Goal: Book appointment/travel/reservation

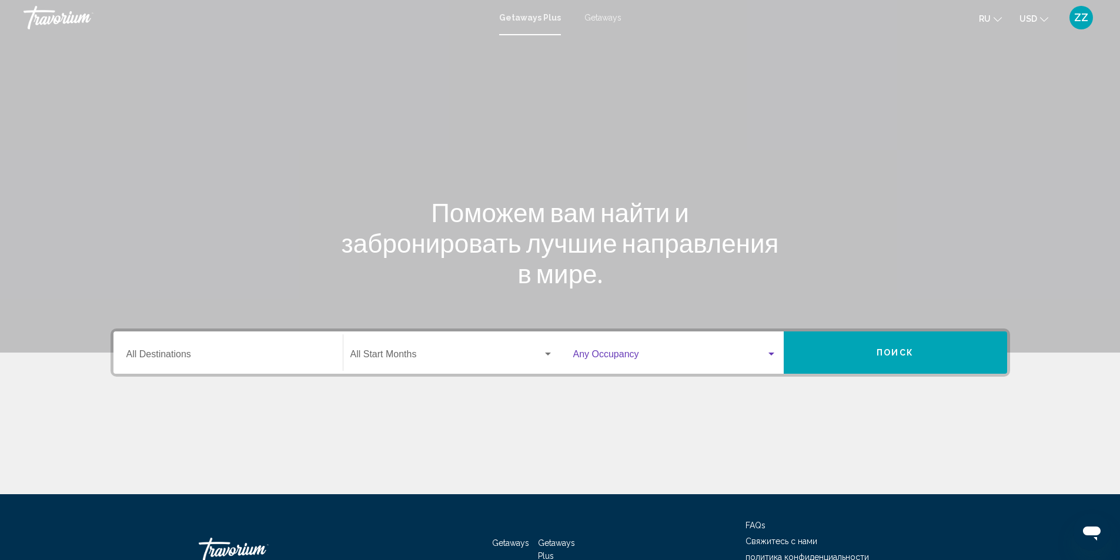
click at [601, 354] on span "Search widget" at bounding box center [669, 356] width 193 height 11
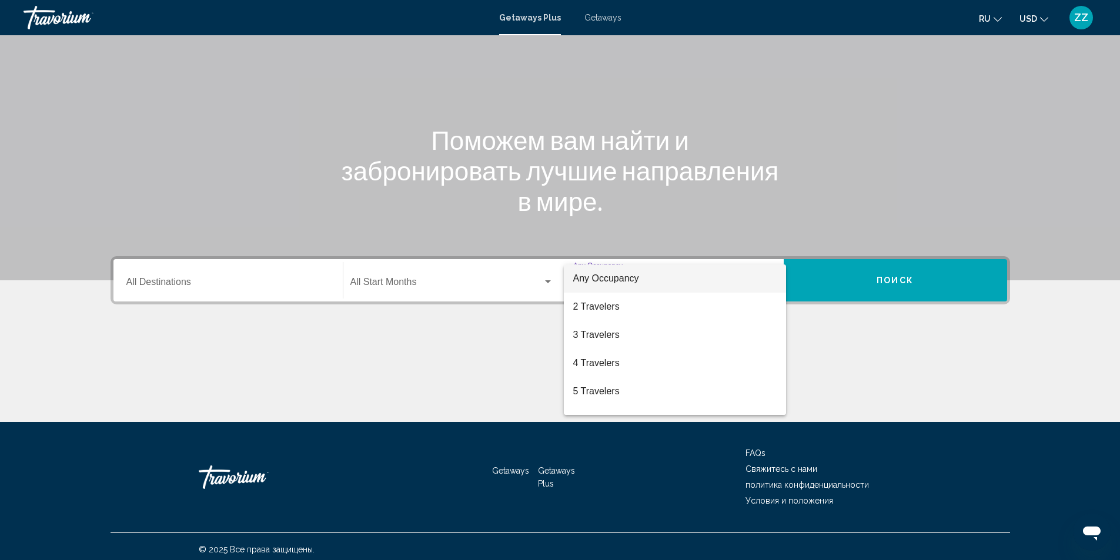
scroll to position [78, 0]
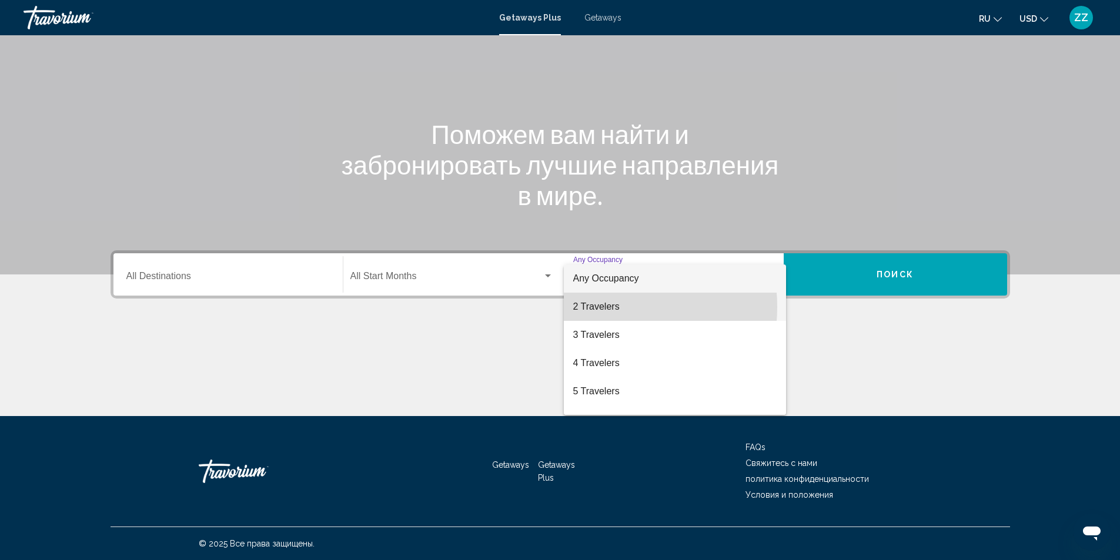
click at [592, 307] on span "2 Travelers" at bounding box center [674, 307] width 203 height 28
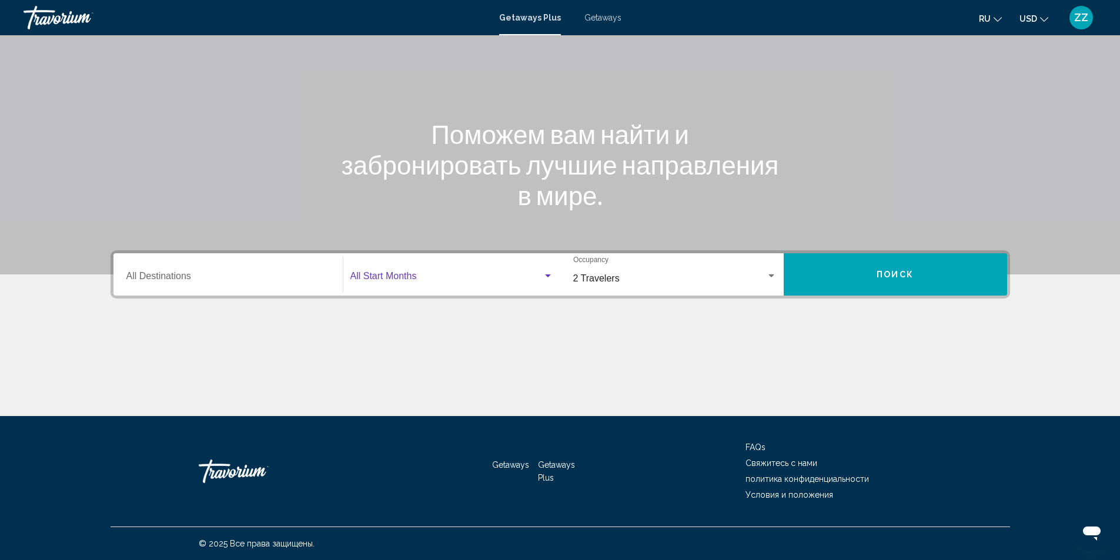
click at [368, 277] on span "Search widget" at bounding box center [446, 278] width 192 height 11
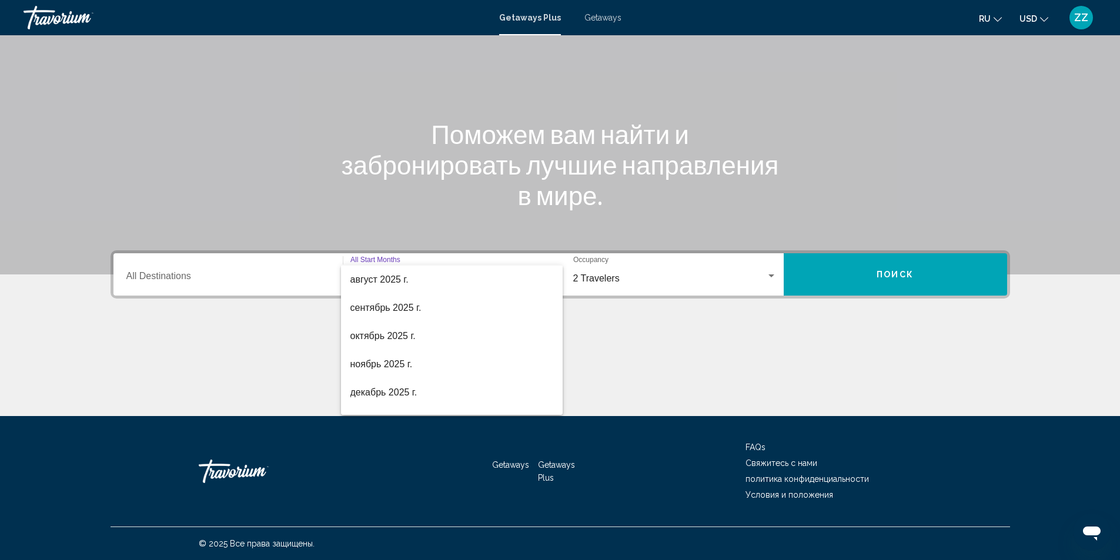
scroll to position [41, 0]
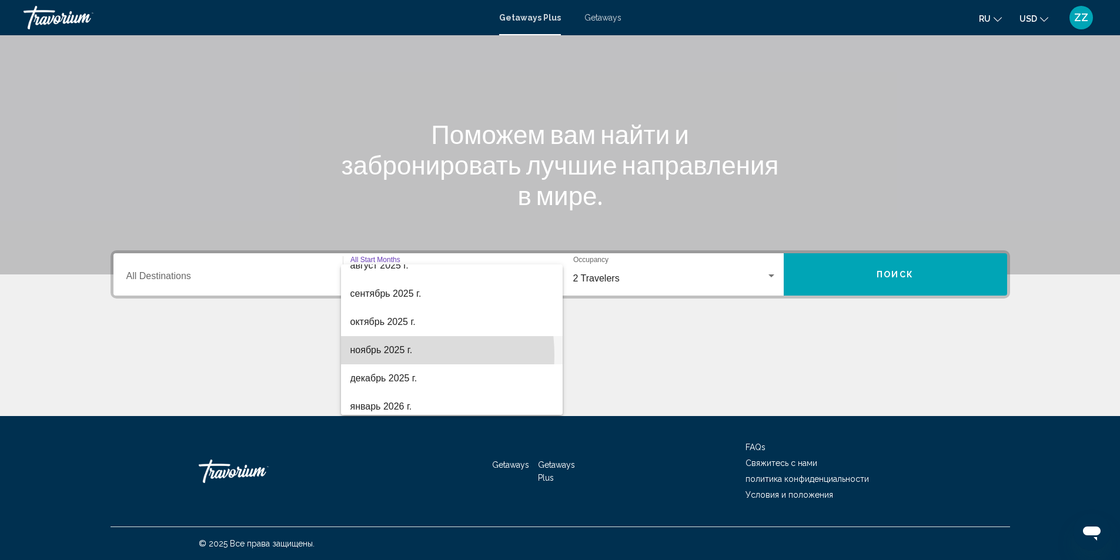
click at [365, 356] on span "ноябрь 2025 г." at bounding box center [451, 350] width 203 height 28
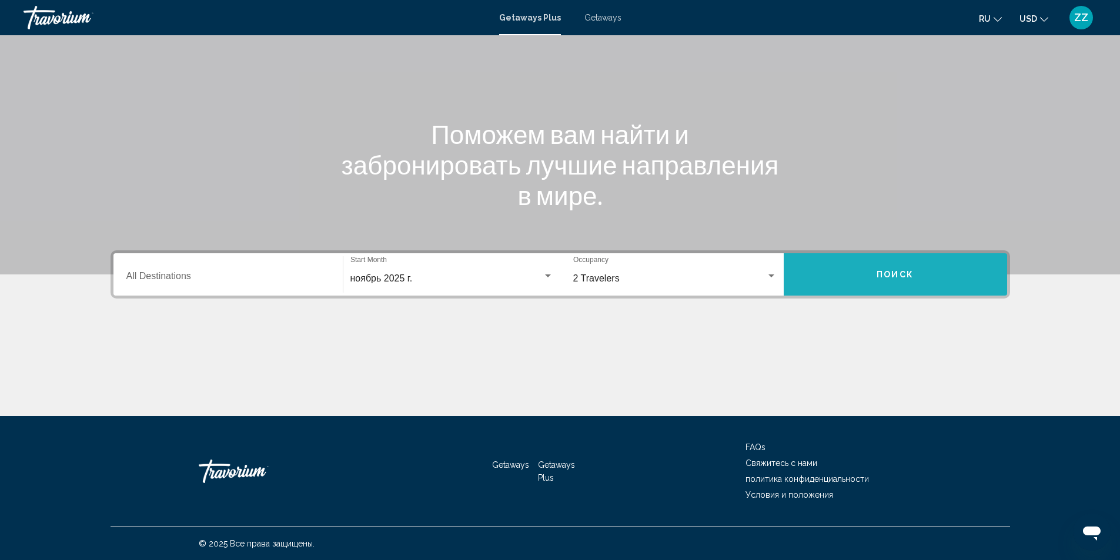
click at [880, 280] on button "Поиск" at bounding box center [894, 274] width 223 height 42
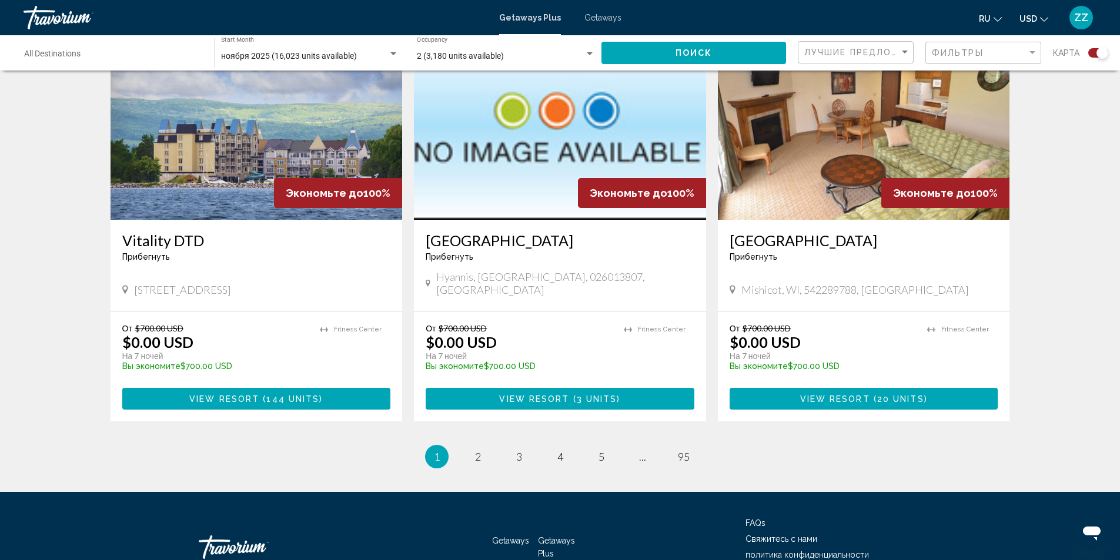
scroll to position [1755, 0]
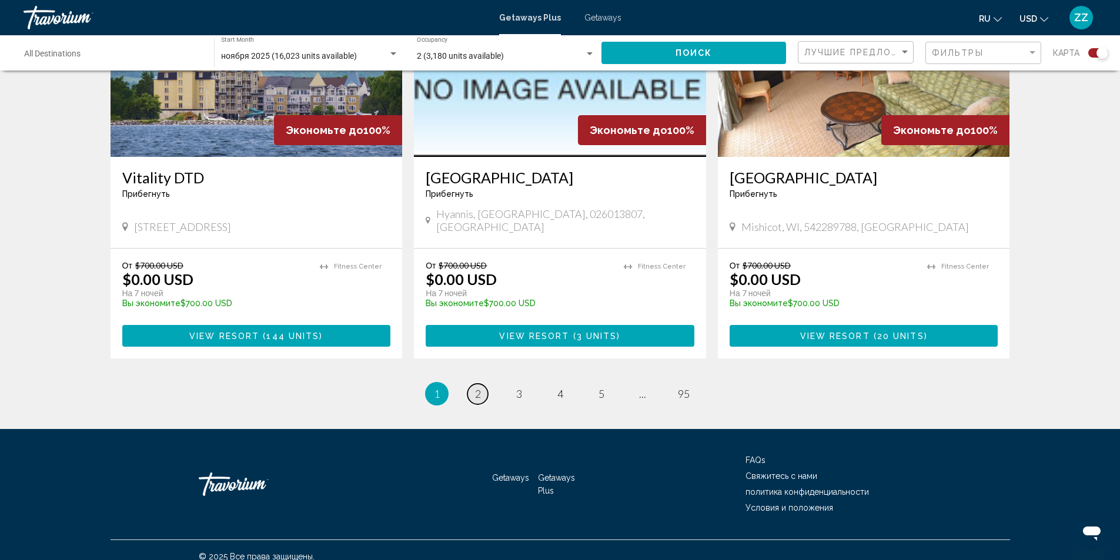
click at [471, 384] on link "page 2" at bounding box center [477, 394] width 21 height 21
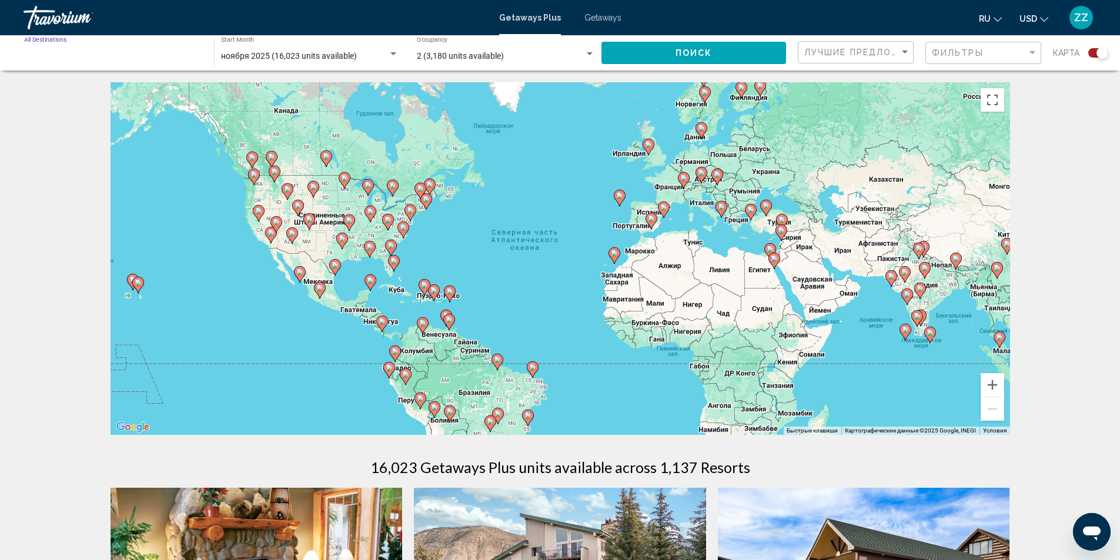
click at [94, 56] on input "Destination All Destinations" at bounding box center [113, 56] width 178 height 9
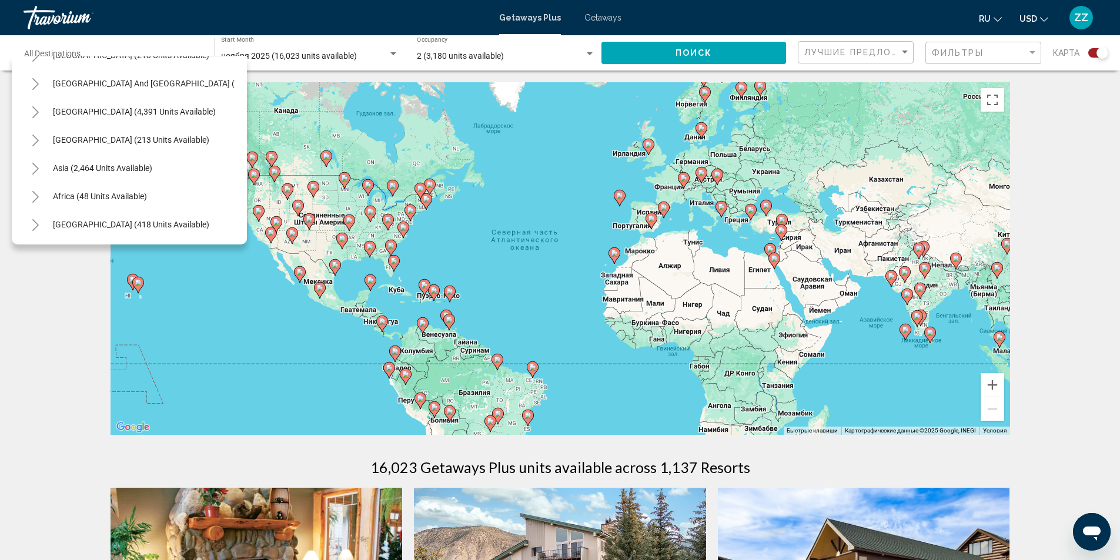
scroll to position [199, 0]
click at [110, 163] on span "Asia (2,464 units available)" at bounding box center [102, 167] width 99 height 9
type input "**********"
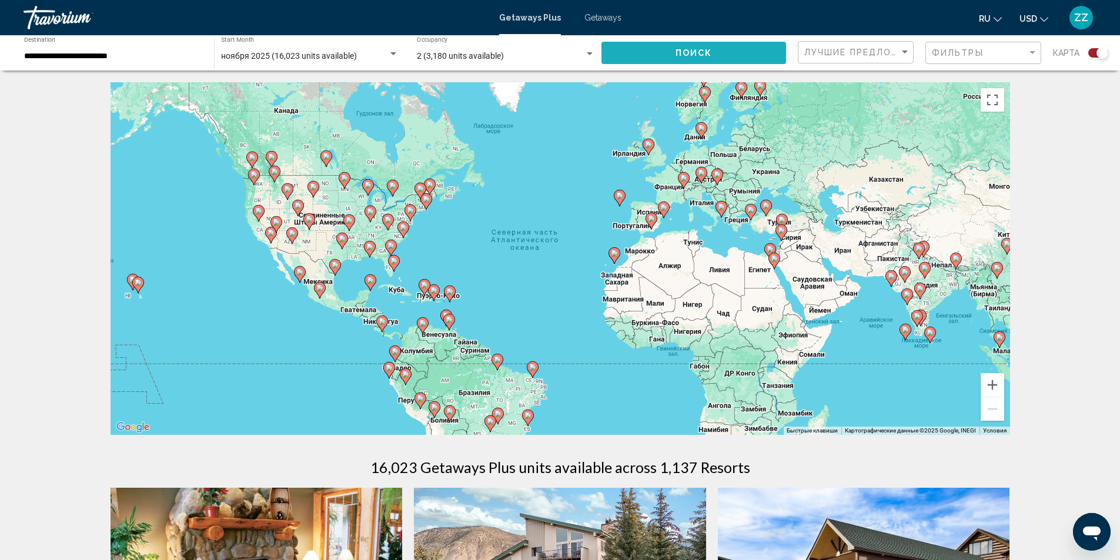
click at [703, 52] on span "Поиск" at bounding box center [693, 53] width 37 height 9
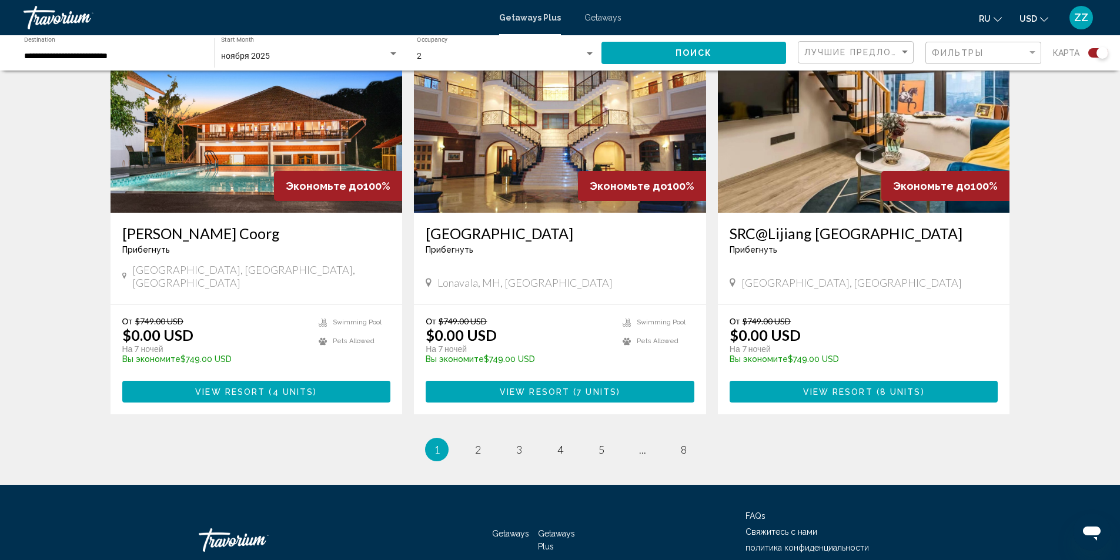
scroll to position [1720, 0]
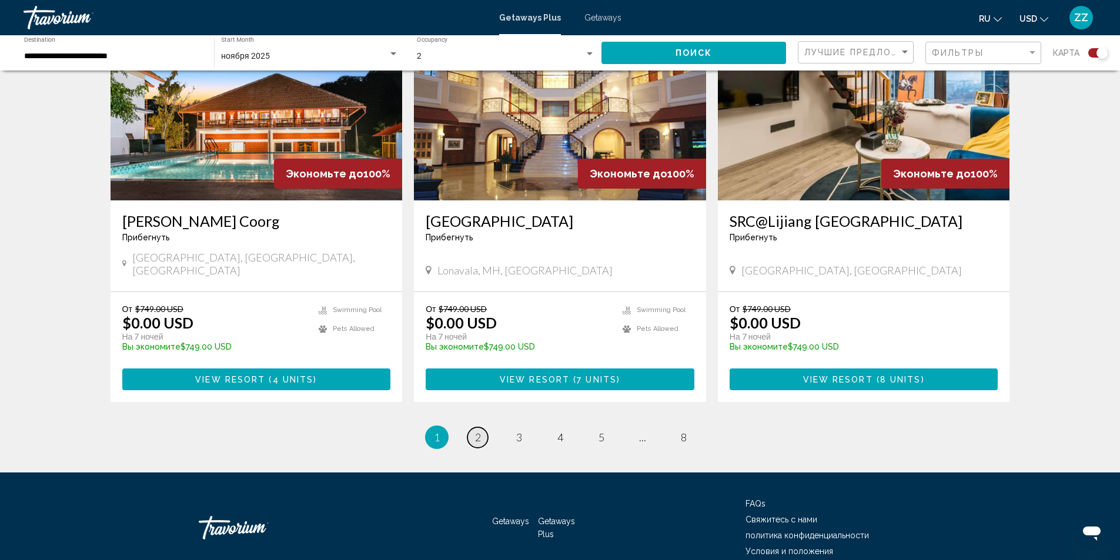
click at [478, 431] on span "2" at bounding box center [478, 437] width 6 height 13
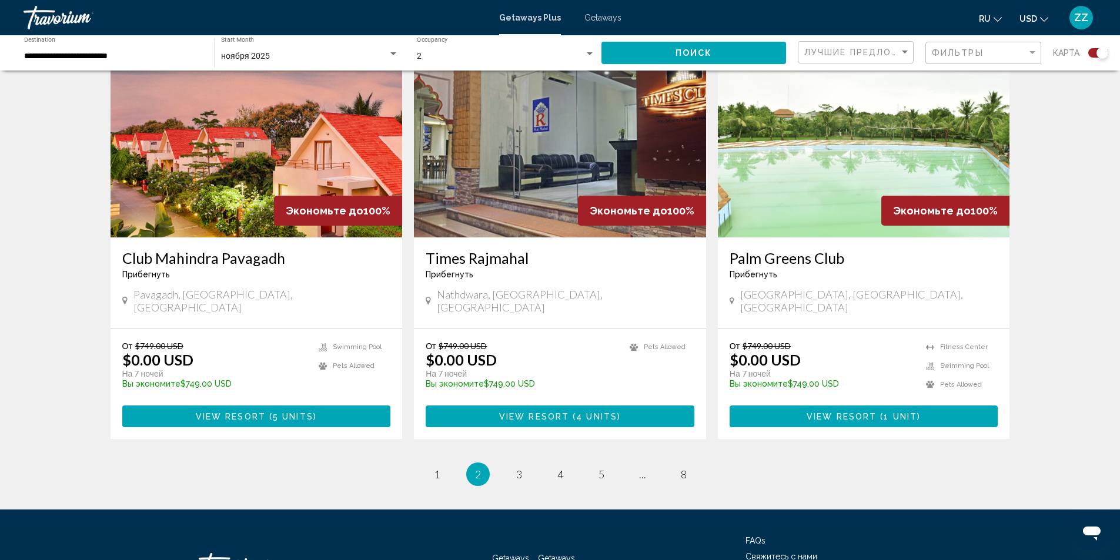
scroll to position [1720, 0]
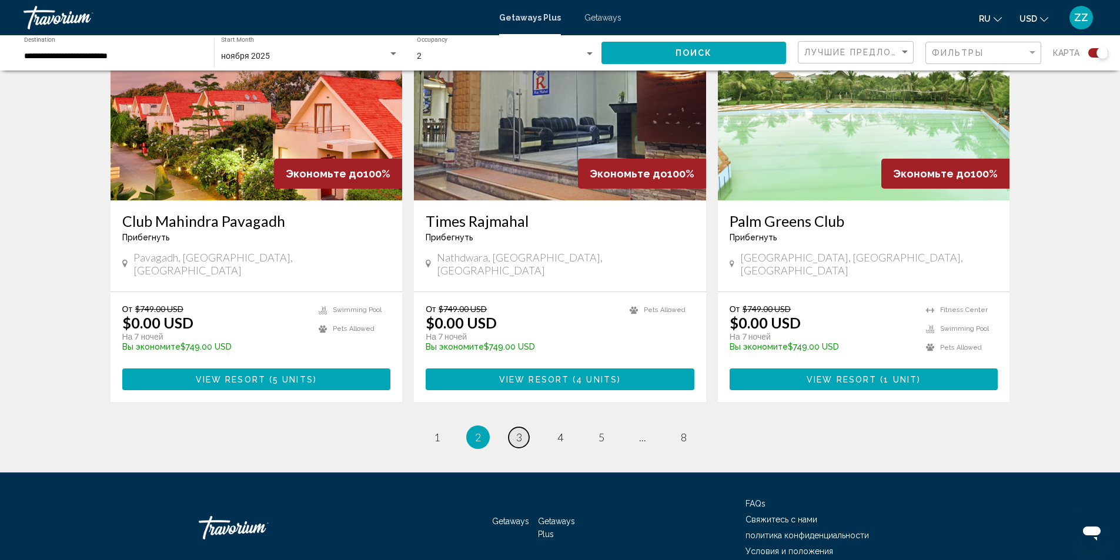
click at [521, 431] on span "3" at bounding box center [519, 437] width 6 height 13
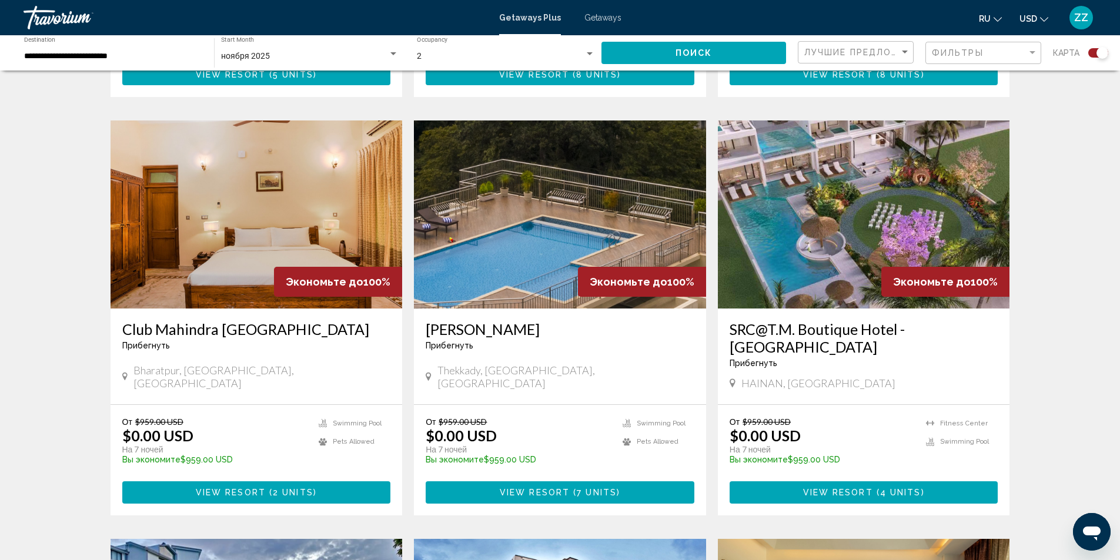
scroll to position [788, 0]
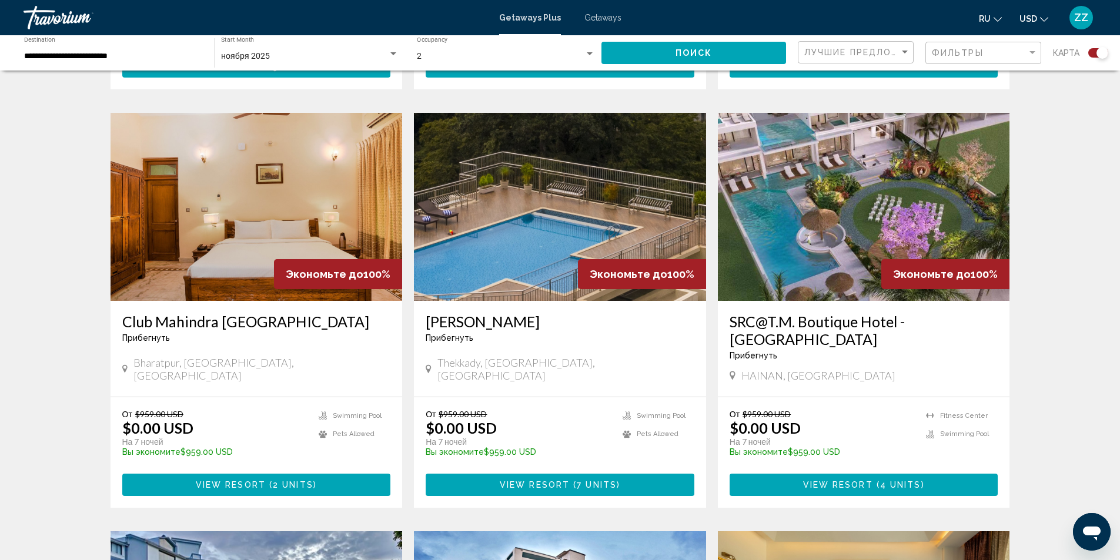
click at [856, 313] on h3 "SRC@T.M. Boutique Hotel - [GEOGRAPHIC_DATA]" at bounding box center [863, 330] width 269 height 35
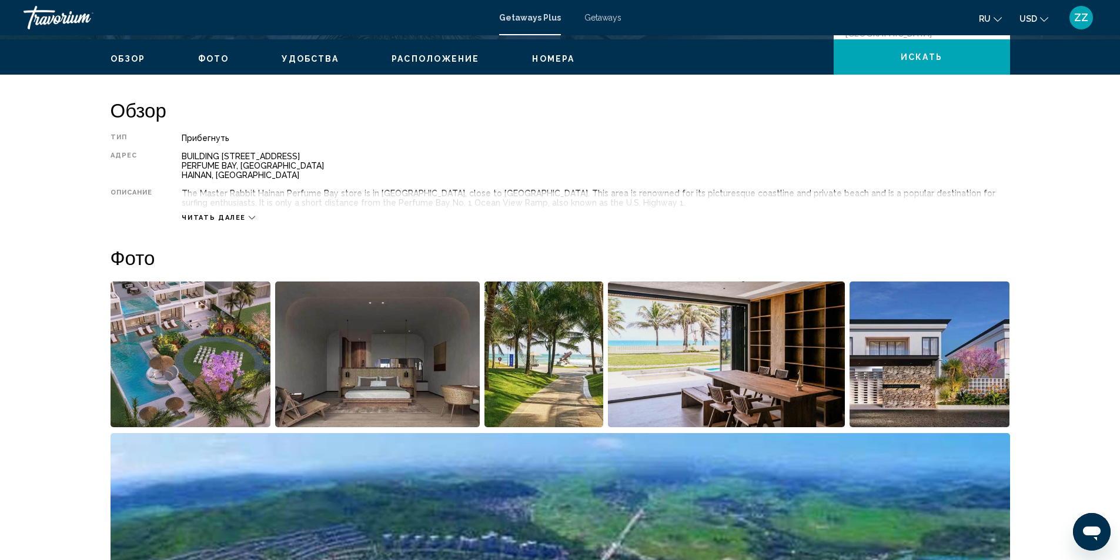
scroll to position [303, 0]
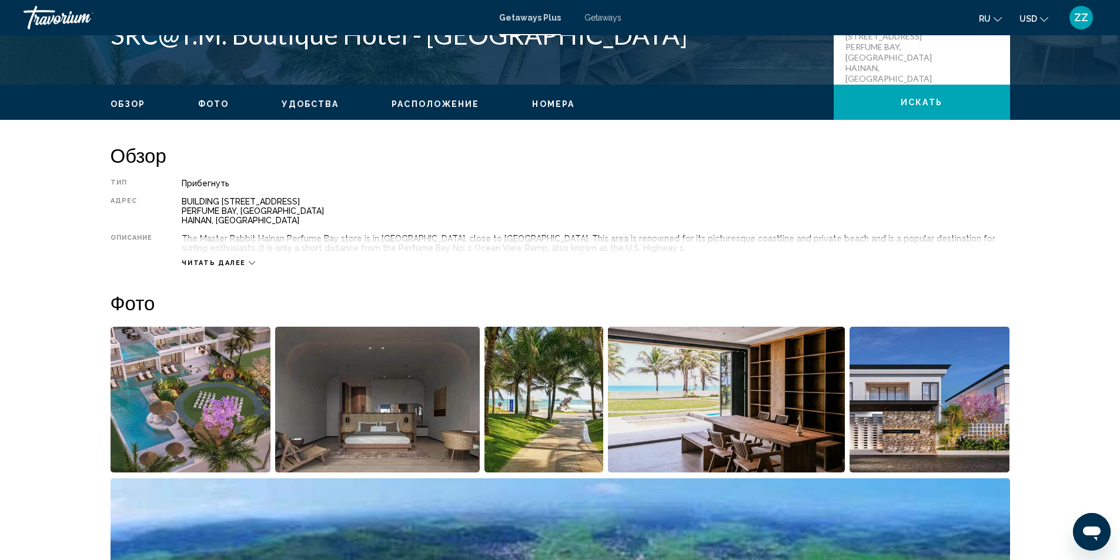
click at [213, 261] on span "Читать далее" at bounding box center [214, 263] width 64 height 8
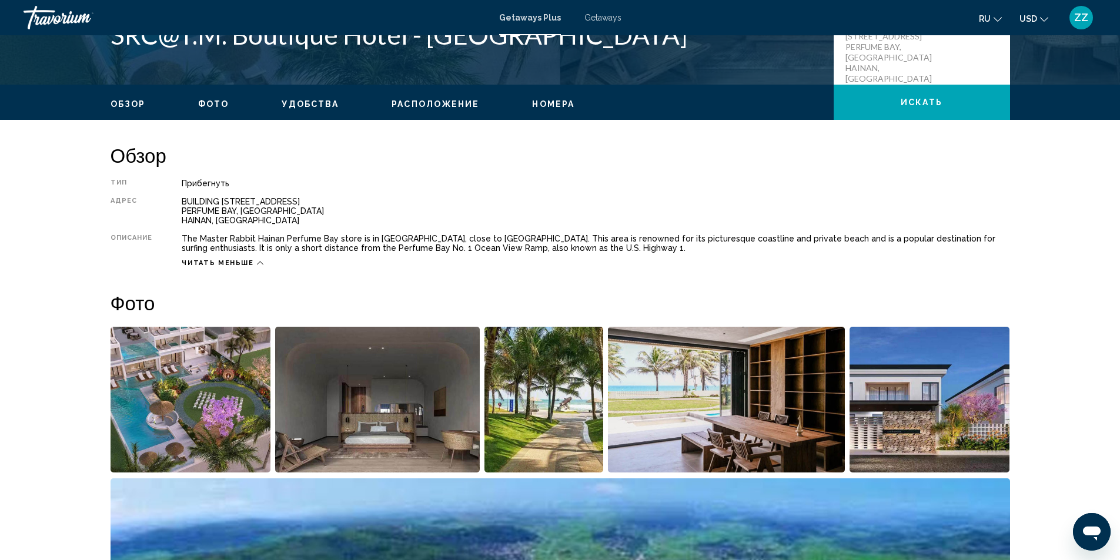
click at [182, 405] on img "Open full-screen image slider" at bounding box center [190, 400] width 160 height 146
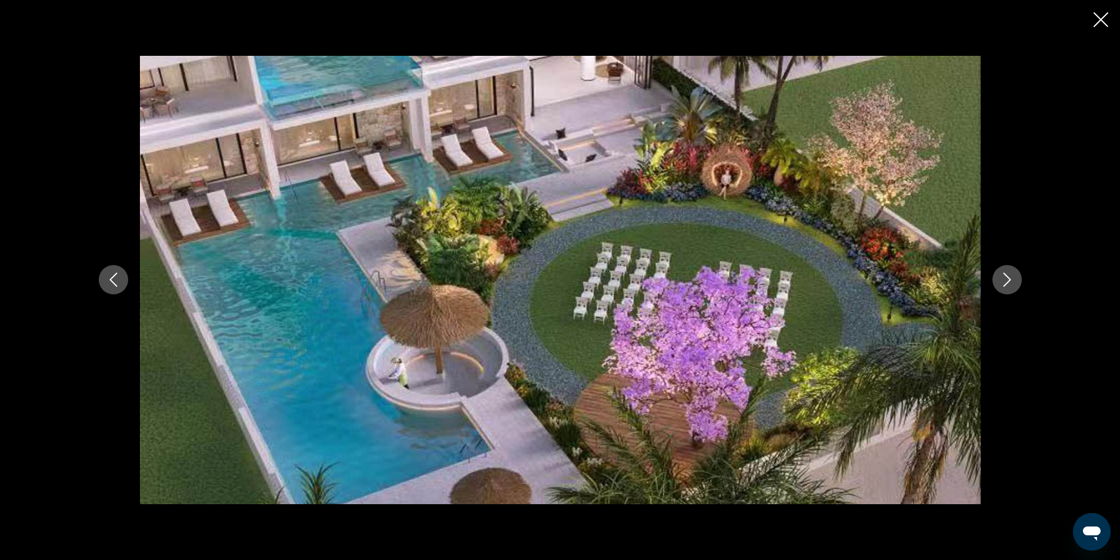
click at [1006, 279] on icon "Next image" at bounding box center [1007, 280] width 14 height 14
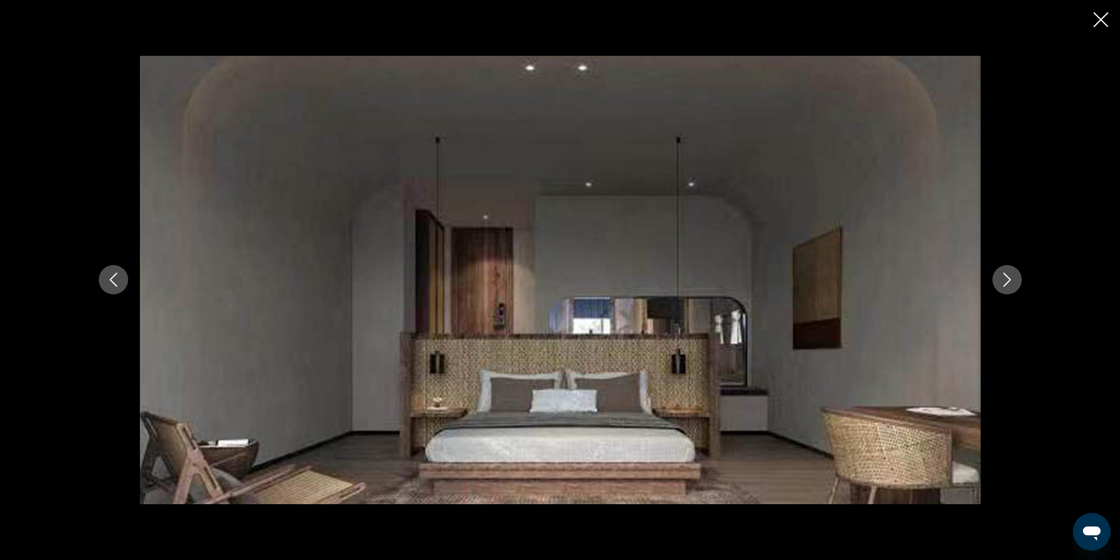
click at [1000, 283] on icon "Next image" at bounding box center [1007, 280] width 14 height 14
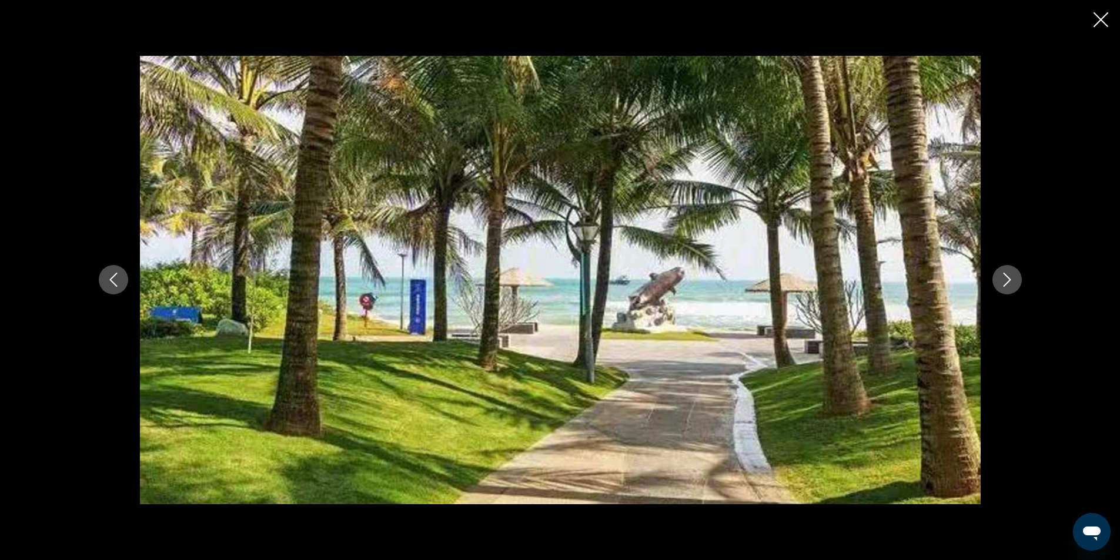
click at [1000, 283] on icon "Next image" at bounding box center [1007, 280] width 14 height 14
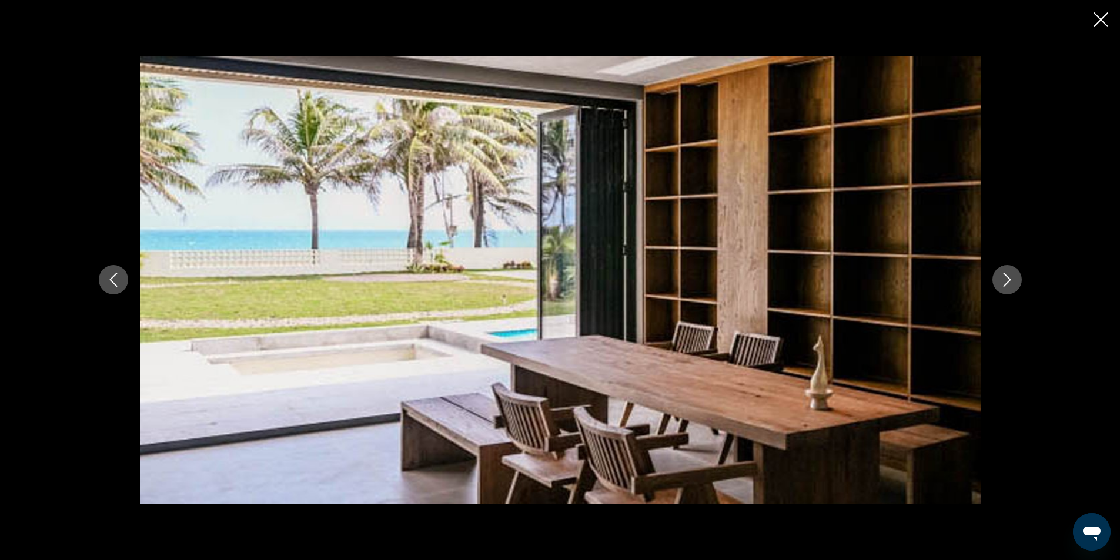
click at [1000, 283] on icon "Next image" at bounding box center [1007, 280] width 14 height 14
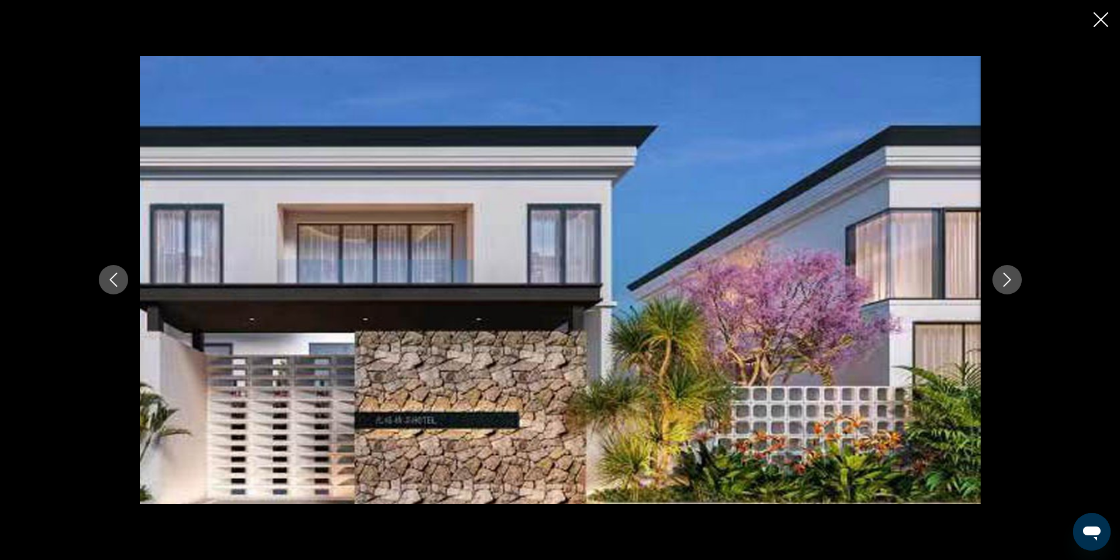
click at [1000, 283] on icon "Next image" at bounding box center [1007, 280] width 14 height 14
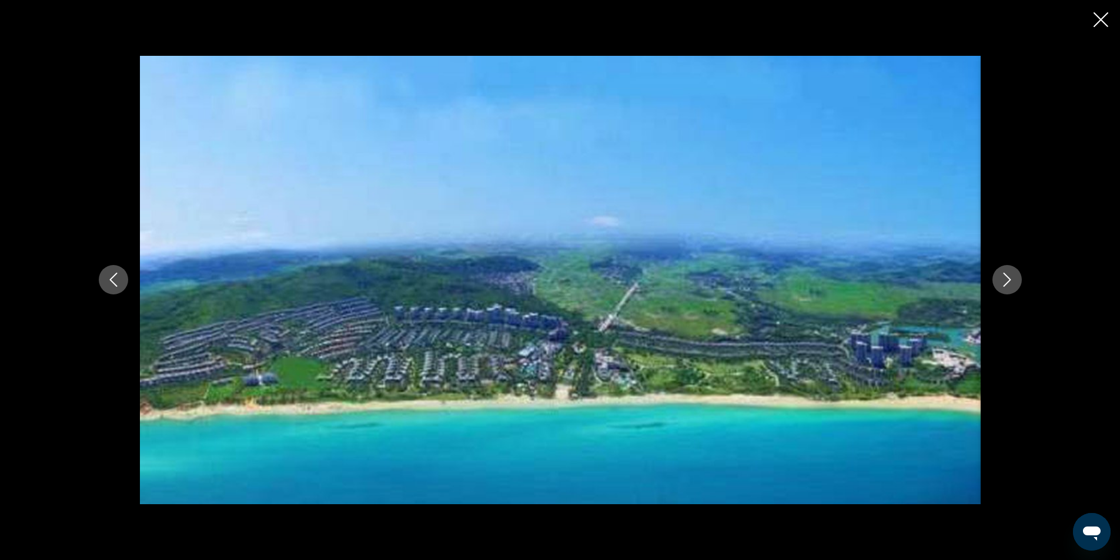
click at [1000, 283] on icon "Next image" at bounding box center [1007, 280] width 14 height 14
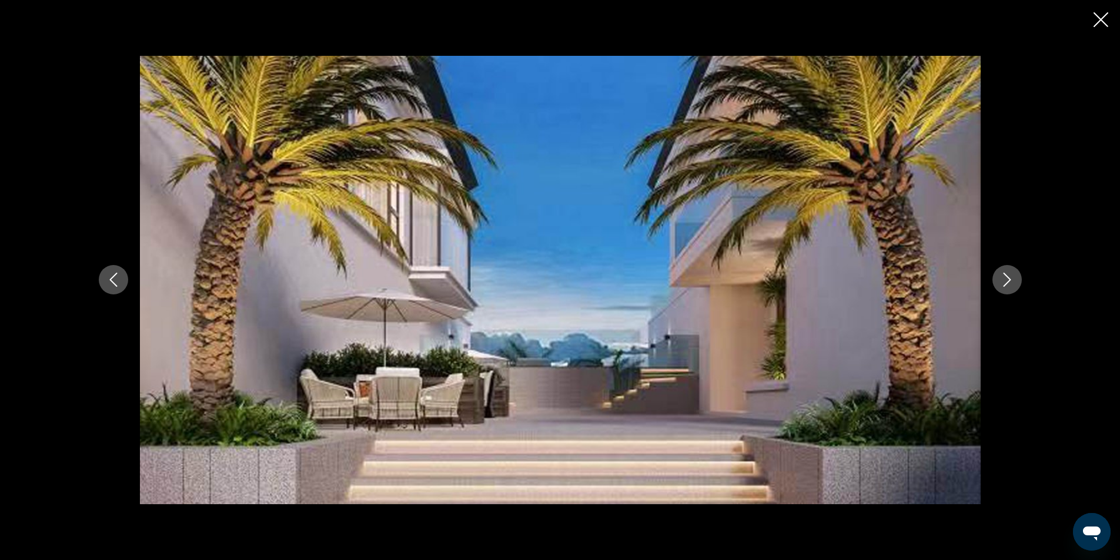
click at [1000, 283] on icon "Next image" at bounding box center [1007, 280] width 14 height 14
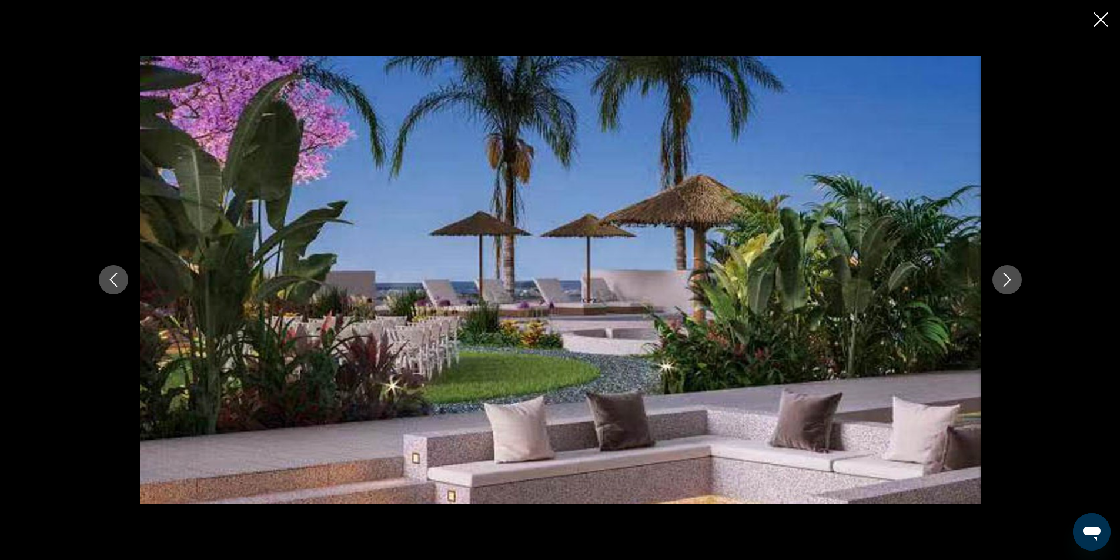
click at [1000, 283] on icon "Next image" at bounding box center [1007, 280] width 14 height 14
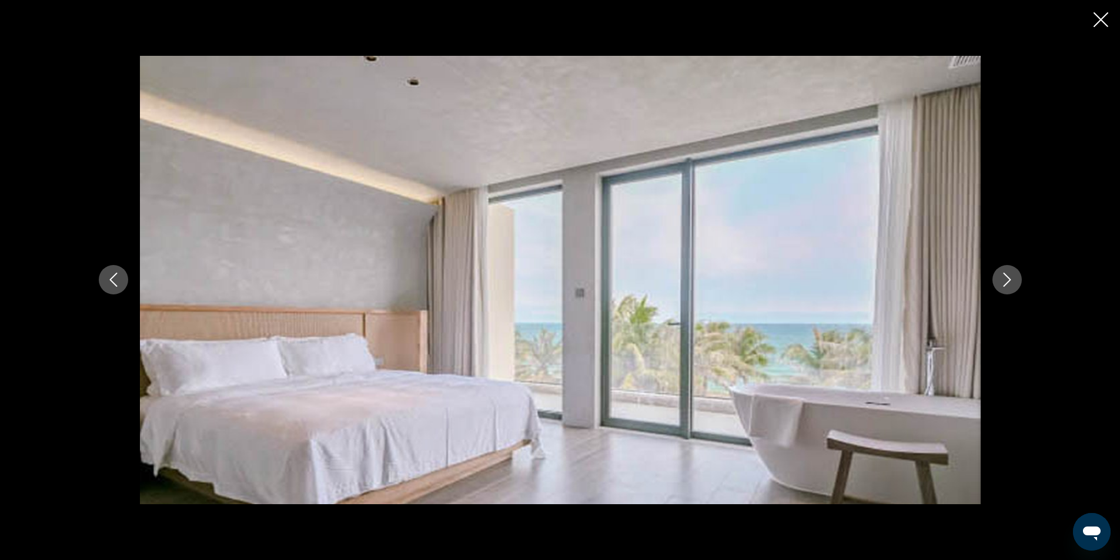
click at [1000, 283] on icon "Next image" at bounding box center [1007, 280] width 14 height 14
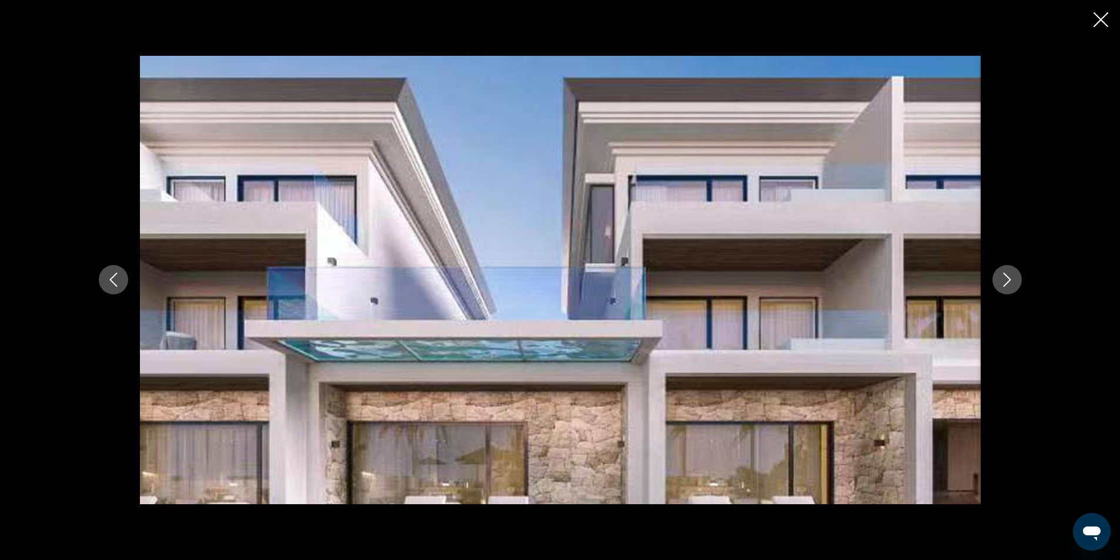
click at [1000, 283] on icon "Next image" at bounding box center [1007, 280] width 14 height 14
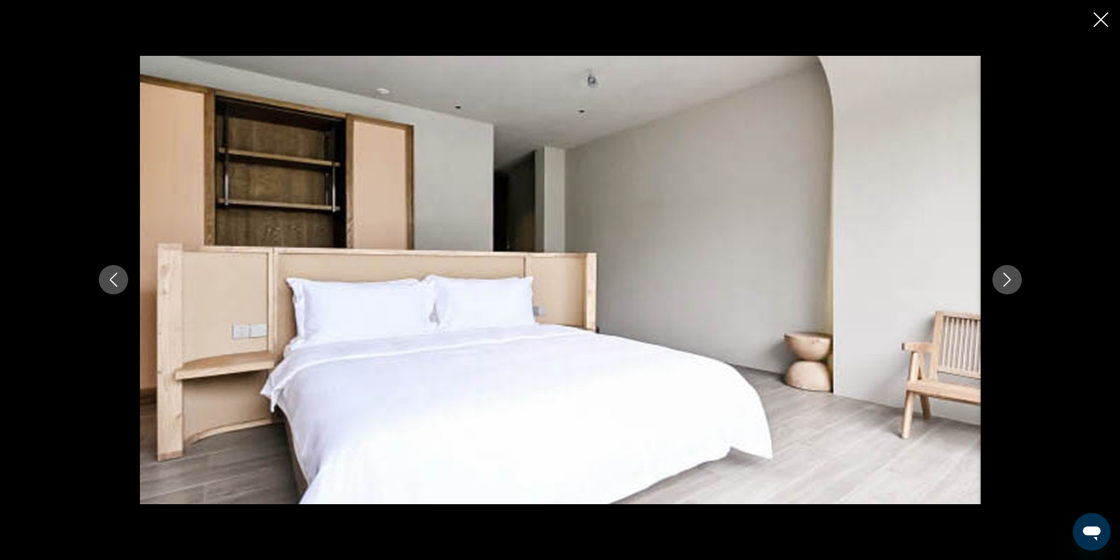
click at [1000, 283] on icon "Next image" at bounding box center [1007, 280] width 14 height 14
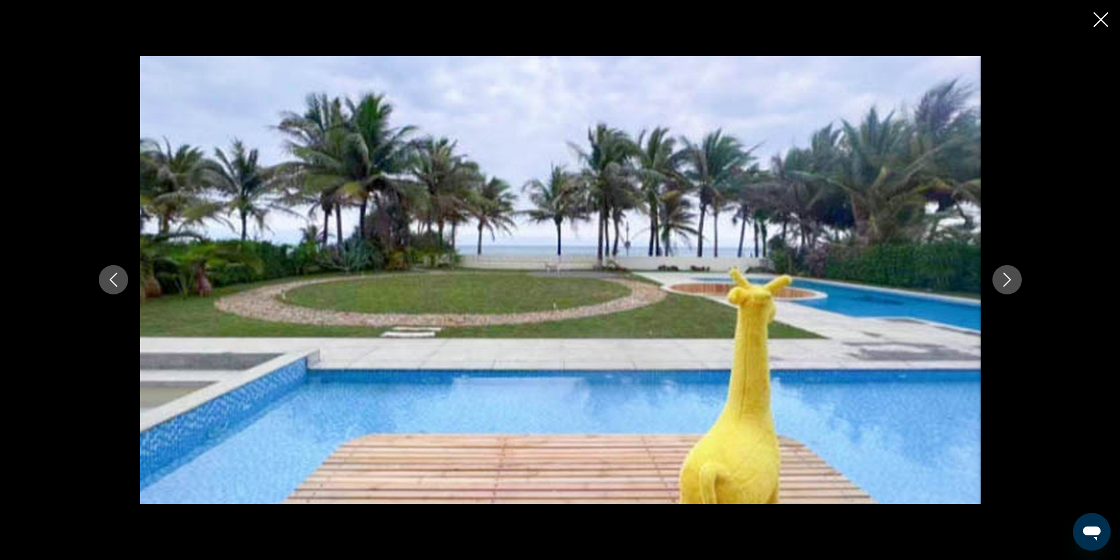
click at [1000, 283] on icon "Next image" at bounding box center [1007, 280] width 14 height 14
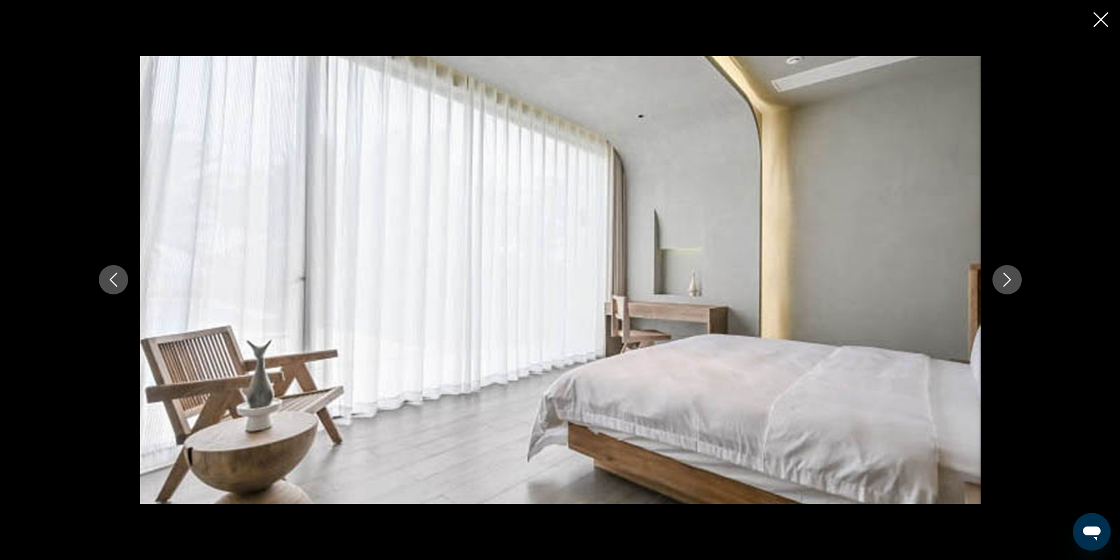
click at [1000, 284] on icon "Next image" at bounding box center [1007, 280] width 14 height 14
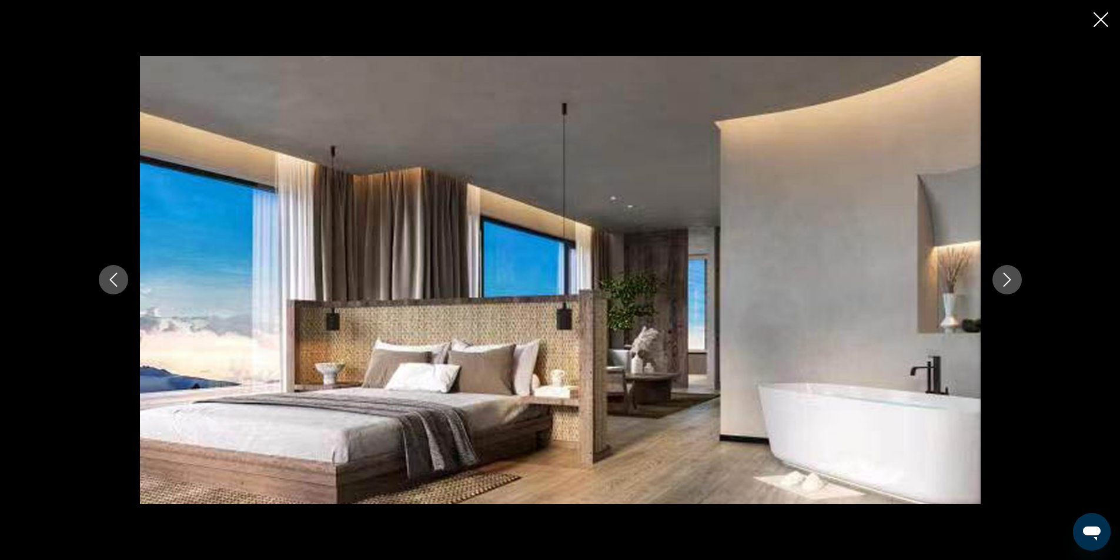
click at [1000, 284] on icon "Next image" at bounding box center [1007, 280] width 14 height 14
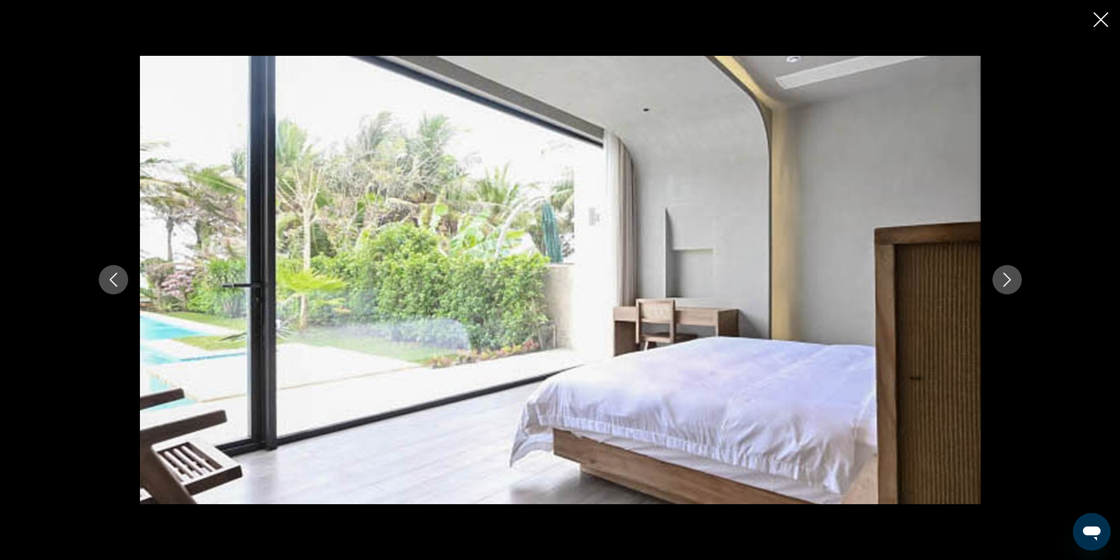
click at [1000, 284] on icon "Next image" at bounding box center [1007, 280] width 14 height 14
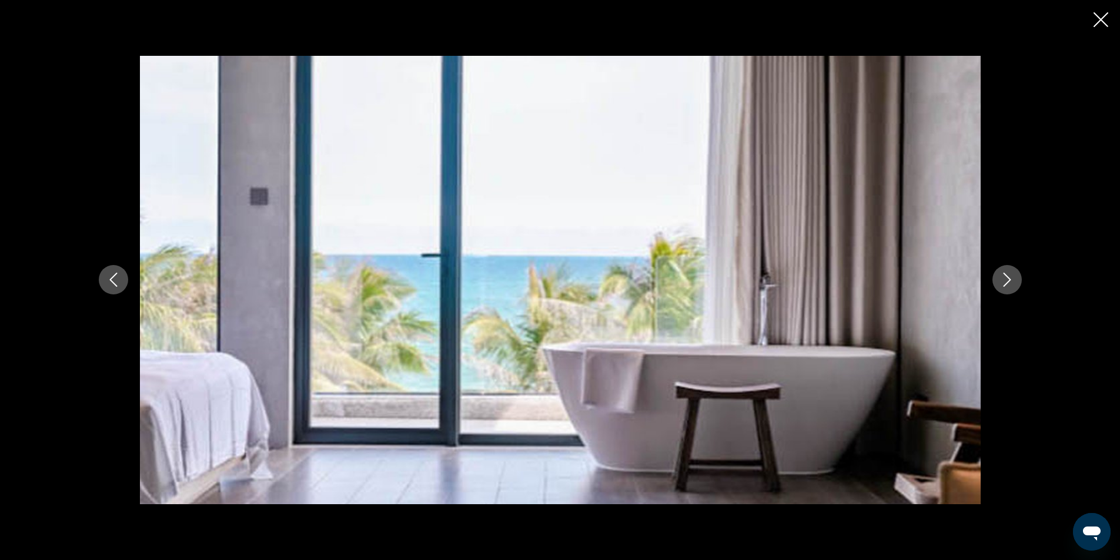
click at [1000, 284] on icon "Next image" at bounding box center [1007, 280] width 14 height 14
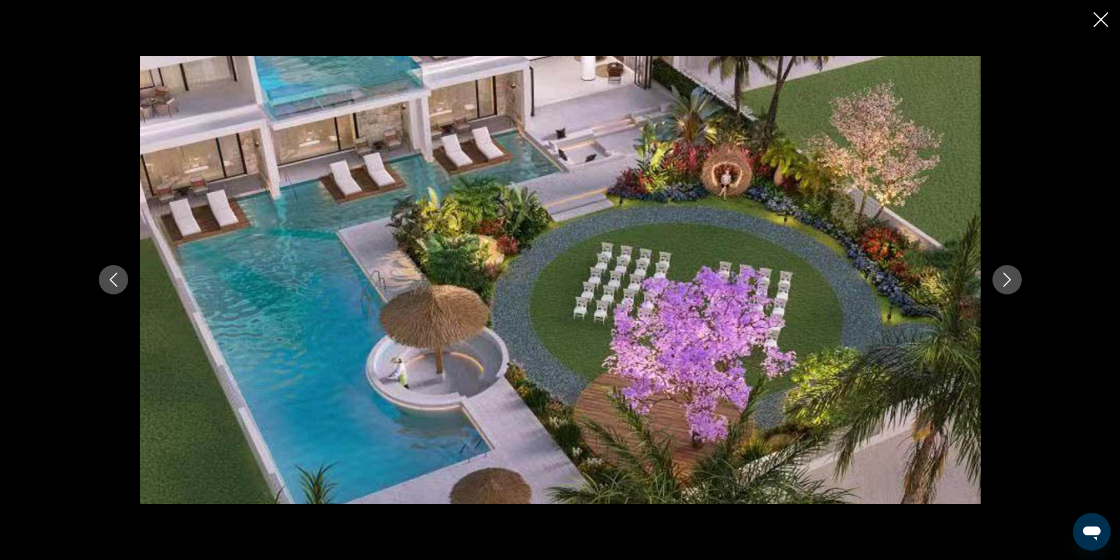
click at [1000, 284] on icon "Next image" at bounding box center [1007, 280] width 14 height 14
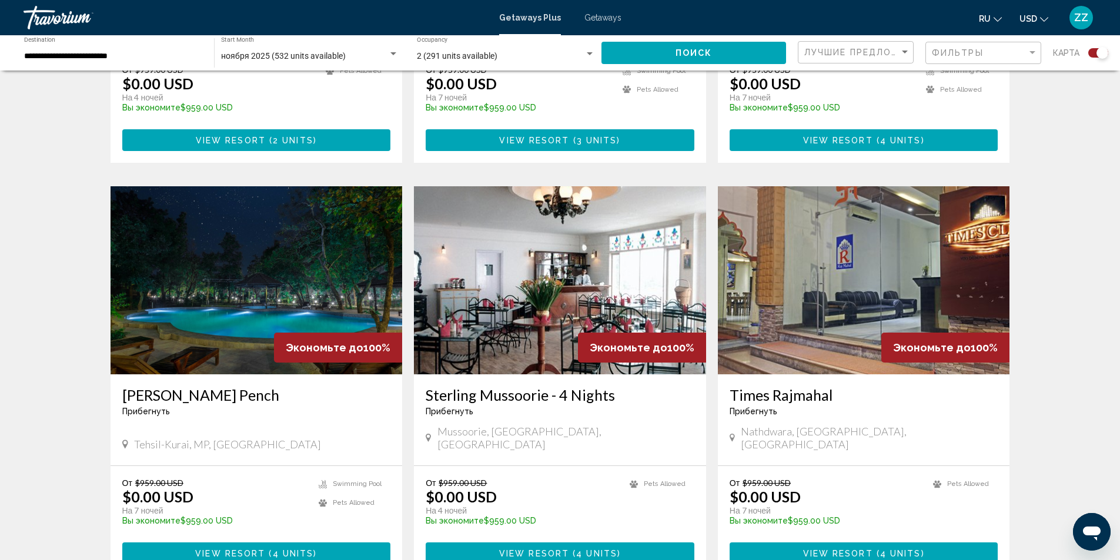
scroll to position [1720, 0]
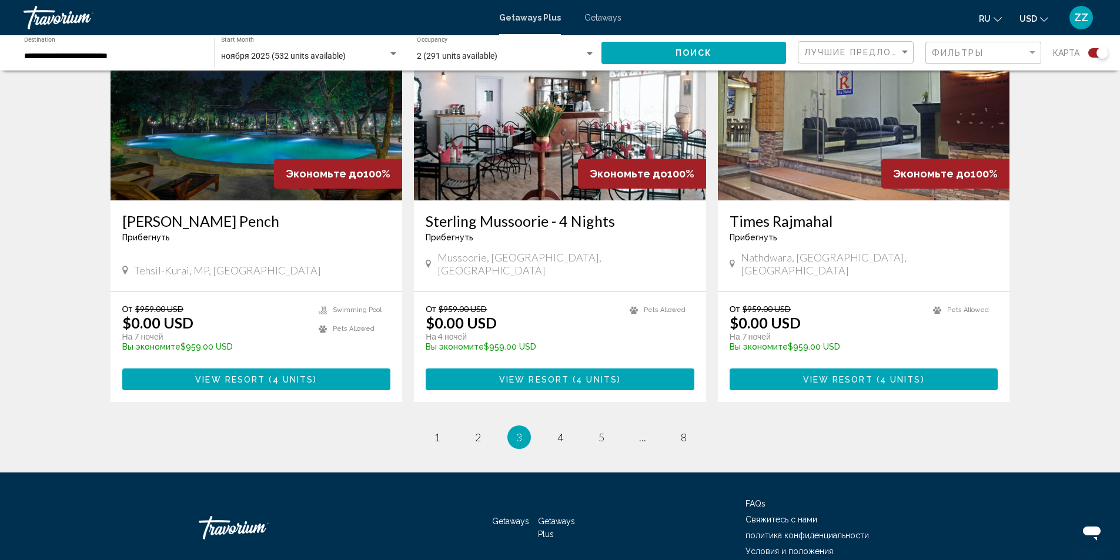
click at [575, 425] on ul "3 / 8 page 1 page 2 You're on page 3 page 4 page 5 page ... page 8" at bounding box center [559, 437] width 899 height 24
click at [561, 427] on link "page 4" at bounding box center [559, 437] width 21 height 21
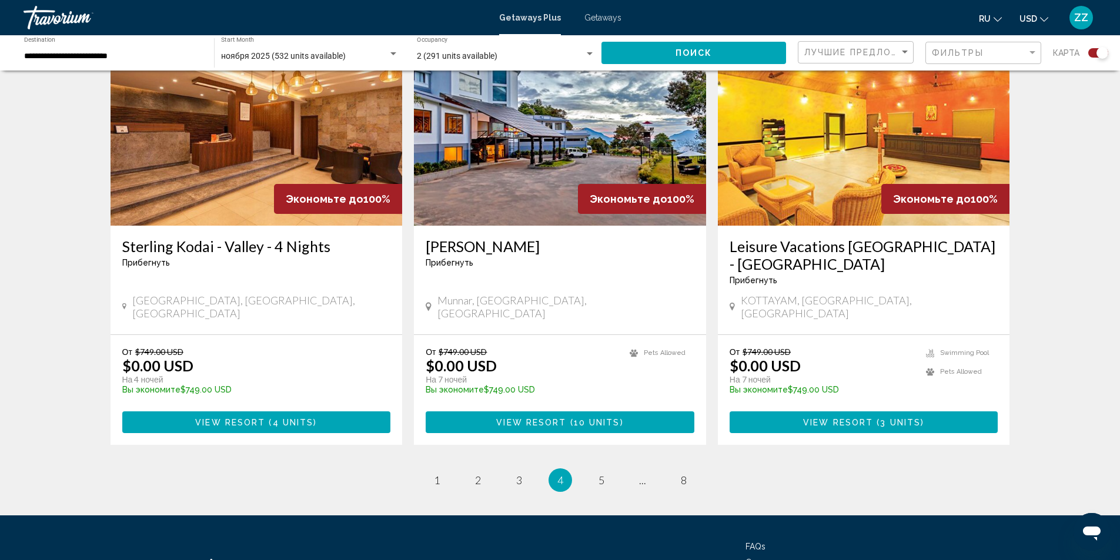
scroll to position [1773, 0]
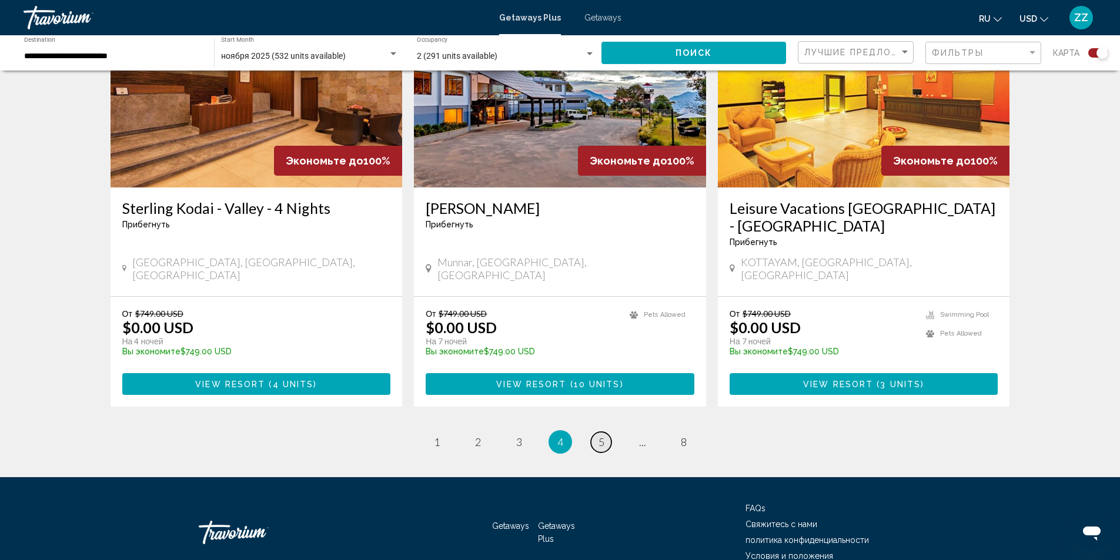
click at [598, 435] on span "5" at bounding box center [601, 441] width 6 height 13
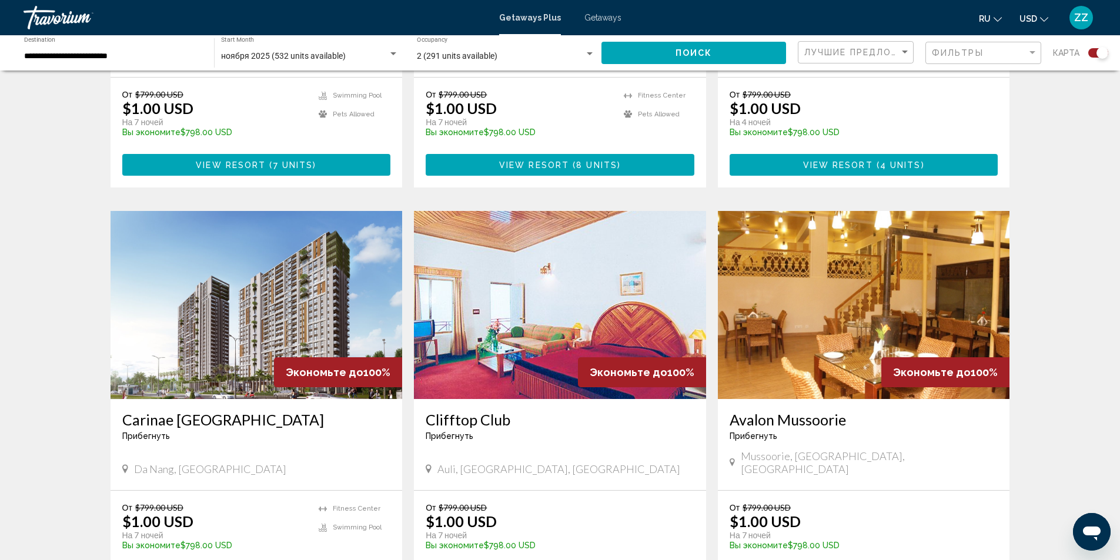
scroll to position [1534, 0]
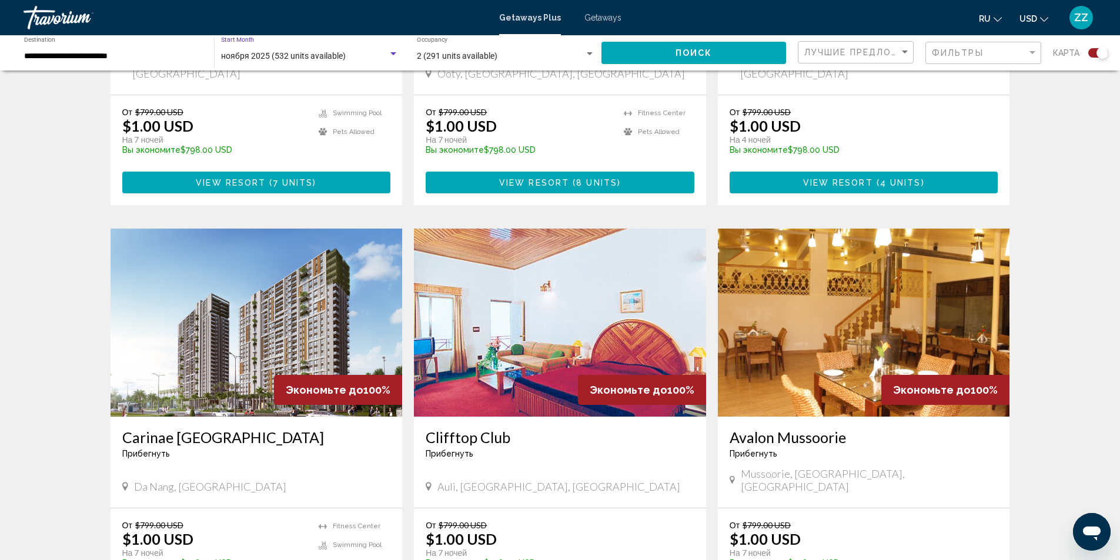
click at [256, 55] on span "ноября 2025 (532 units available)" at bounding box center [283, 55] width 125 height 9
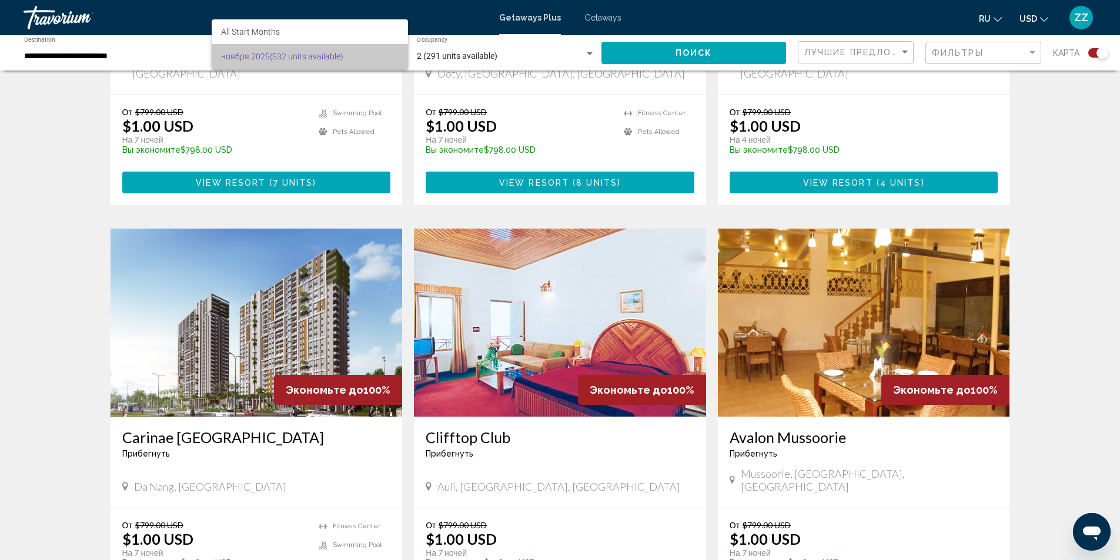
click at [262, 55] on span "ноября 2025 (532 units available)" at bounding box center [309, 56] width 177 height 25
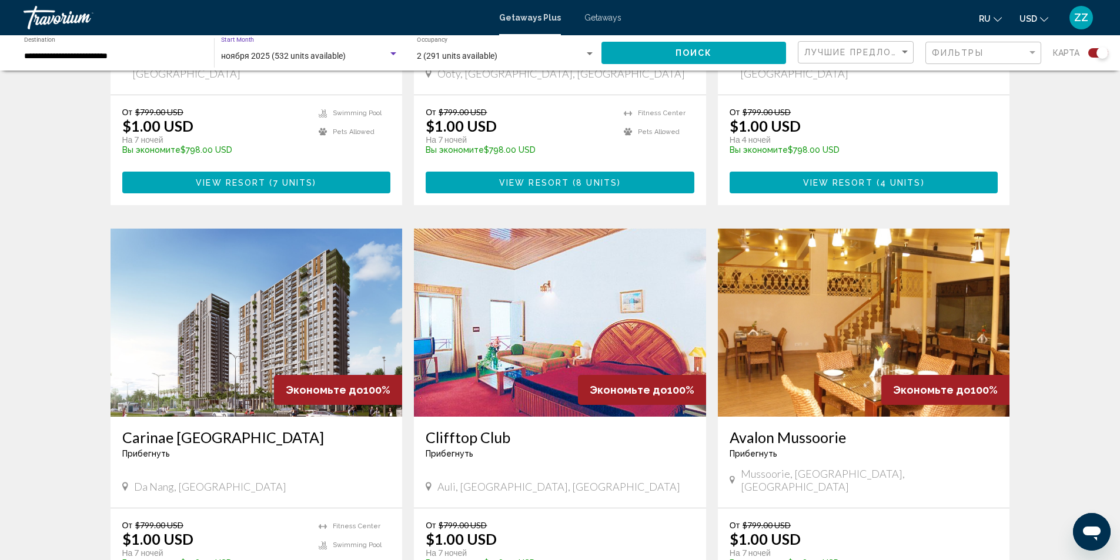
click at [391, 52] on div "Search widget" at bounding box center [393, 53] width 11 height 9
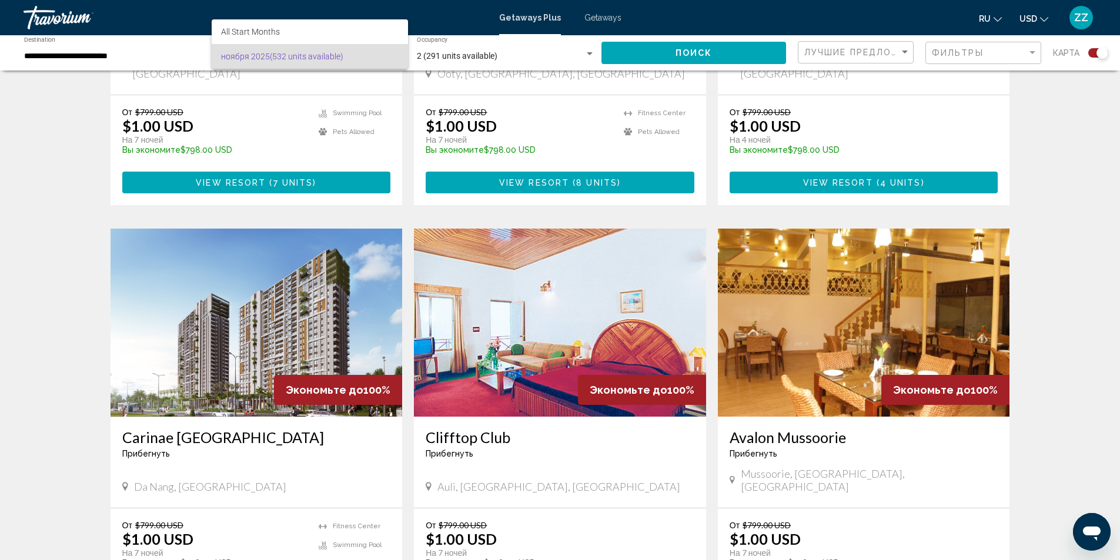
click at [139, 55] on div at bounding box center [560, 280] width 1120 height 560
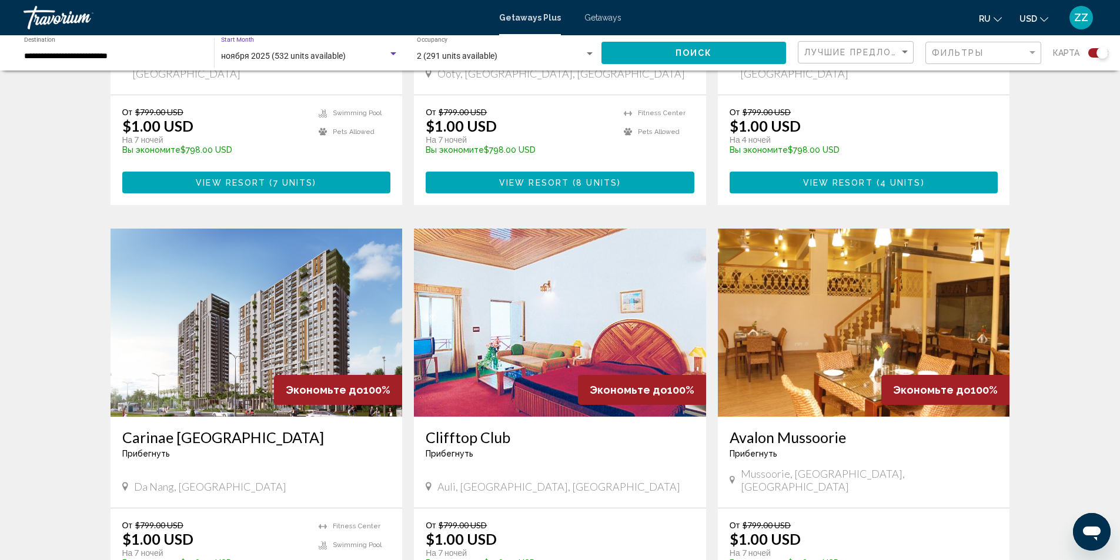
click at [390, 52] on div "Search widget" at bounding box center [393, 53] width 11 height 9
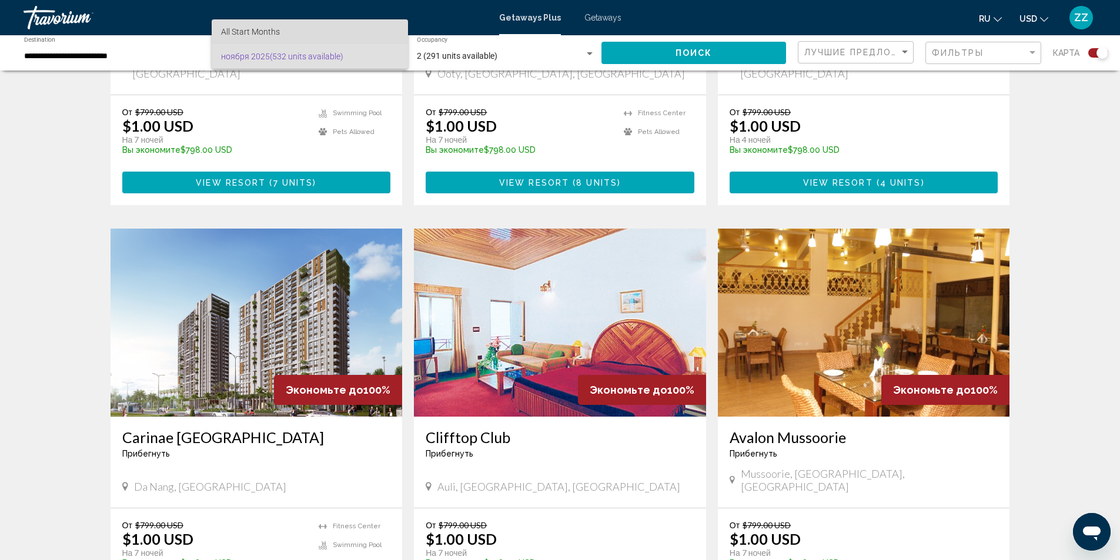
click at [256, 31] on span "All Start Months" at bounding box center [250, 31] width 59 height 9
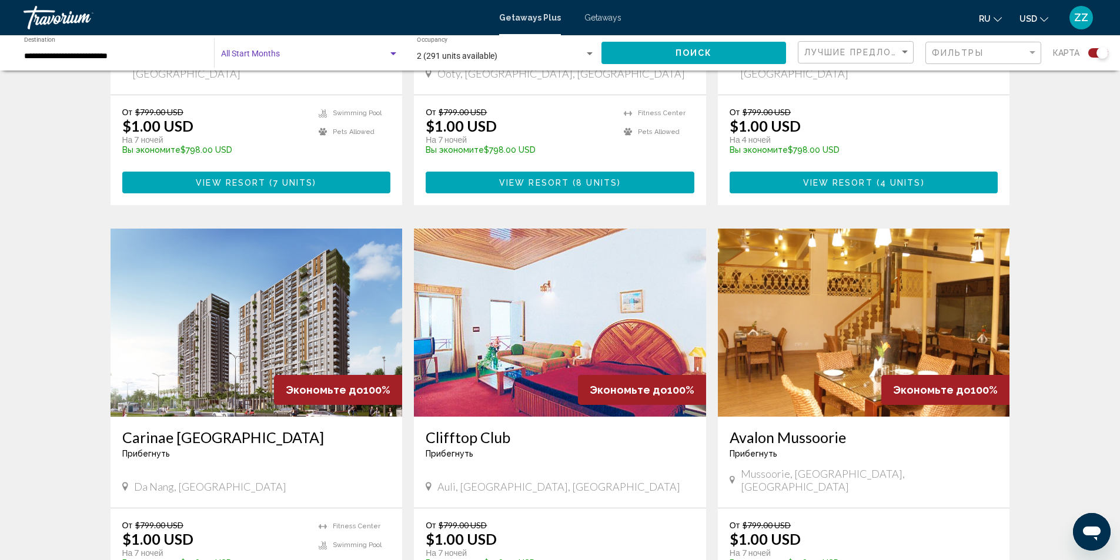
click at [253, 53] on span "Search widget" at bounding box center [304, 56] width 167 height 9
click at [142, 53] on div at bounding box center [560, 280] width 1120 height 560
click at [318, 263] on img "Main content" at bounding box center [256, 323] width 292 height 188
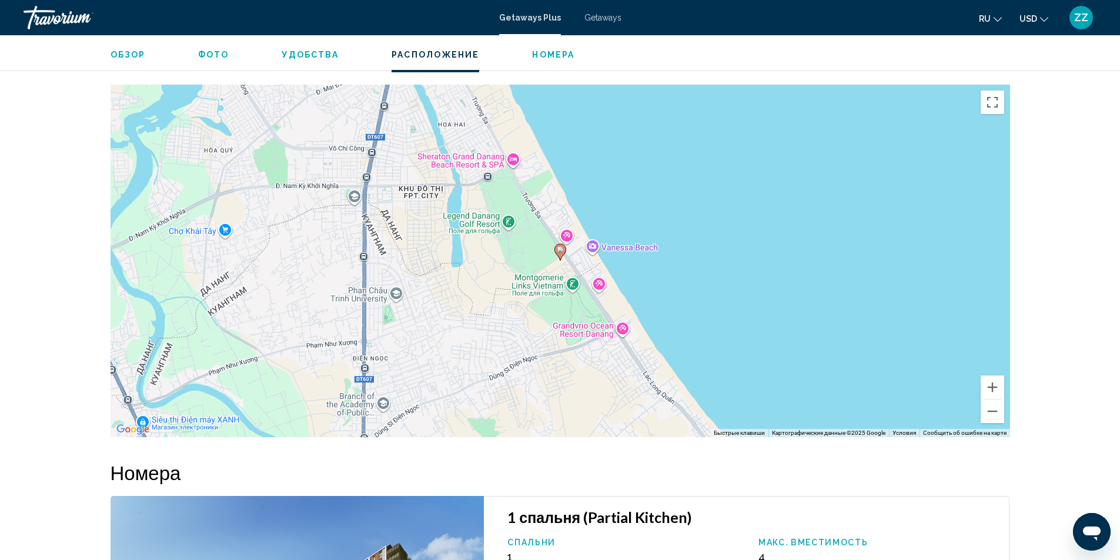
scroll to position [1216, 0]
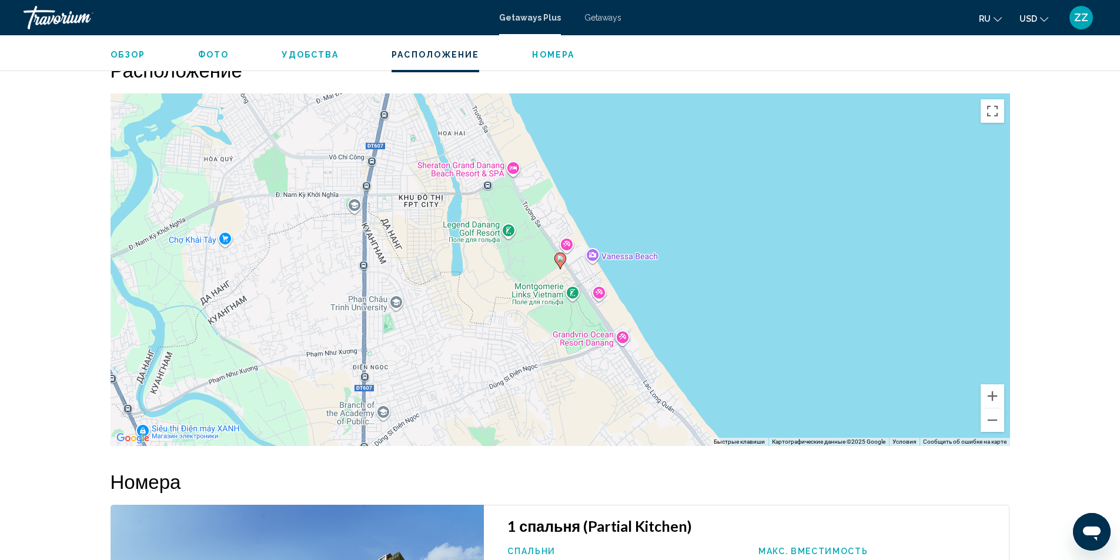
click at [556, 253] on icon "Main content" at bounding box center [560, 261] width 12 height 16
click at [559, 255] on image "Main content" at bounding box center [560, 258] width 7 height 7
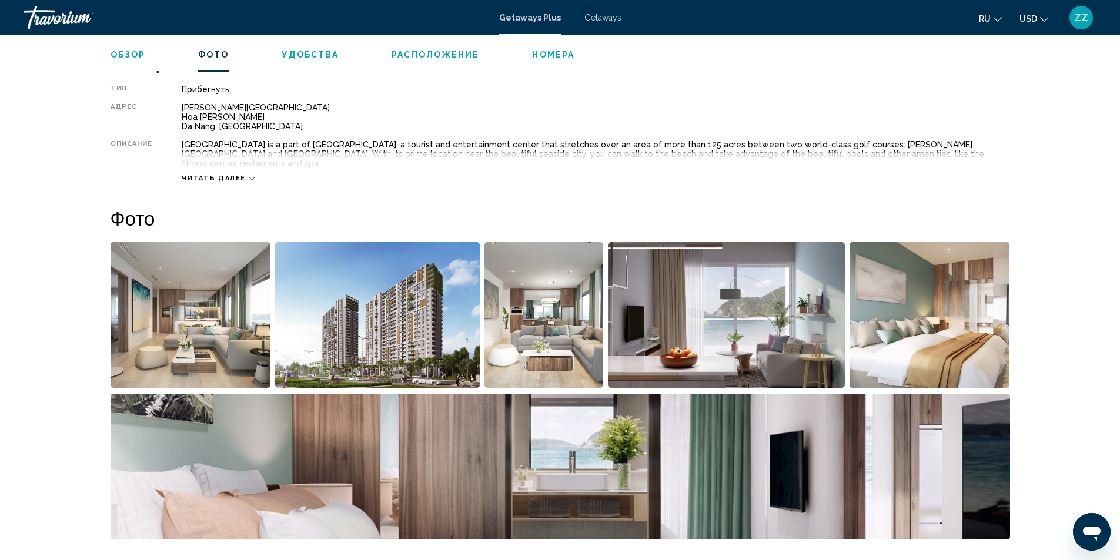
scroll to position [389, 0]
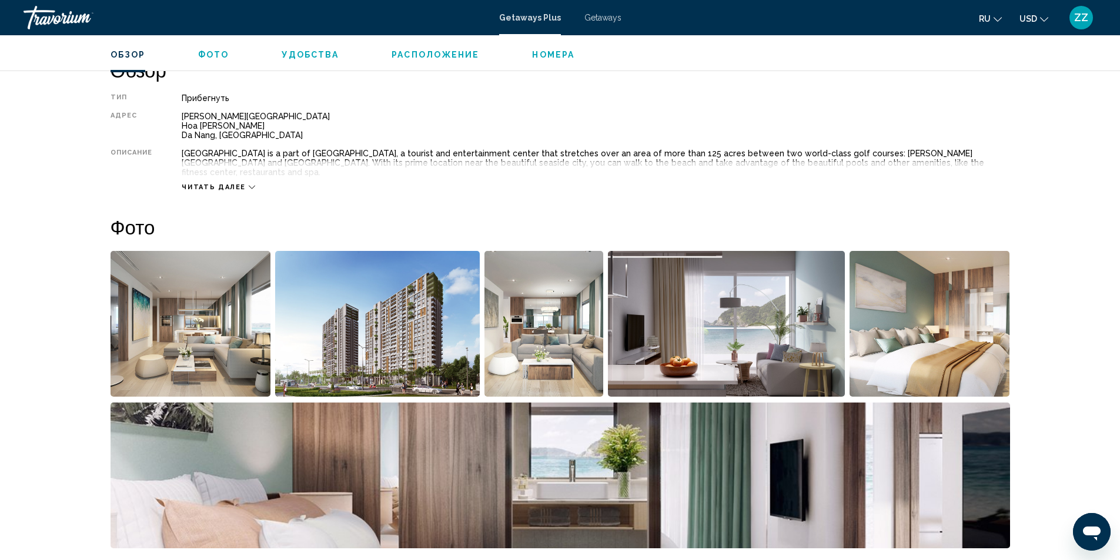
click at [222, 173] on div "Читать далее" at bounding box center [595, 175] width 827 height 32
click at [229, 183] on span "Читать далее" at bounding box center [214, 187] width 64 height 8
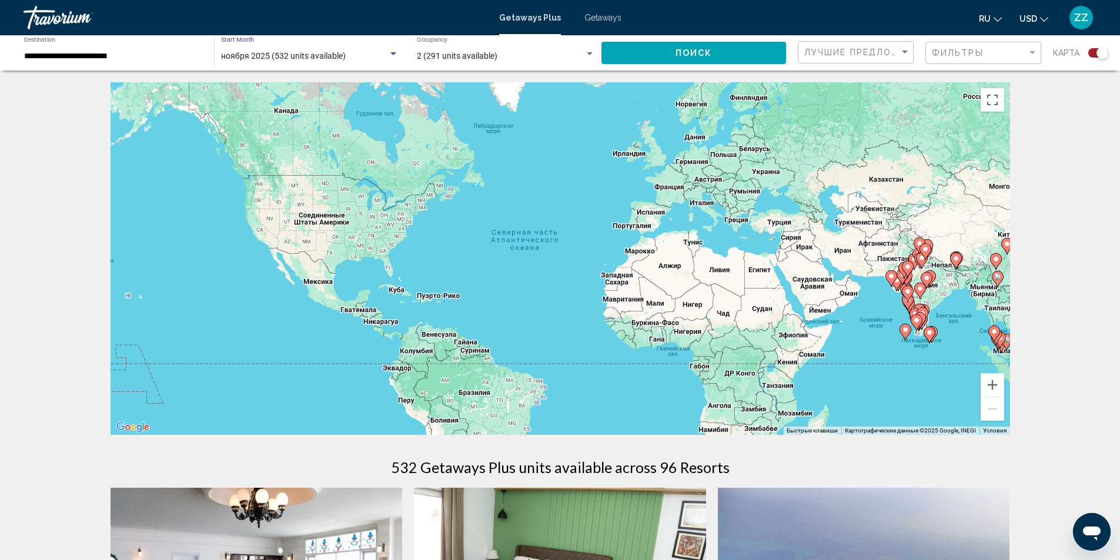
click at [391, 54] on div "Search widget" at bounding box center [393, 53] width 6 height 3
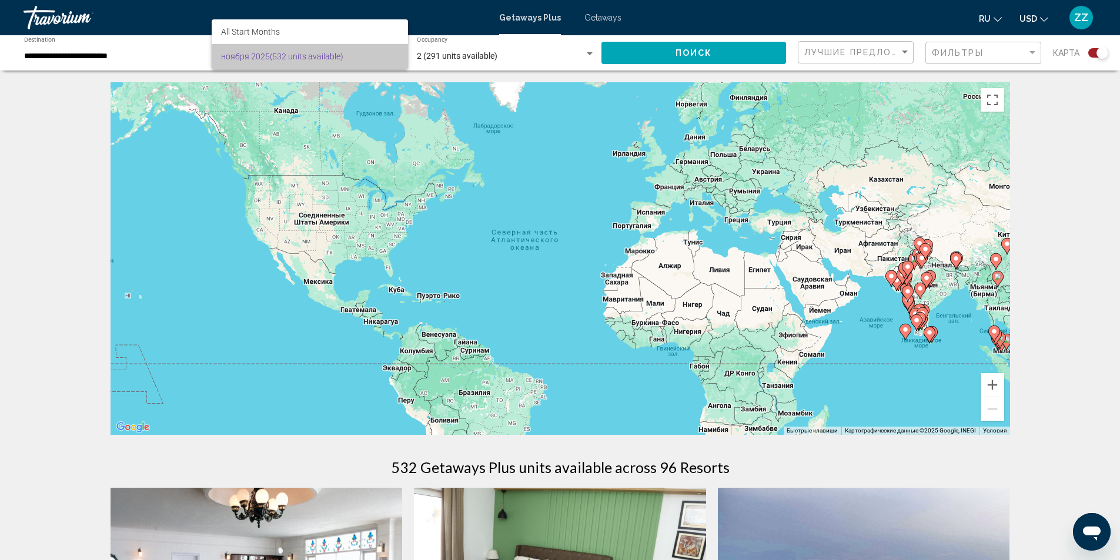
click at [391, 54] on span "ноября 2025 (532 units available)" at bounding box center [309, 56] width 177 height 25
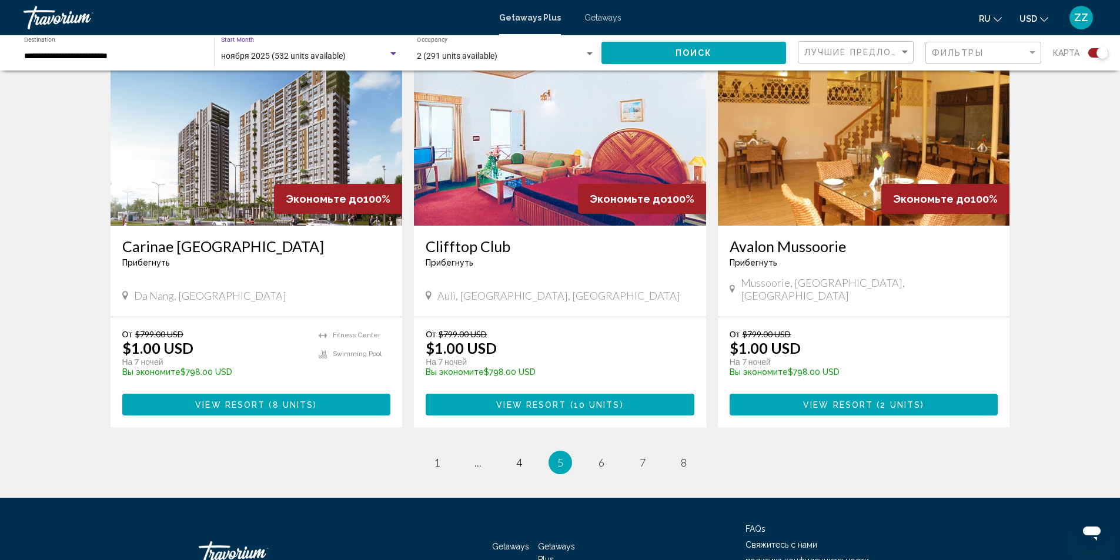
scroll to position [1735, 0]
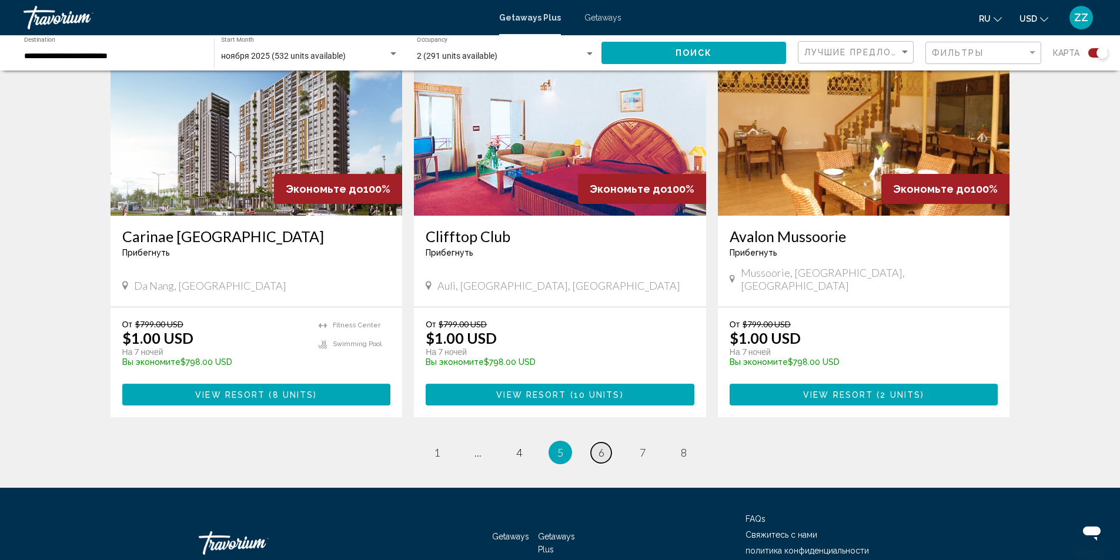
click at [596, 443] on link "page 6" at bounding box center [601, 453] width 21 height 21
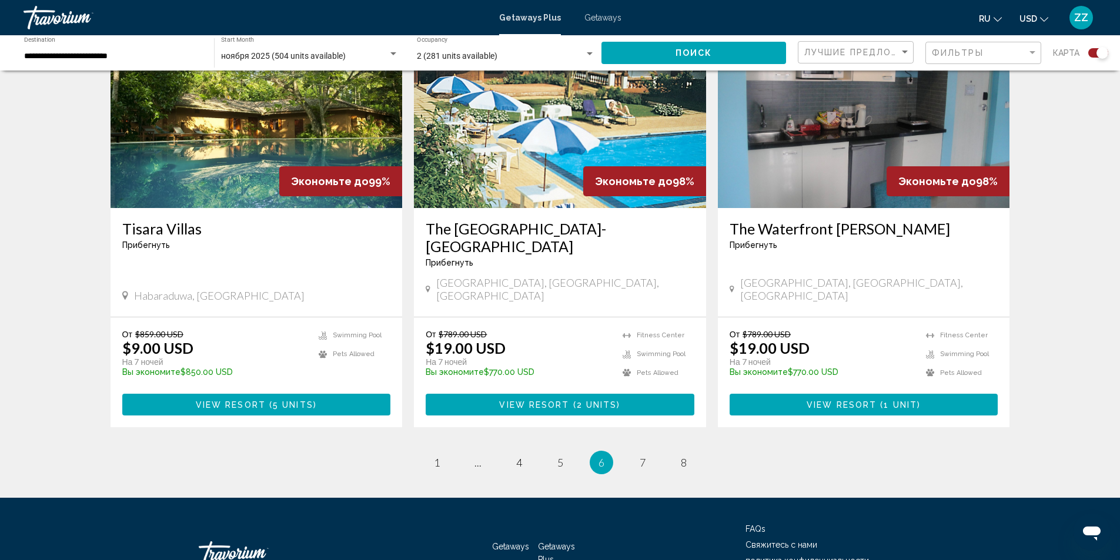
scroll to position [1738, 0]
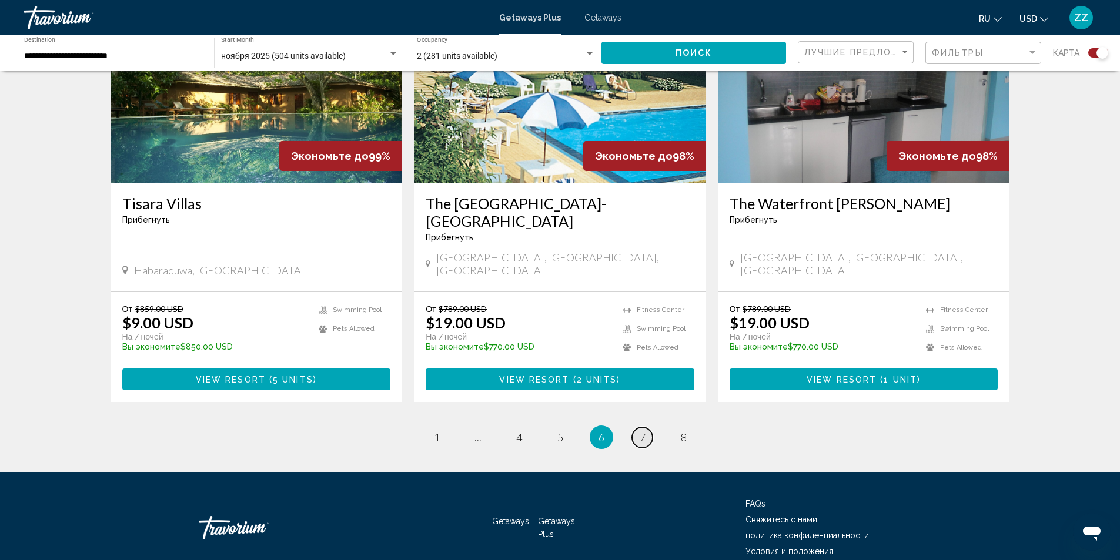
click at [638, 427] on link "page 7" at bounding box center [642, 437] width 21 height 21
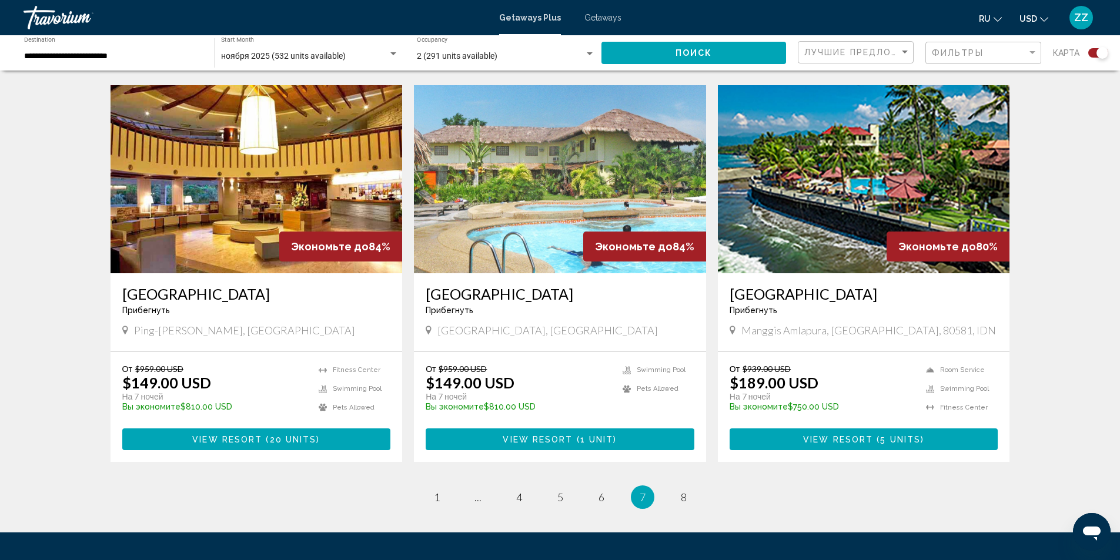
scroll to position [1655, 0]
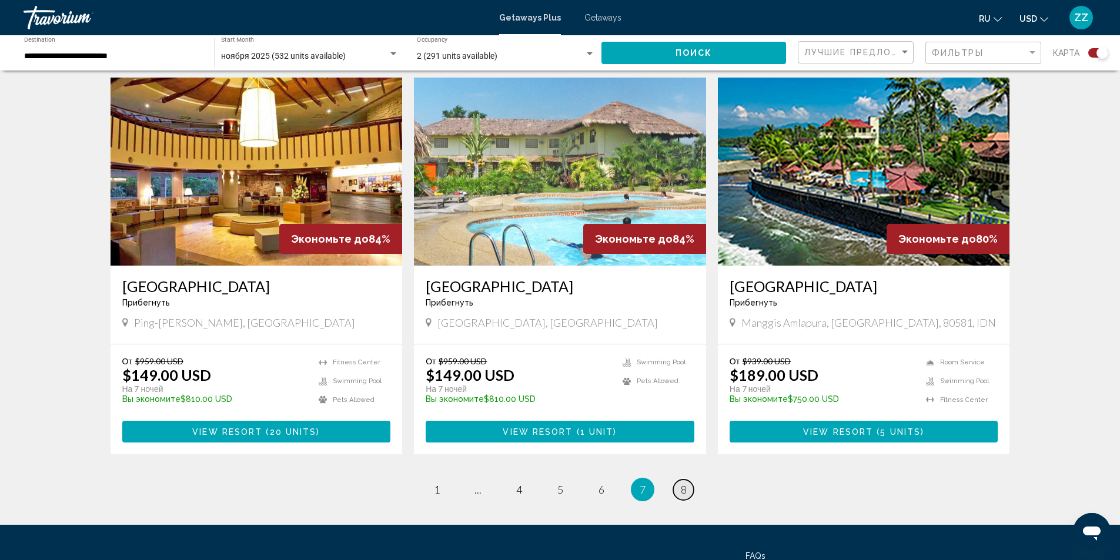
click at [689, 480] on link "page 8" at bounding box center [683, 490] width 21 height 21
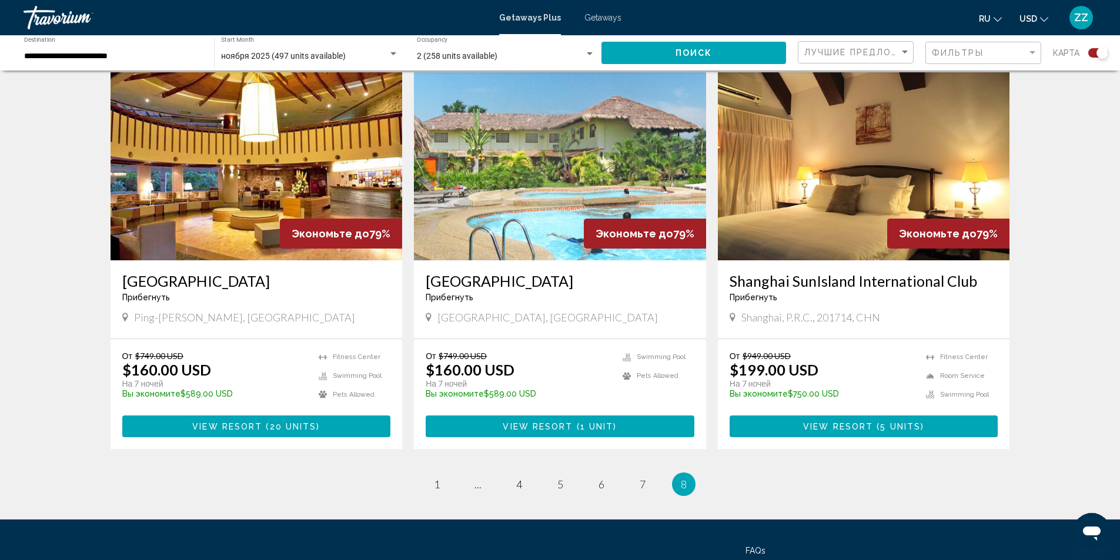
scroll to position [1738, 0]
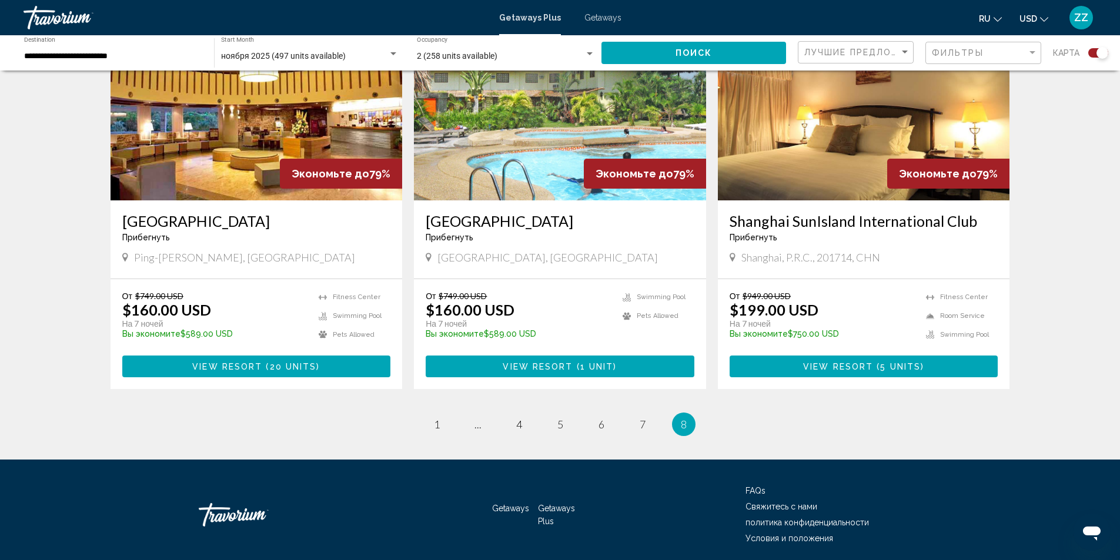
click at [131, 55] on input "**********" at bounding box center [113, 56] width 178 height 9
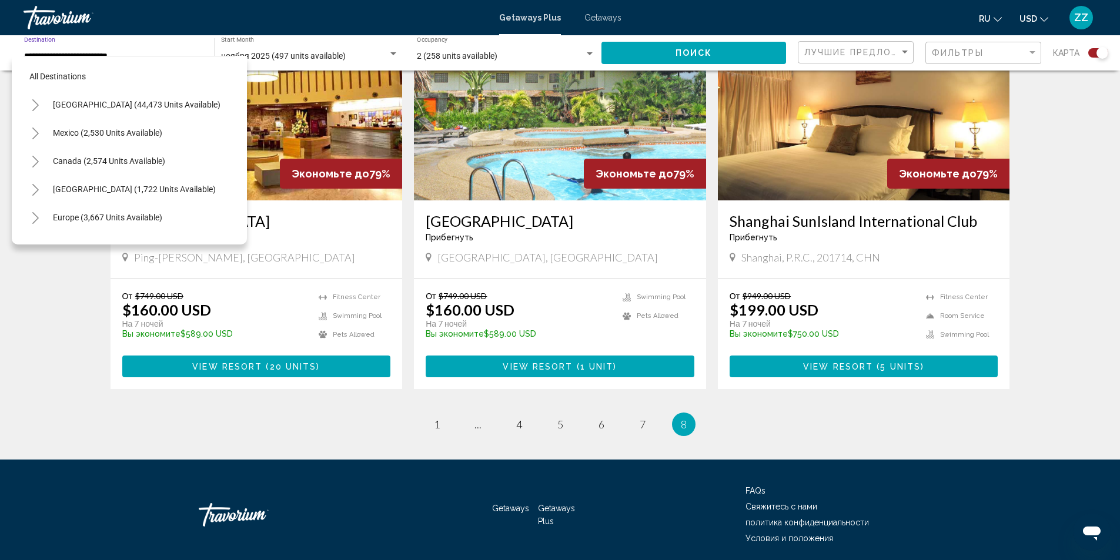
scroll to position [216, 0]
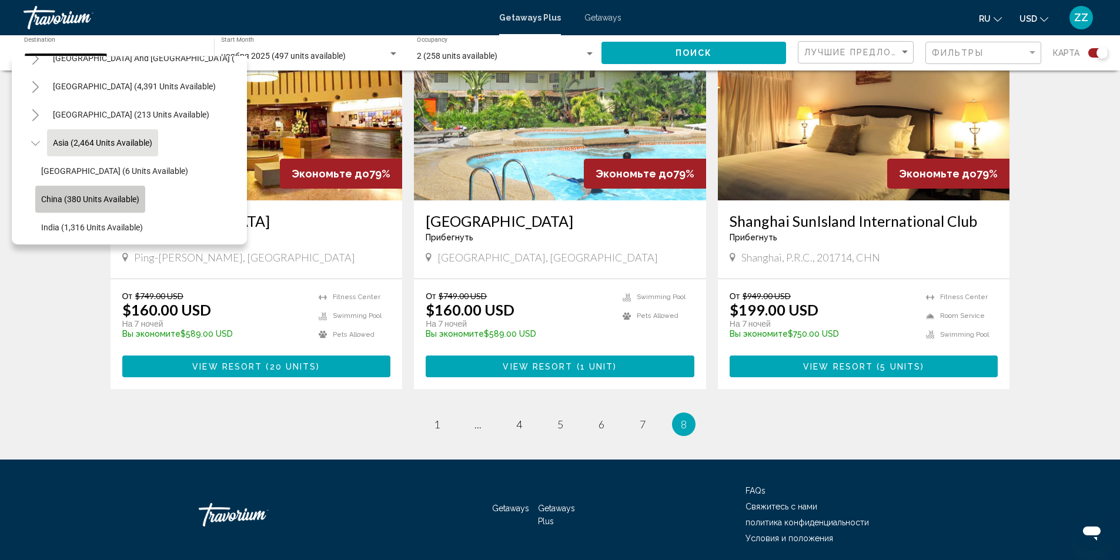
click at [140, 202] on button "China (380 units available)" at bounding box center [90, 199] width 110 height 27
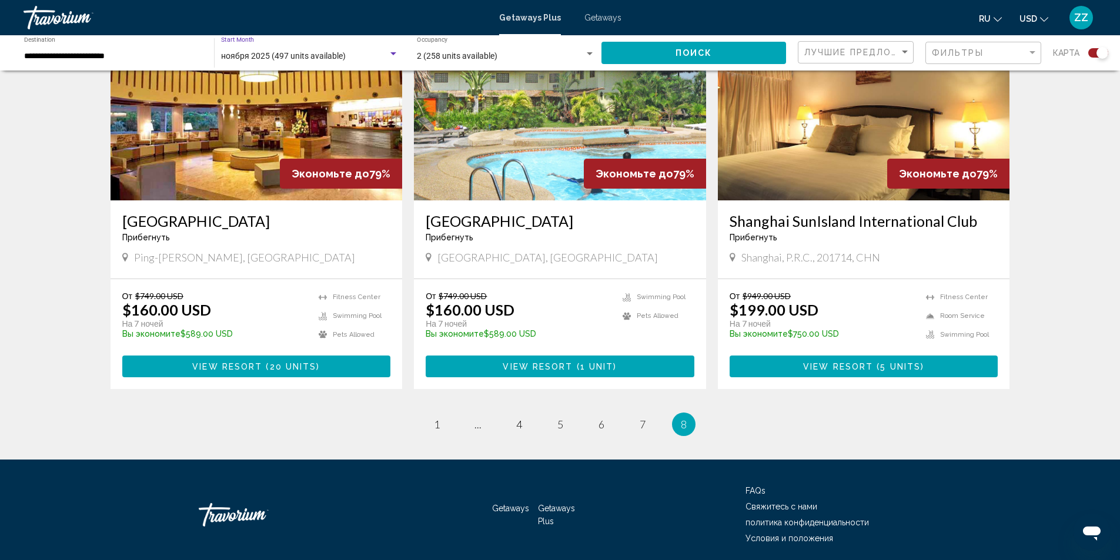
click at [251, 54] on span "ноября 2025 (497 units available)" at bounding box center [283, 55] width 125 height 9
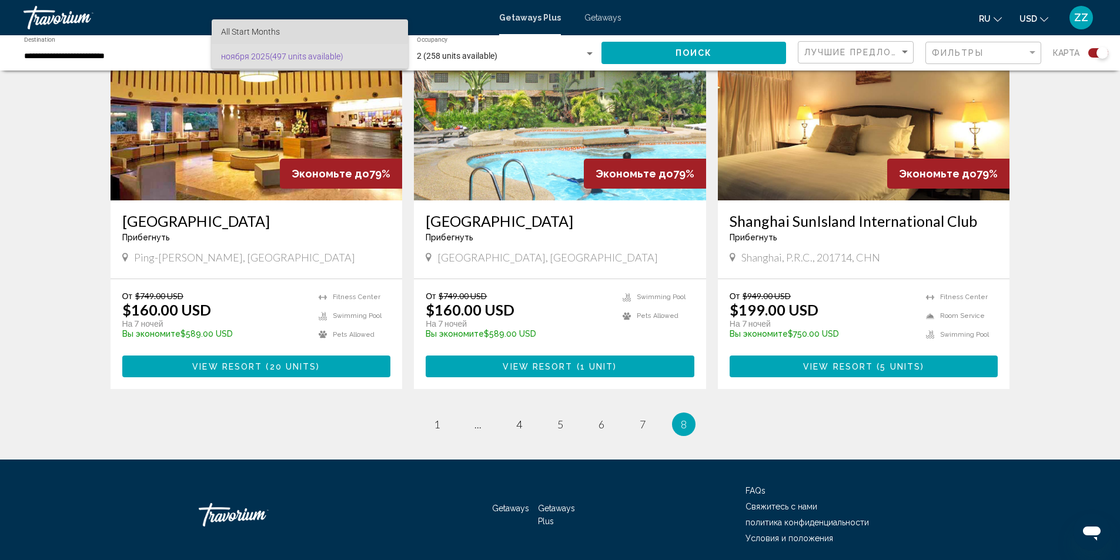
click at [275, 31] on span "All Start Months" at bounding box center [250, 31] width 59 height 9
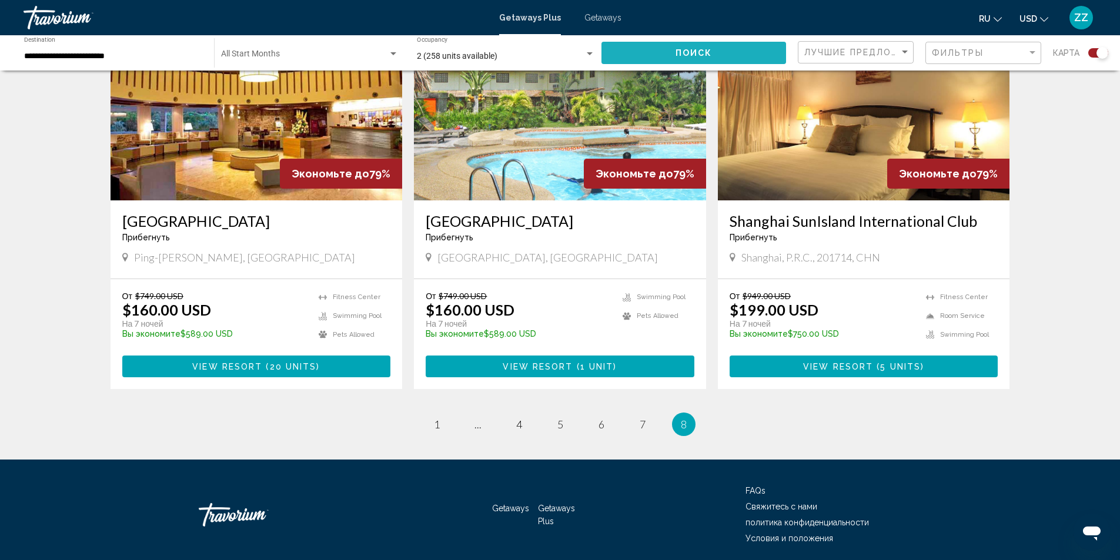
click at [701, 52] on span "Поиск" at bounding box center [693, 53] width 37 height 9
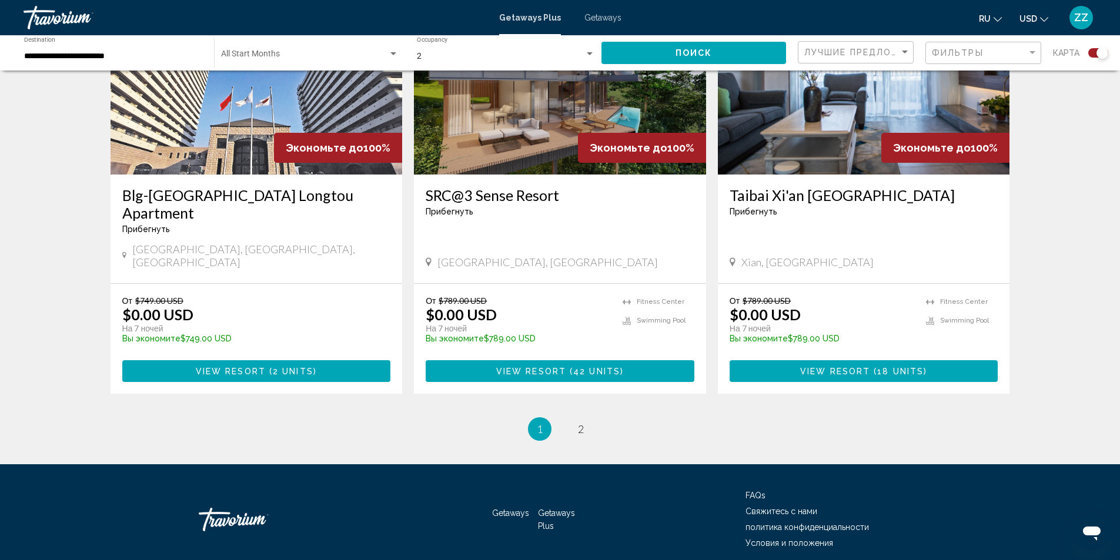
scroll to position [1730, 0]
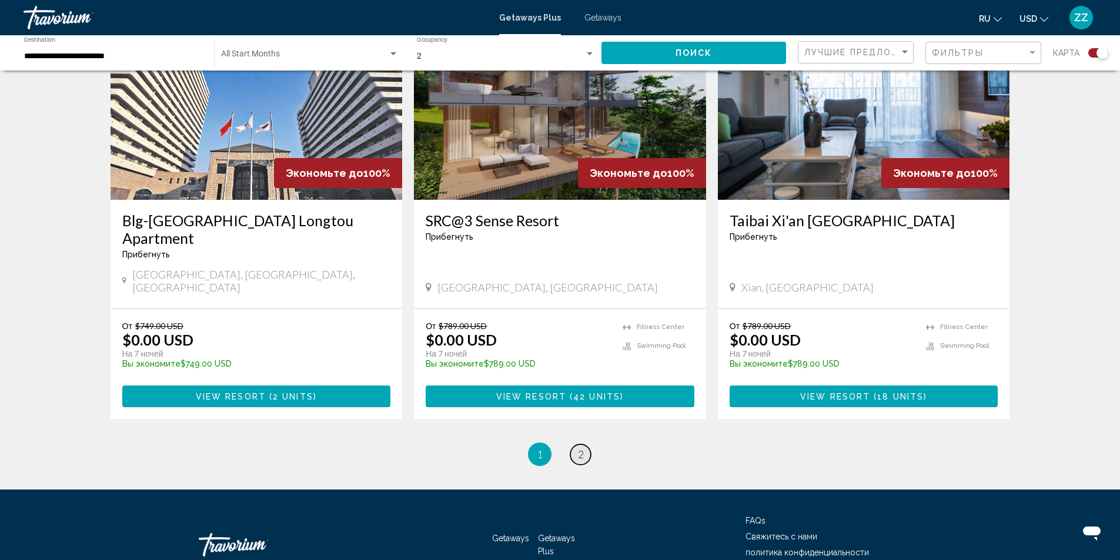
click at [581, 448] on span "2" at bounding box center [581, 454] width 6 height 13
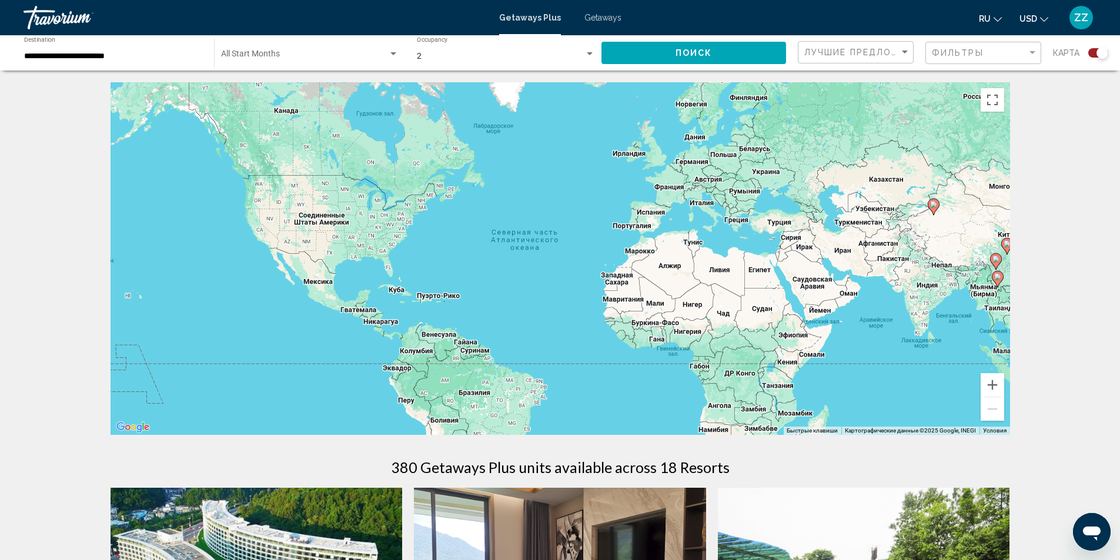
click at [129, 63] on div "**********" at bounding box center [113, 53] width 178 height 32
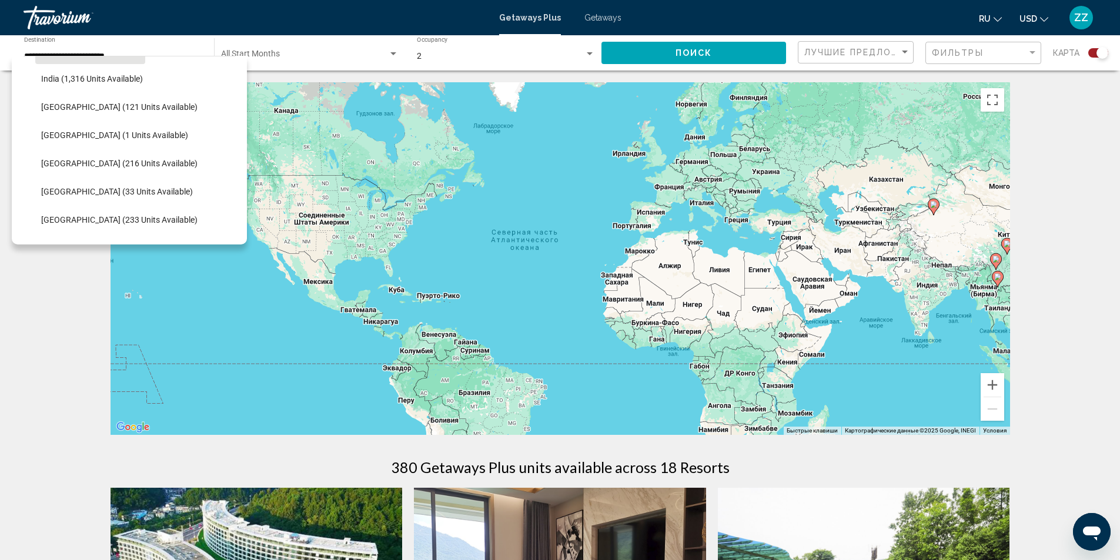
scroll to position [373, 0]
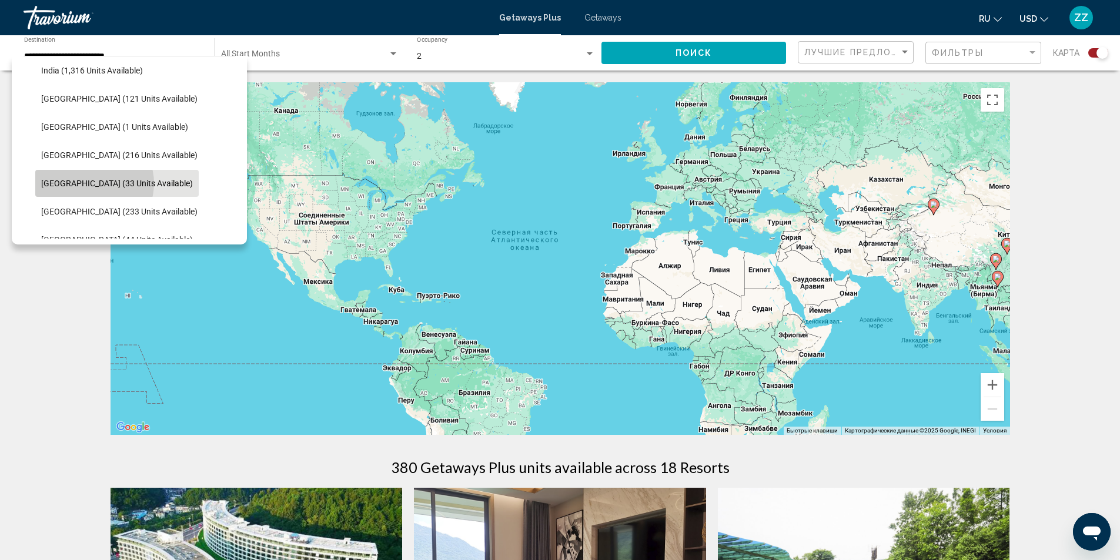
click at [92, 183] on span "[GEOGRAPHIC_DATA] (33 units available)" at bounding box center [117, 183] width 152 height 9
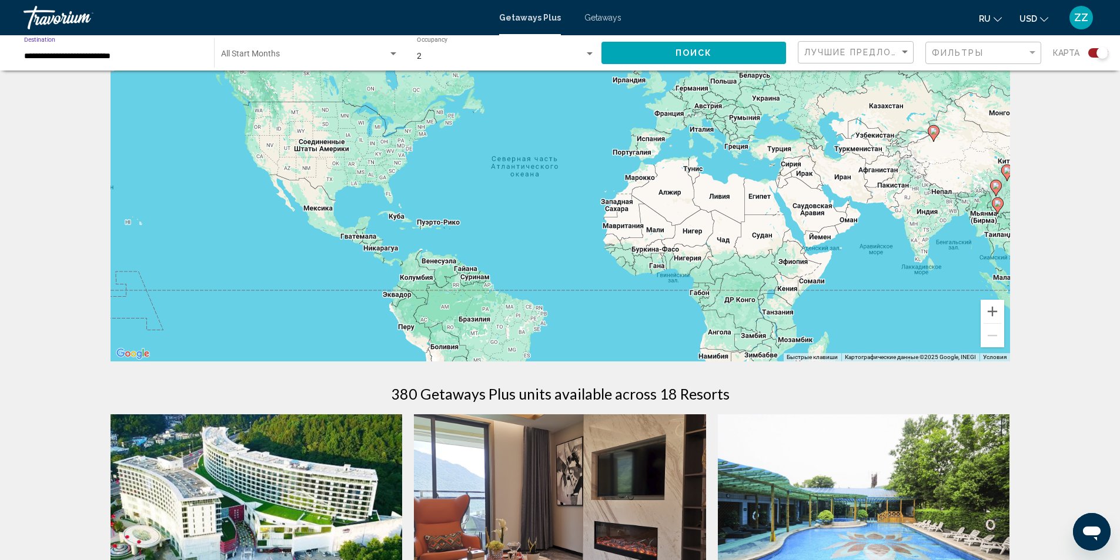
scroll to position [69, 0]
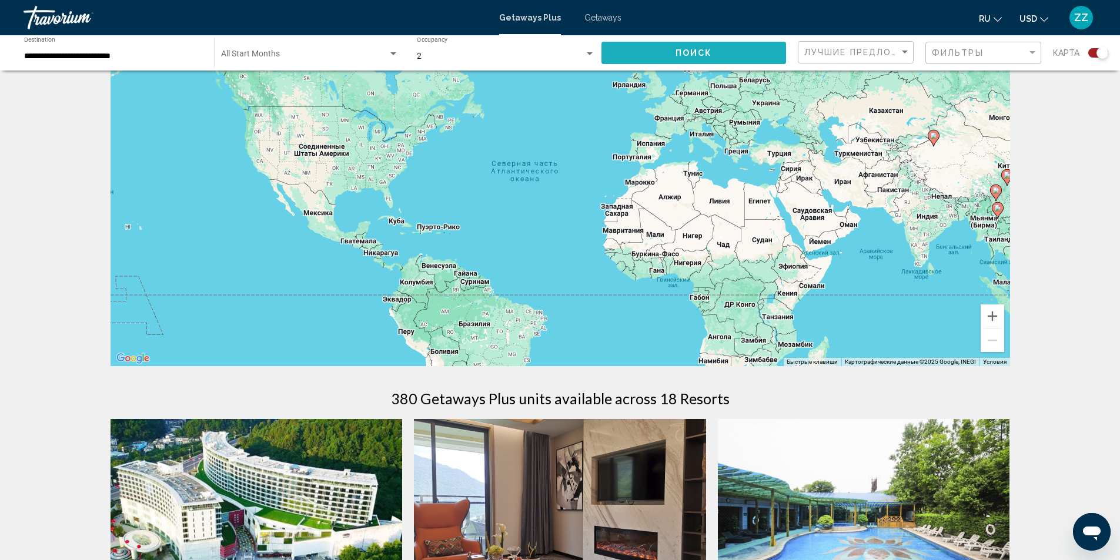
click at [692, 57] on span "Поиск" at bounding box center [693, 53] width 37 height 9
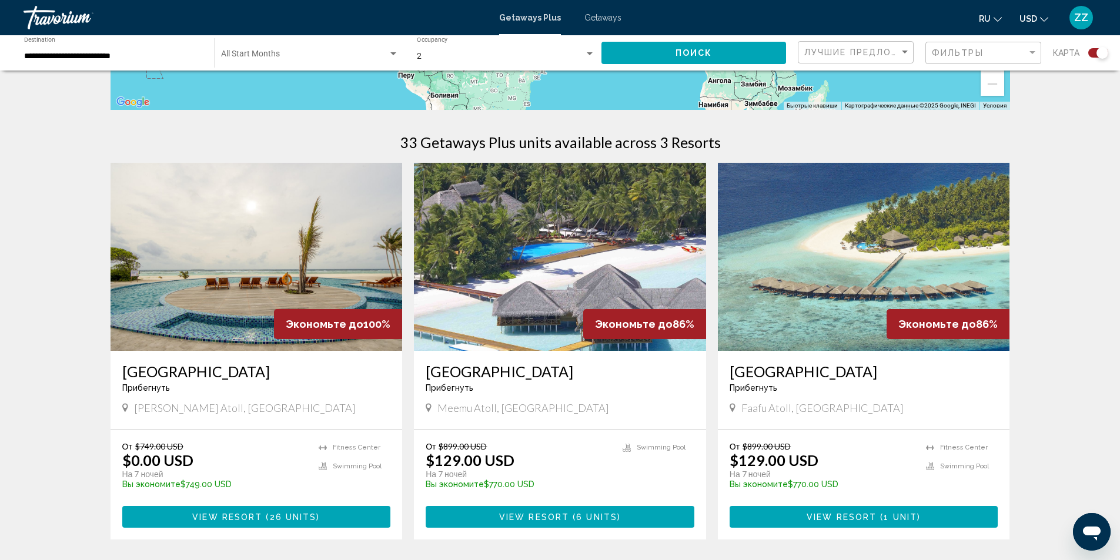
scroll to position [307, 0]
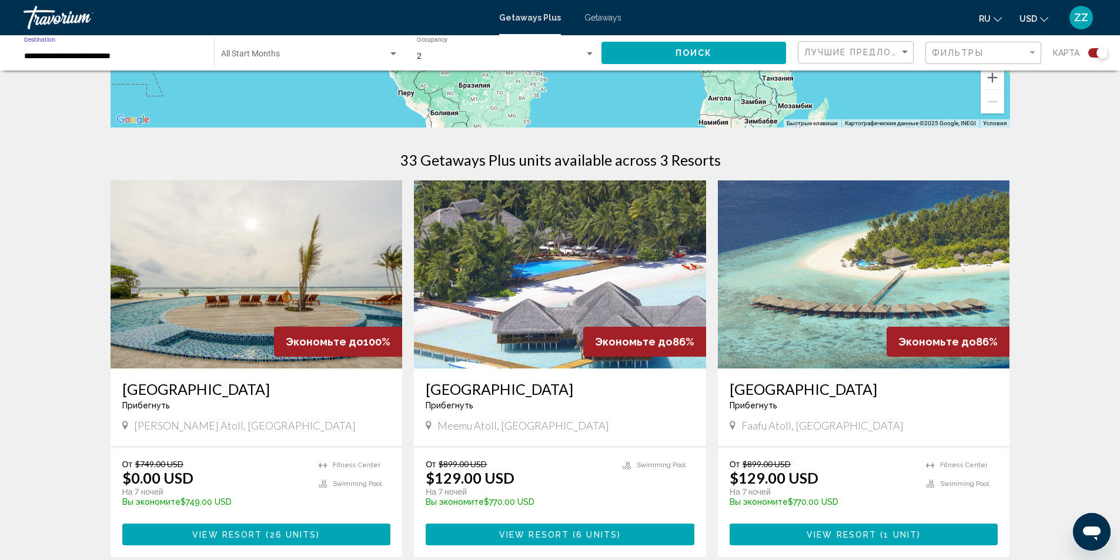
click at [95, 55] on input "**********" at bounding box center [113, 56] width 178 height 9
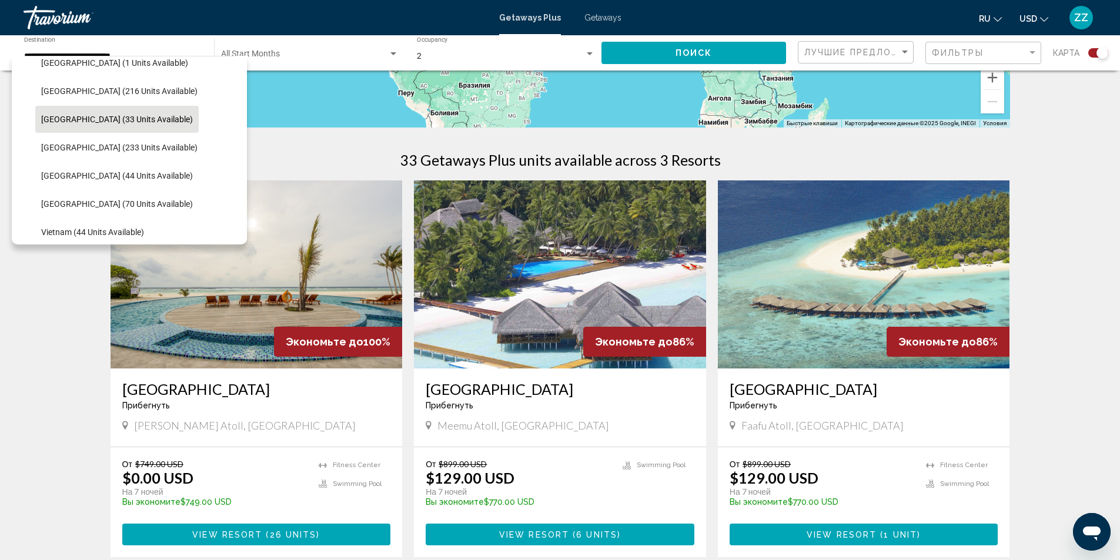
scroll to position [461, 0]
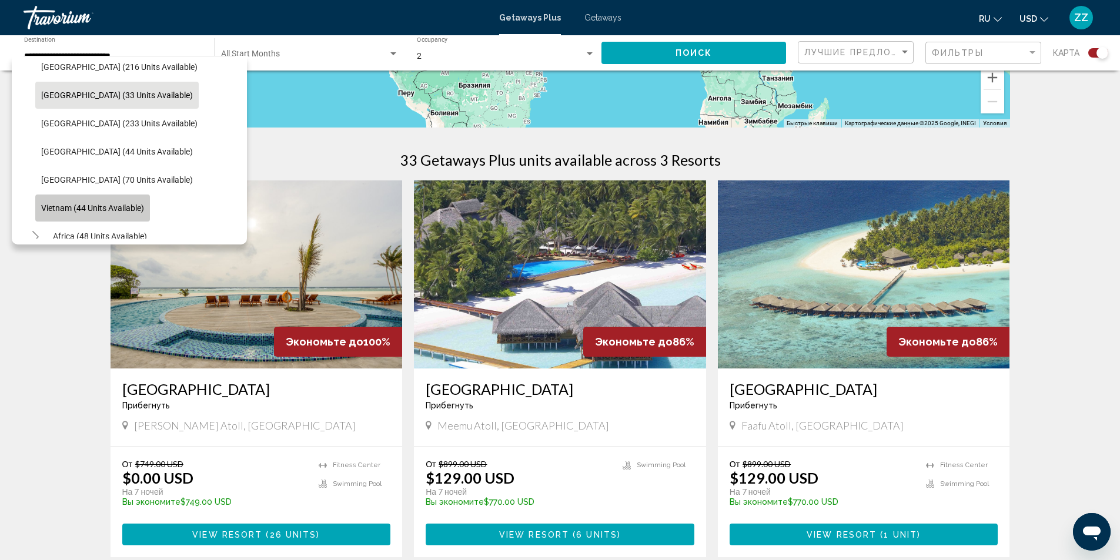
click at [130, 211] on span "Vietnam (44 units available)" at bounding box center [92, 207] width 103 height 9
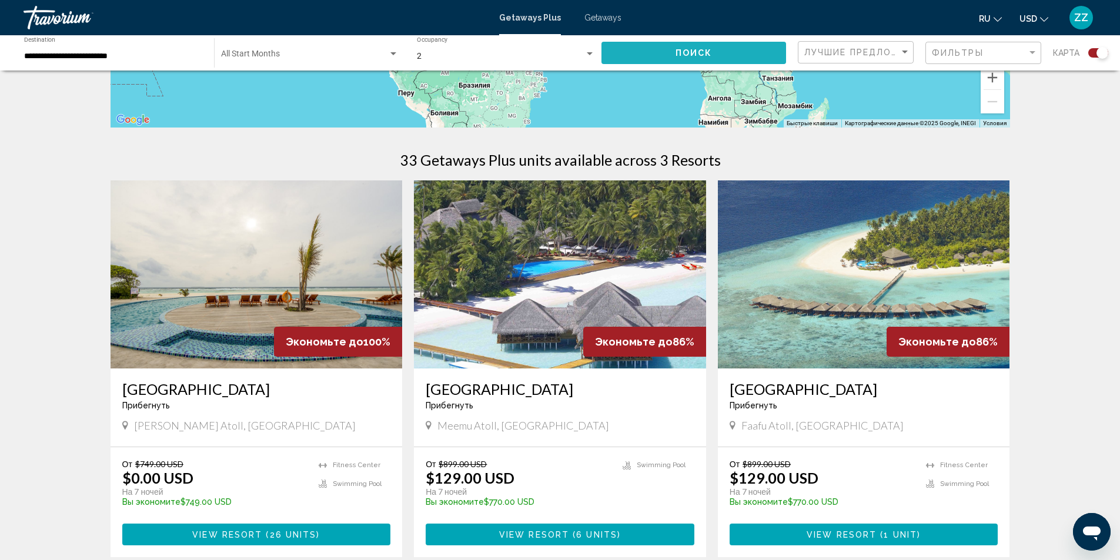
click at [706, 52] on span "Поиск" at bounding box center [693, 53] width 37 height 9
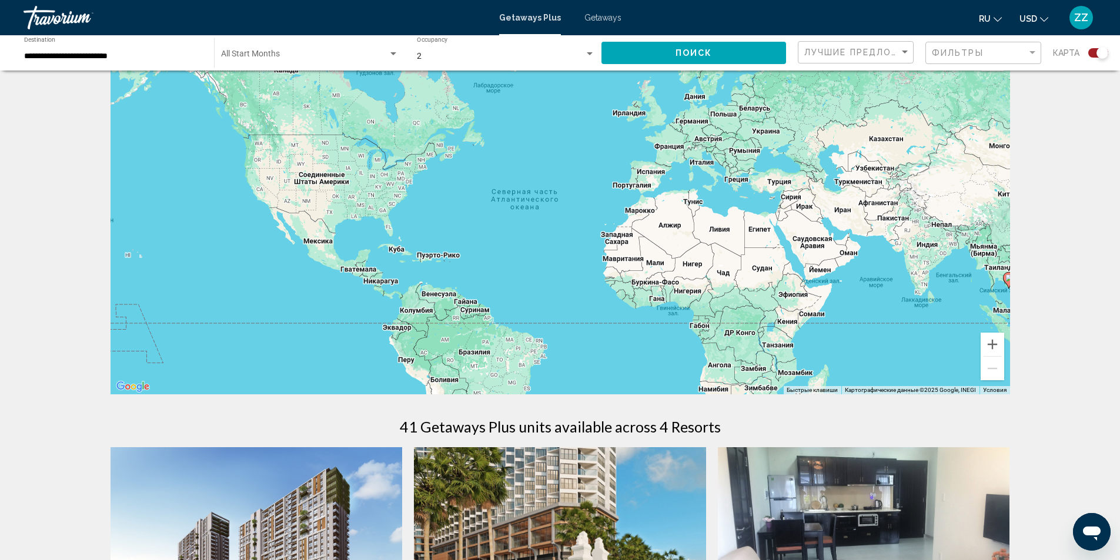
scroll to position [28, 0]
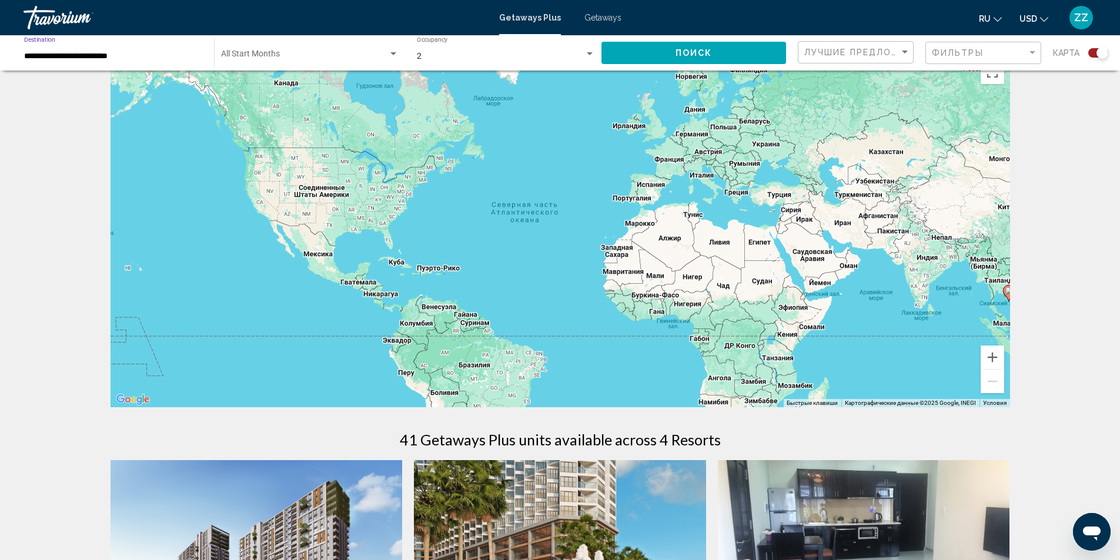
click at [85, 55] on input "**********" at bounding box center [113, 56] width 178 height 9
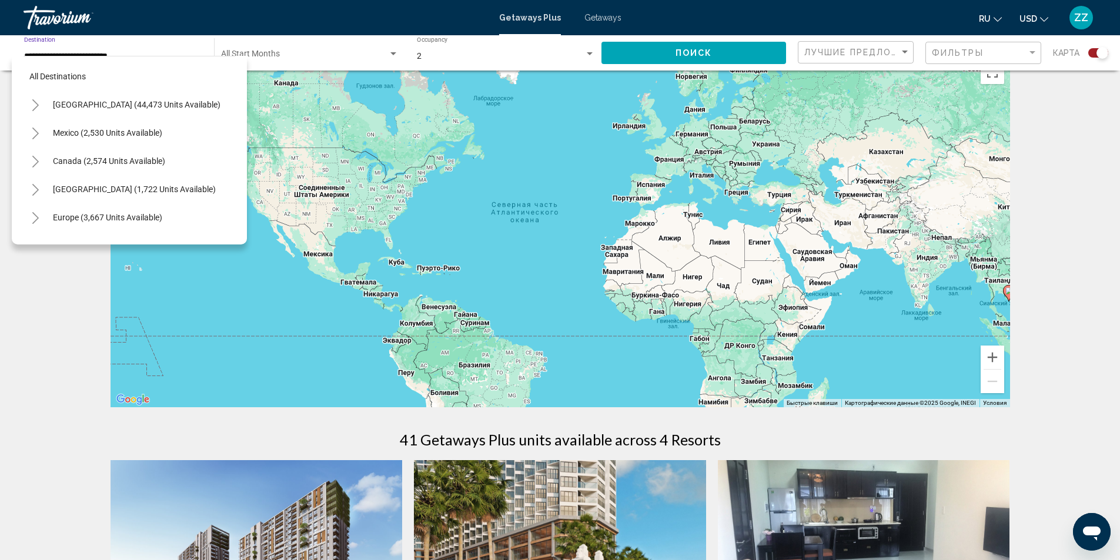
scroll to position [510, 0]
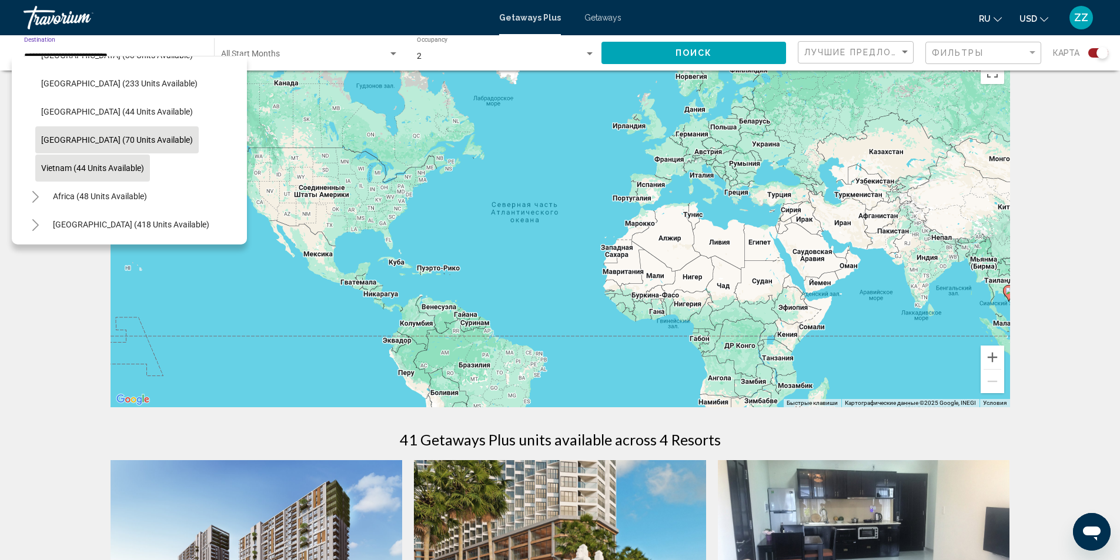
click at [103, 135] on span "[GEOGRAPHIC_DATA] (70 units available)" at bounding box center [117, 139] width 152 height 9
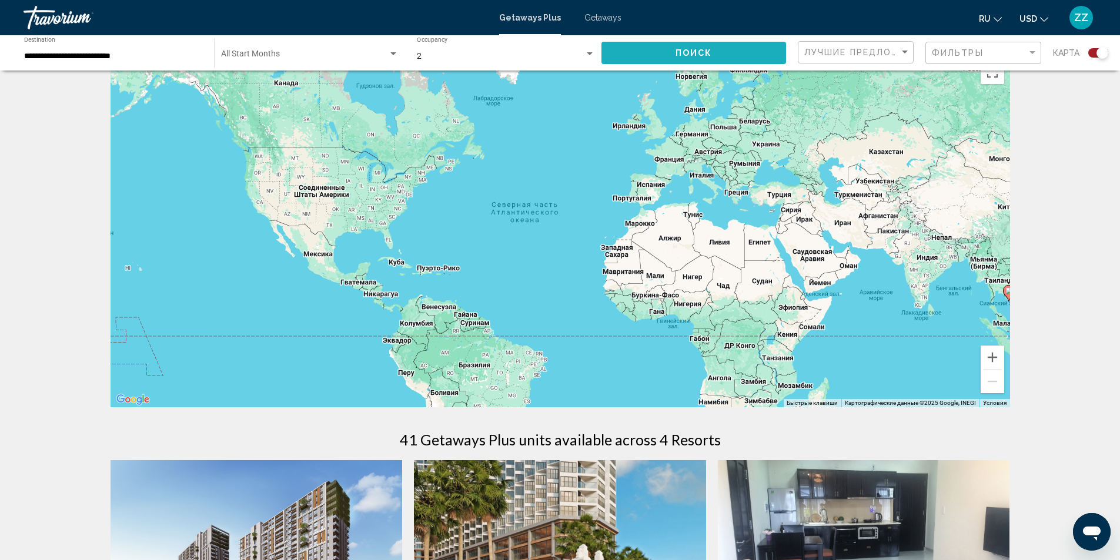
click at [697, 51] on span "Поиск" at bounding box center [693, 53] width 37 height 9
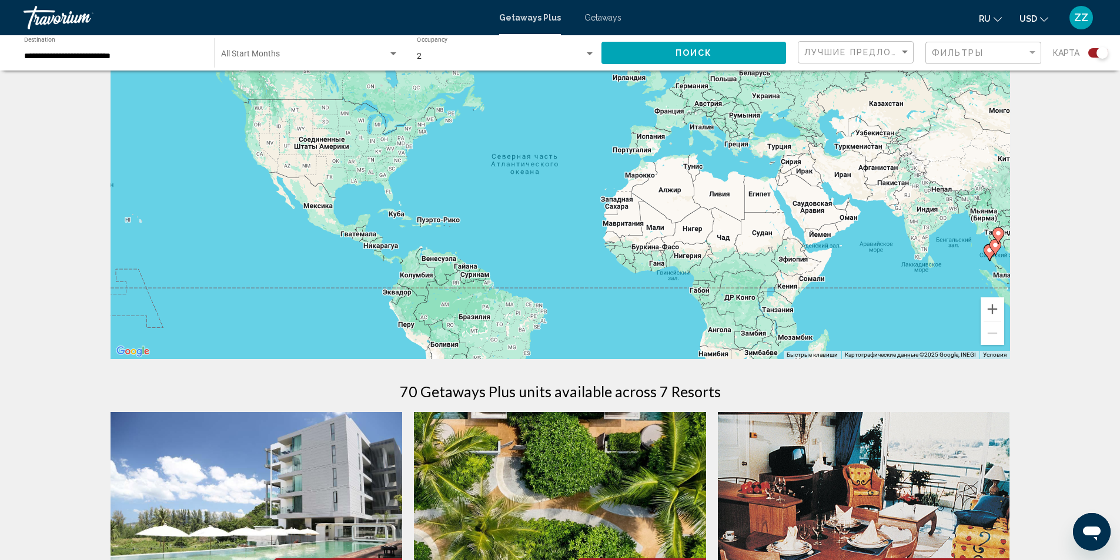
scroll to position [74, 0]
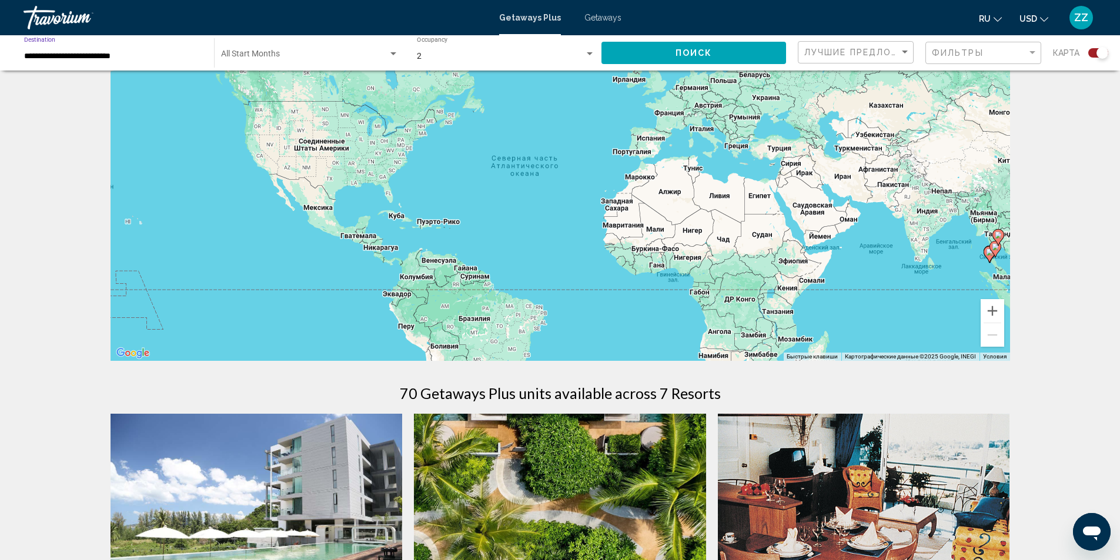
click at [146, 53] on input "**********" at bounding box center [113, 56] width 178 height 9
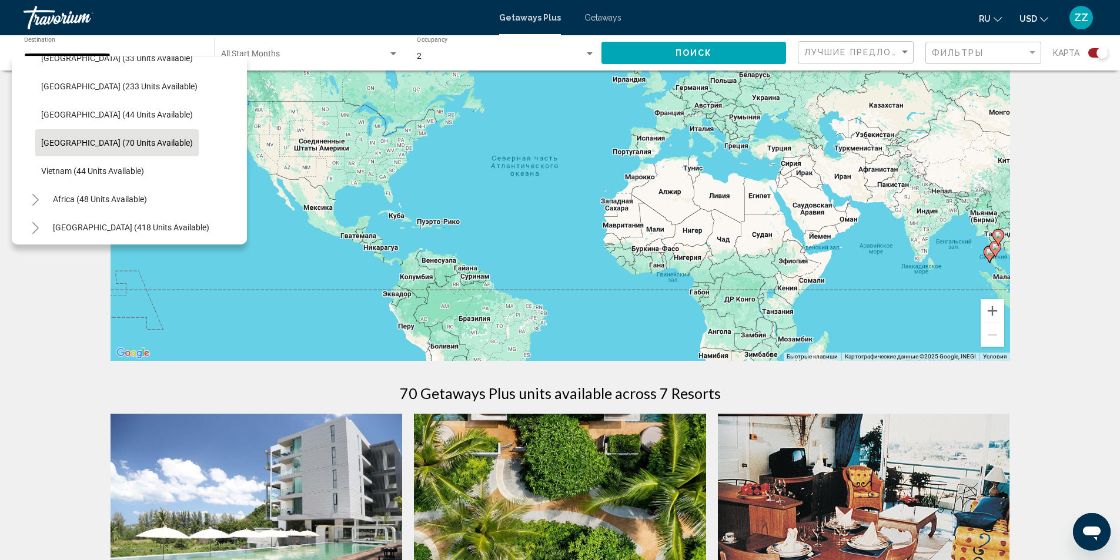
scroll to position [510, 0]
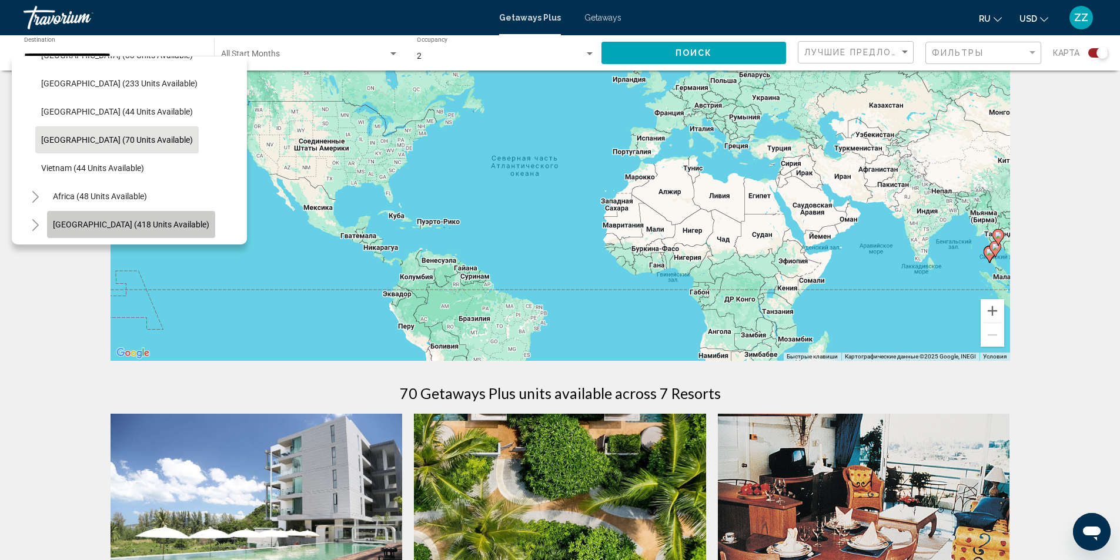
click at [152, 221] on button "[GEOGRAPHIC_DATA] (418 units available)" at bounding box center [131, 224] width 168 height 27
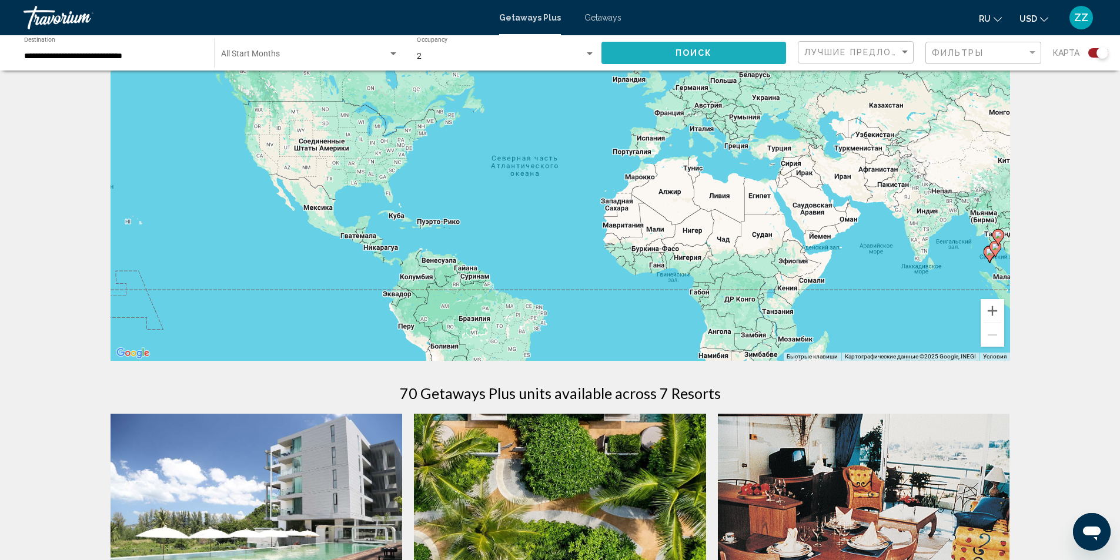
click at [688, 50] on span "Поиск" at bounding box center [693, 53] width 37 height 9
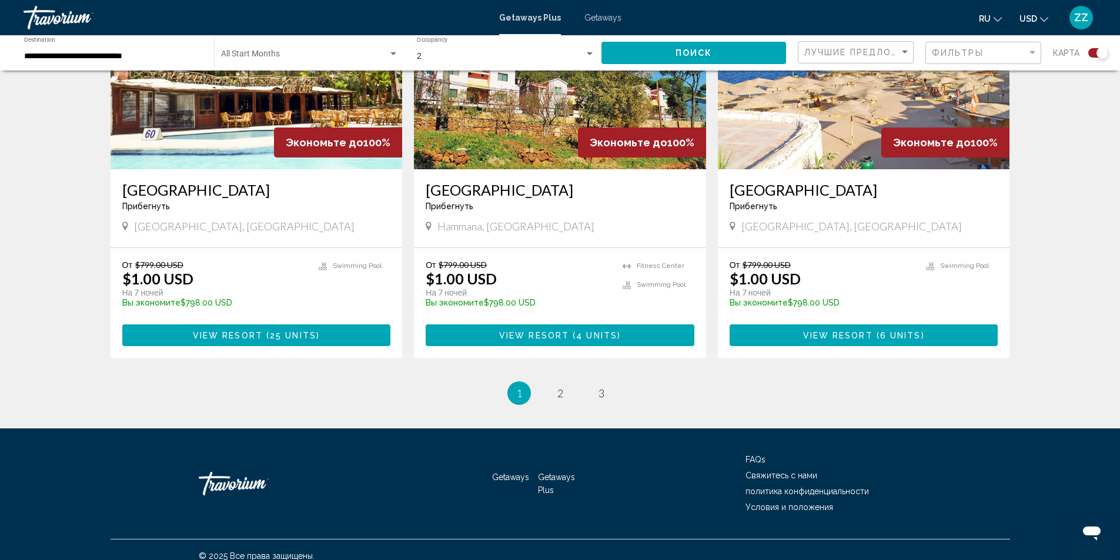
scroll to position [1718, 0]
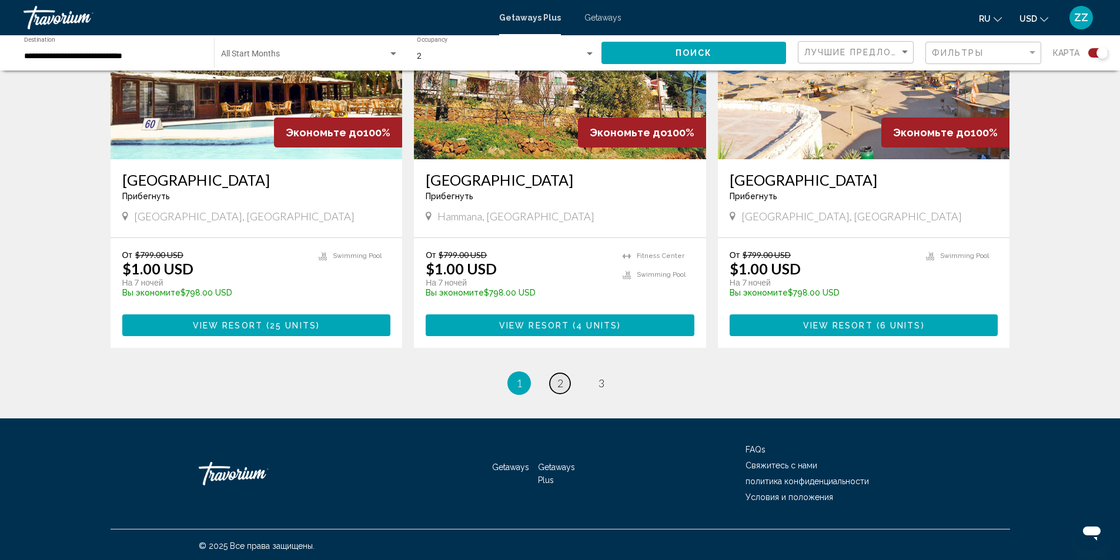
click at [555, 382] on link "page 2" at bounding box center [559, 383] width 21 height 21
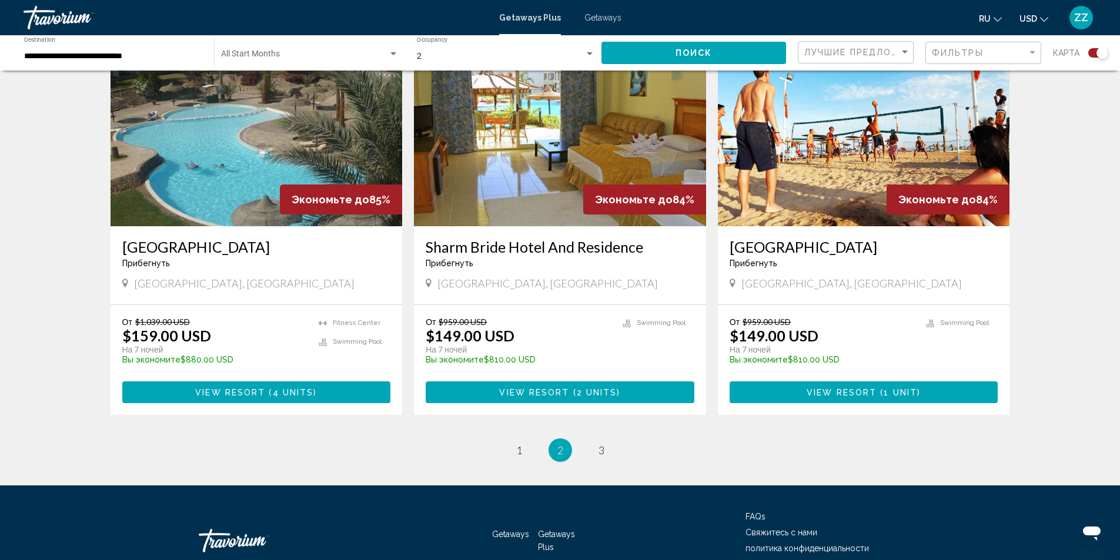
scroll to position [1720, 0]
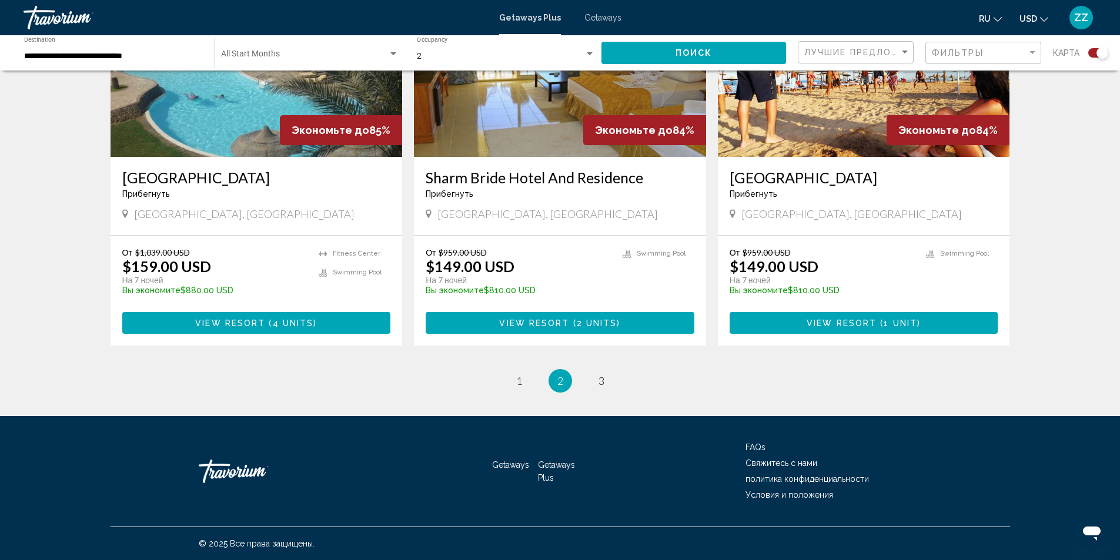
drag, startPoint x: 1126, startPoint y: 108, endPoint x: 19, endPoint y: 34, distance: 1109.6
click at [598, 380] on span "3" at bounding box center [601, 380] width 6 height 13
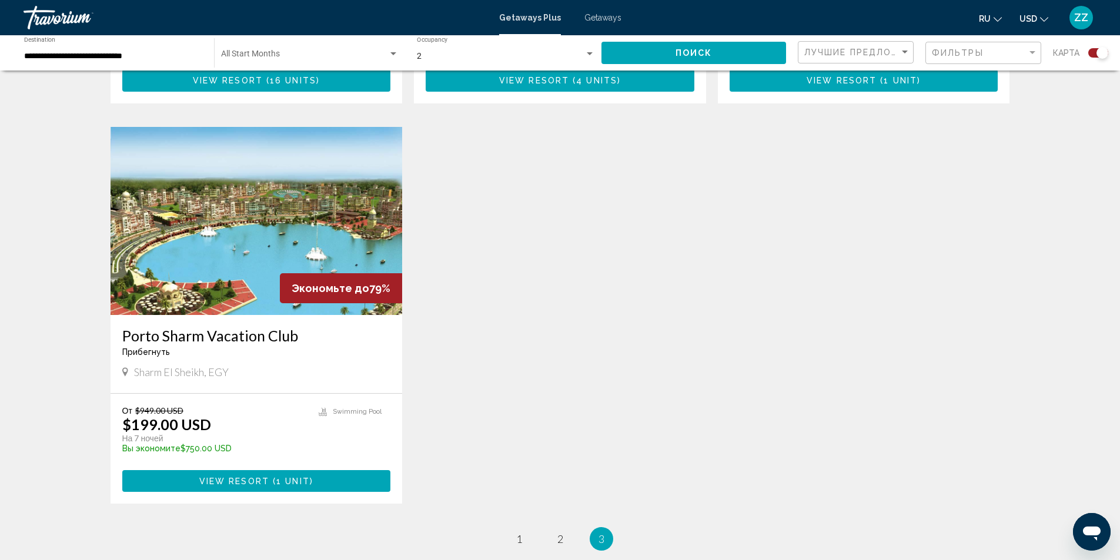
scroll to position [1164, 0]
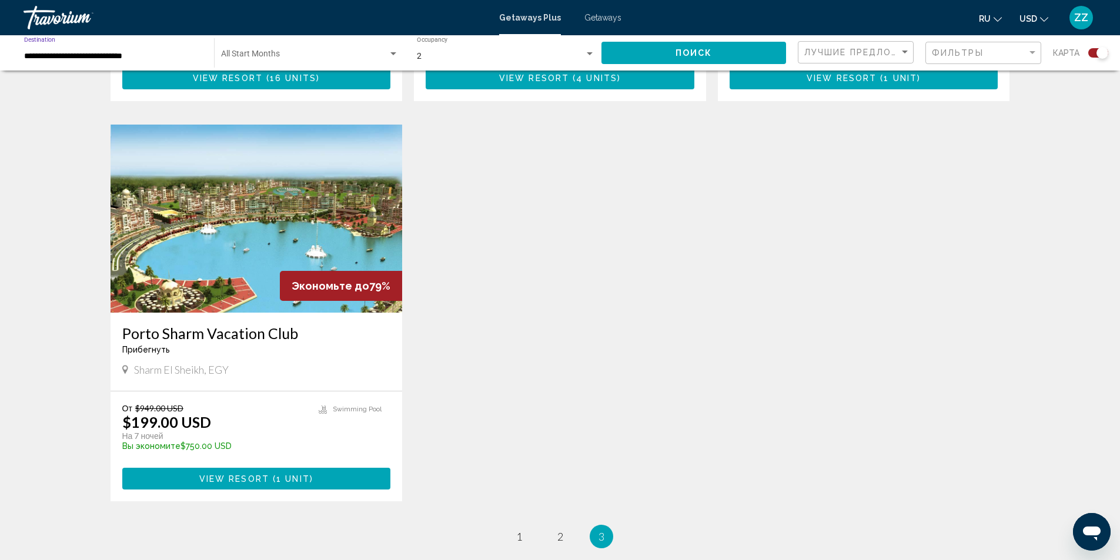
click at [162, 55] on input "**********" at bounding box center [113, 56] width 178 height 9
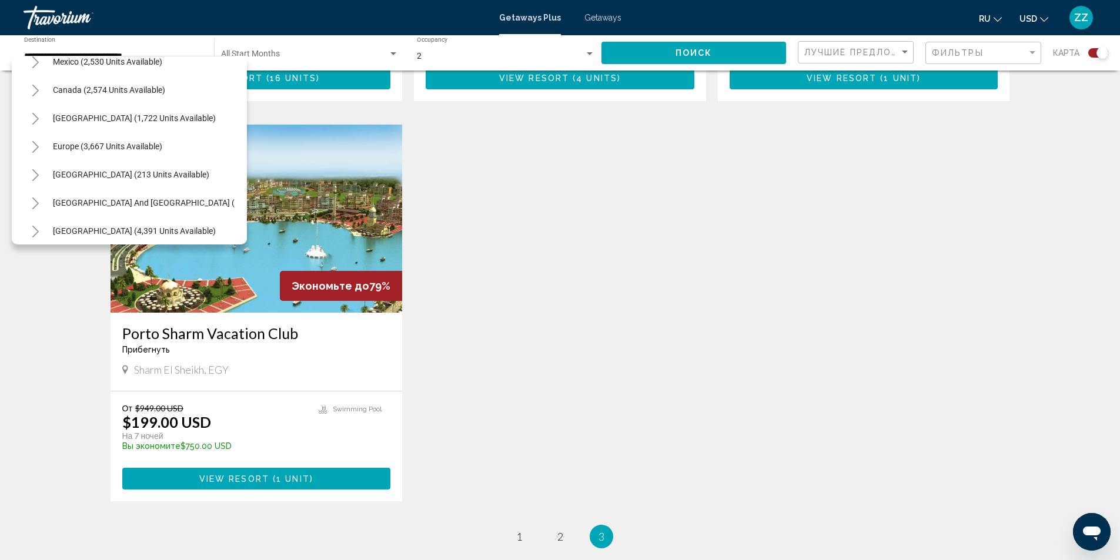
scroll to position [68, 0]
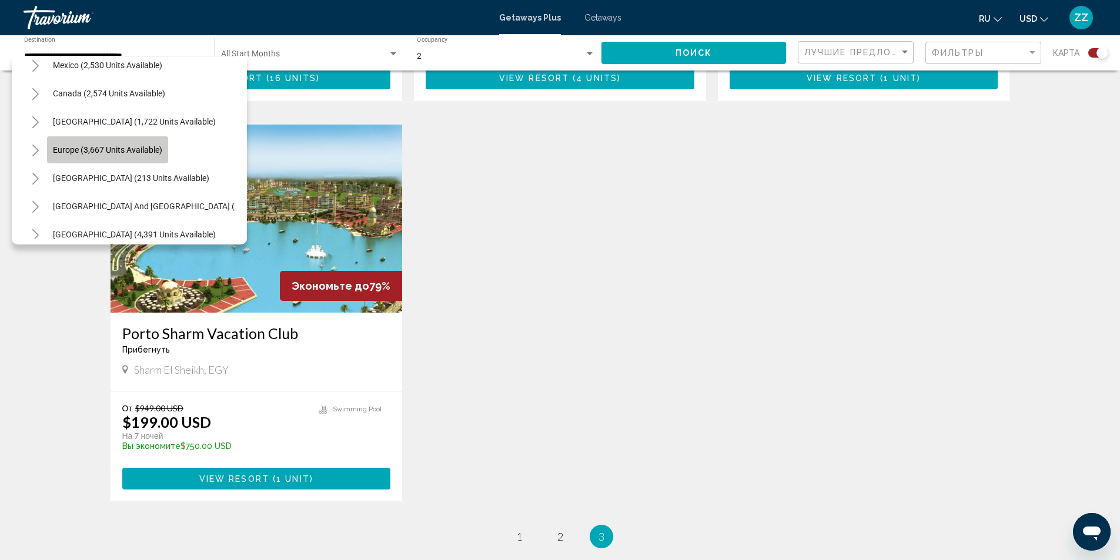
click at [134, 146] on span "Europe (3,667 units available)" at bounding box center [107, 149] width 109 height 9
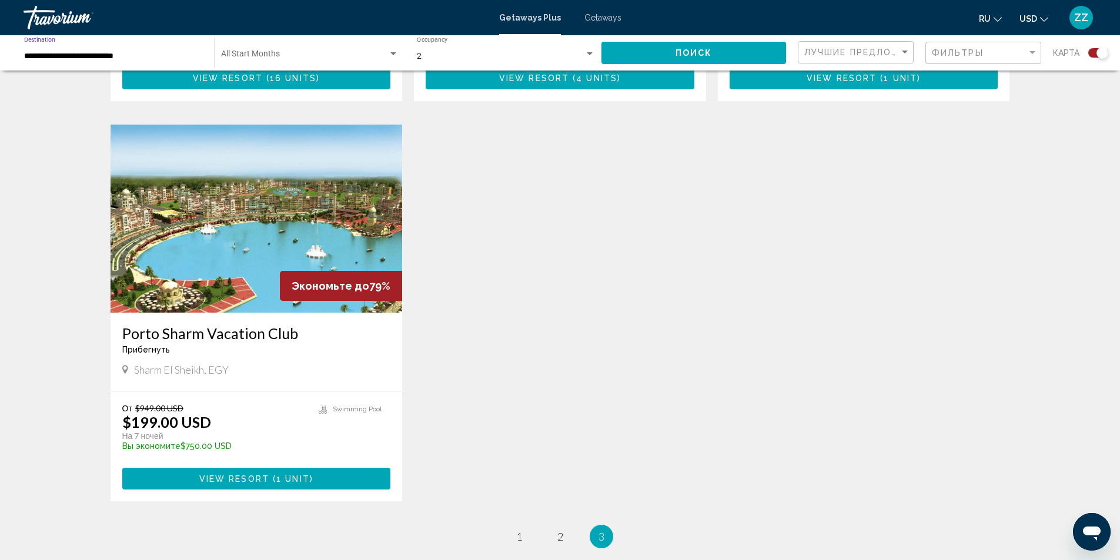
click at [156, 60] on input "**********" at bounding box center [113, 56] width 178 height 9
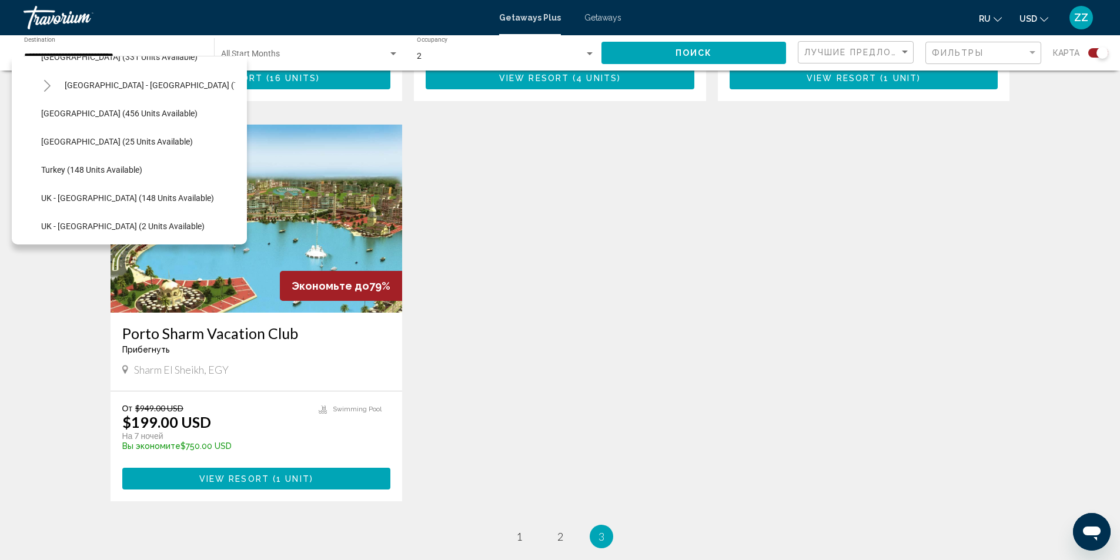
scroll to position [439, 0]
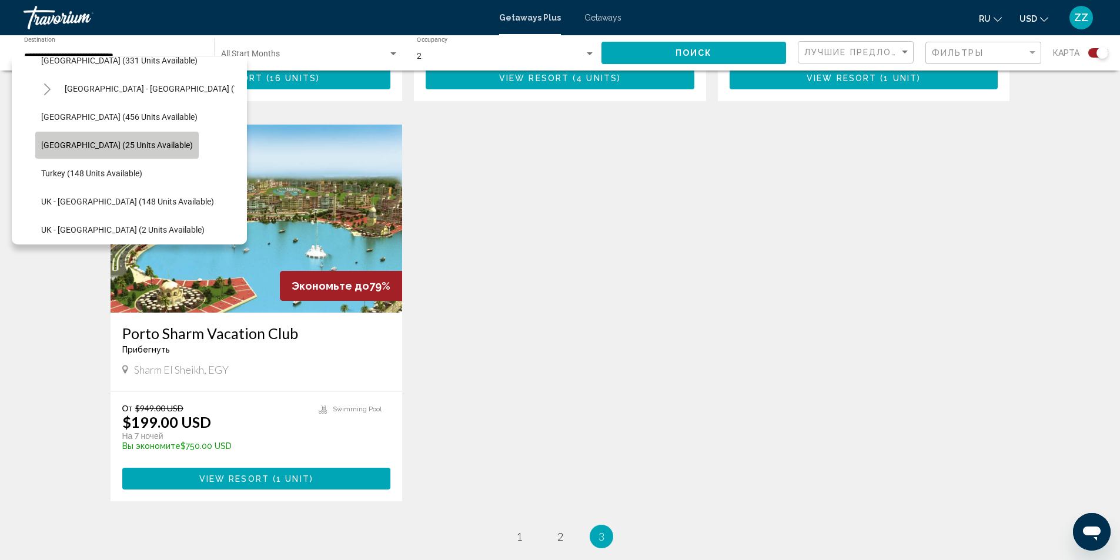
click at [125, 140] on span "[GEOGRAPHIC_DATA] (25 units available)" at bounding box center [117, 144] width 152 height 9
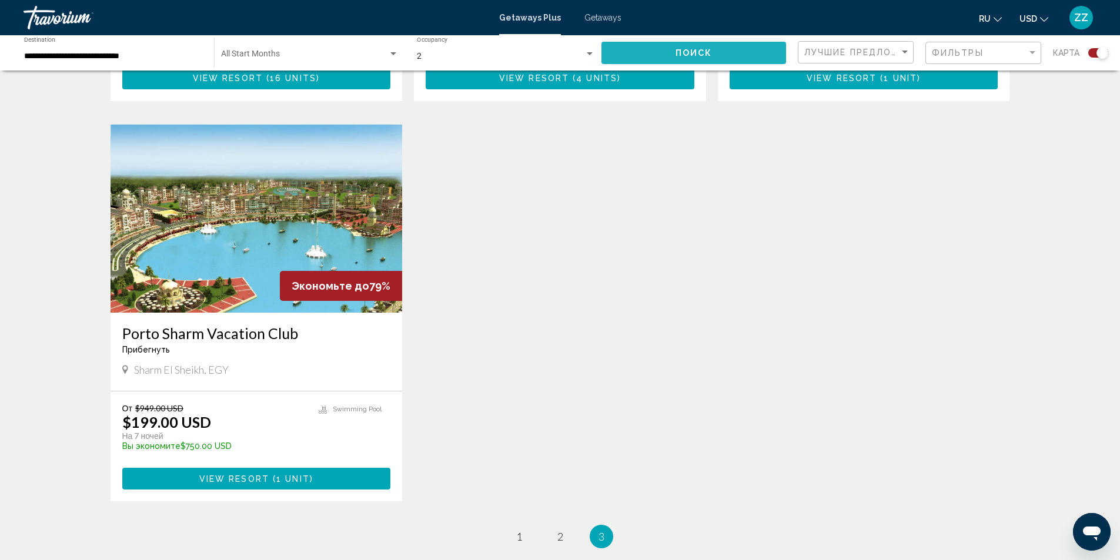
click at [698, 51] on span "Поиск" at bounding box center [693, 53] width 37 height 9
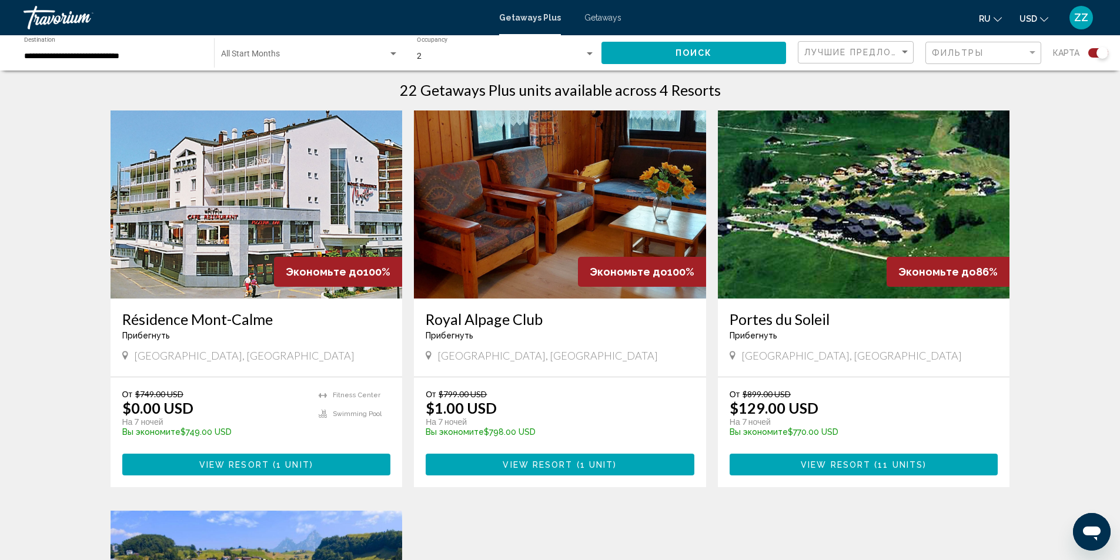
scroll to position [326, 0]
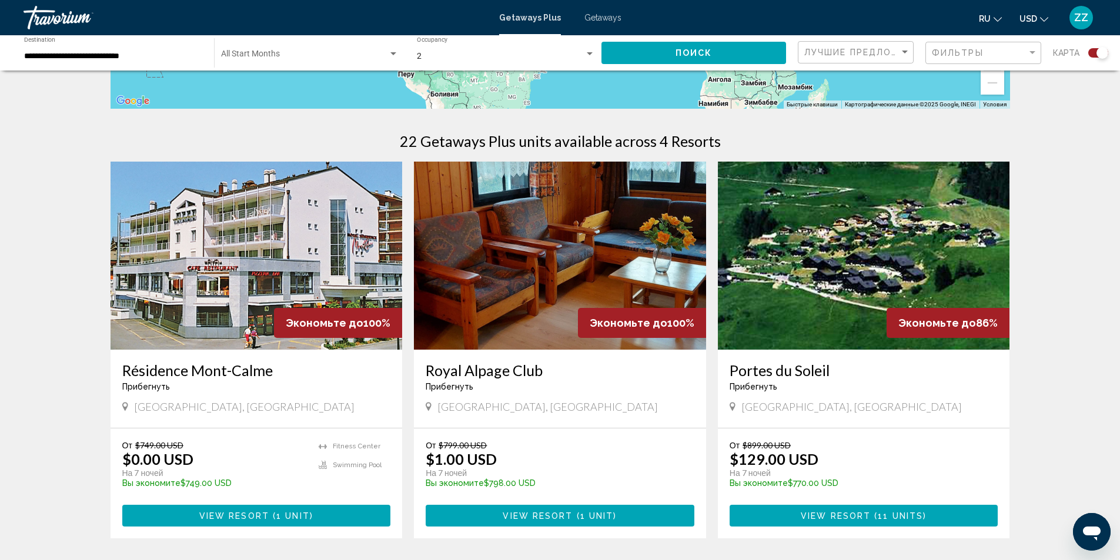
click at [155, 60] on input "**********" at bounding box center [113, 56] width 178 height 9
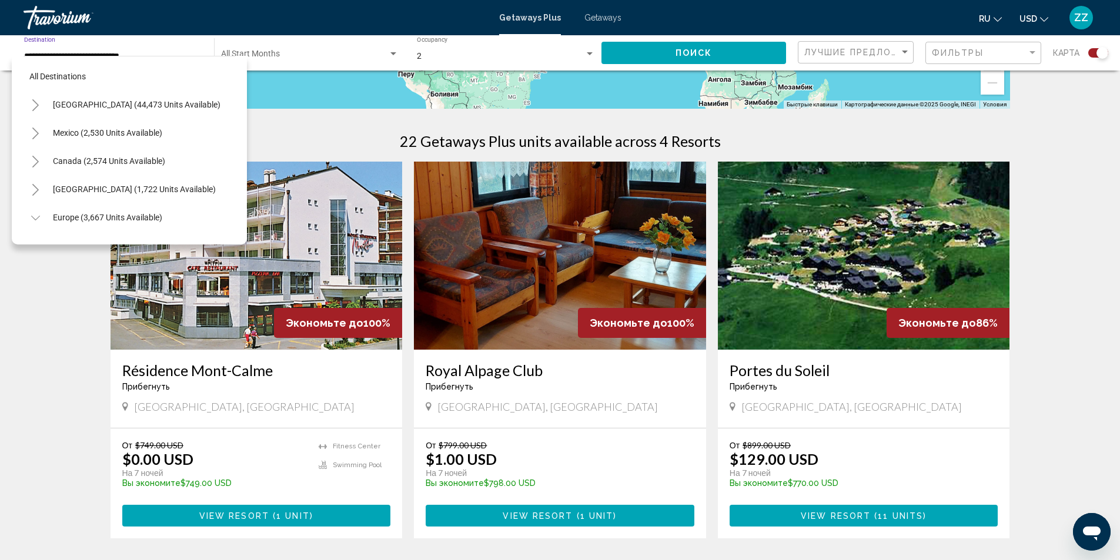
scroll to position [441, 0]
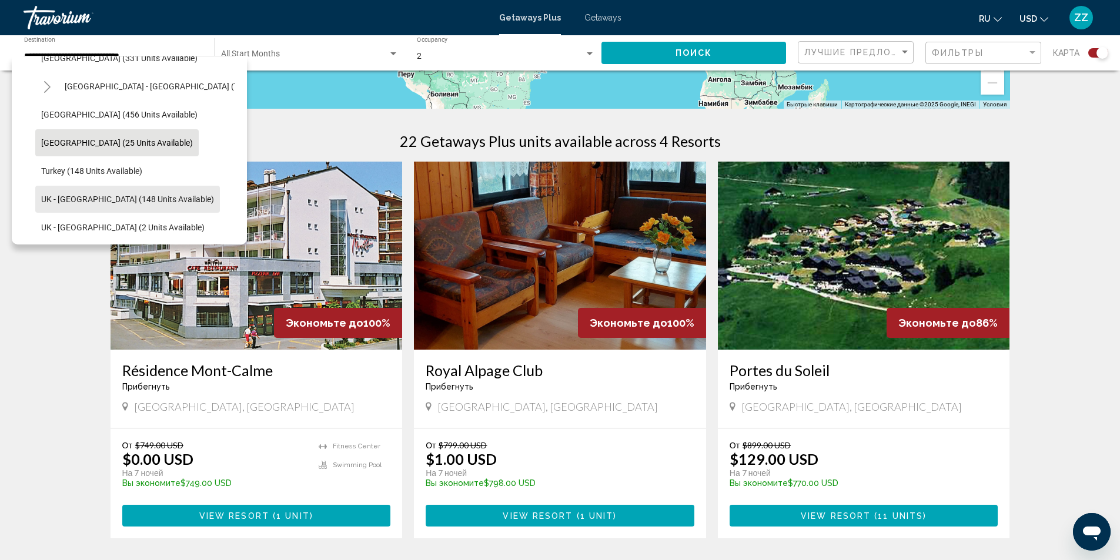
click at [132, 199] on span "UK - [GEOGRAPHIC_DATA] (148 units available)" at bounding box center [127, 199] width 173 height 9
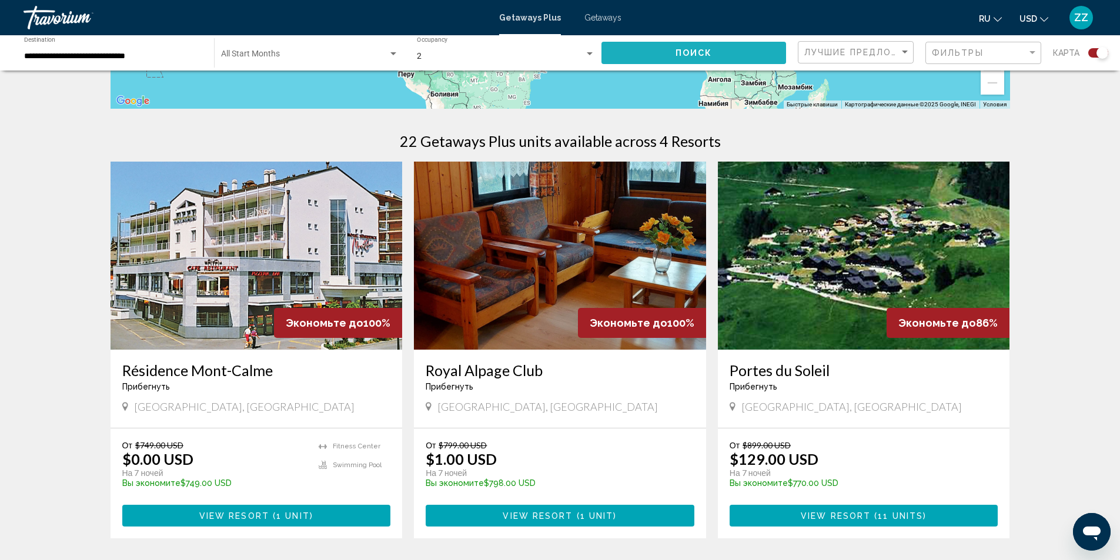
click at [701, 53] on span "Поиск" at bounding box center [693, 53] width 37 height 9
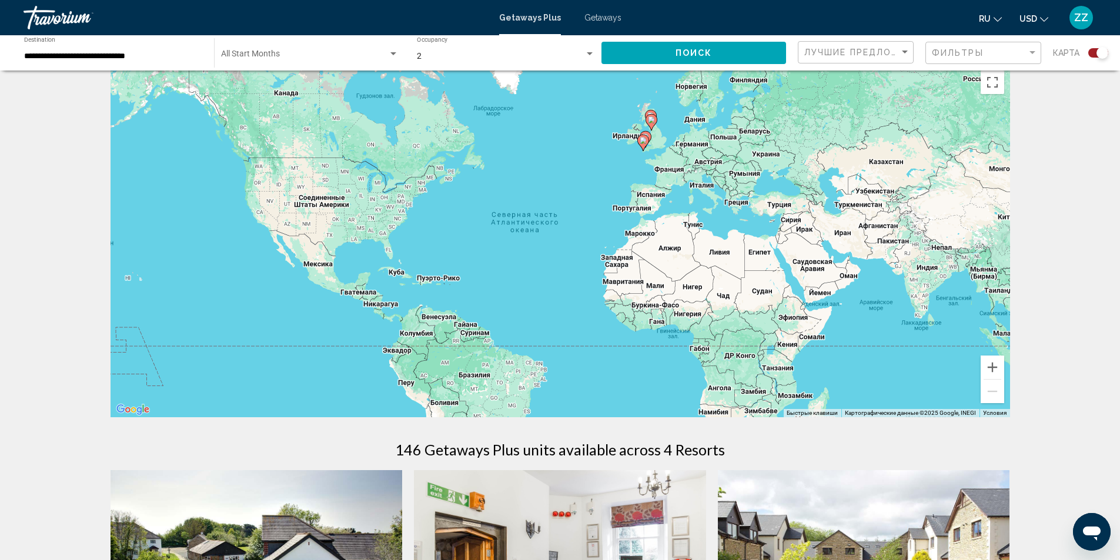
scroll to position [13, 0]
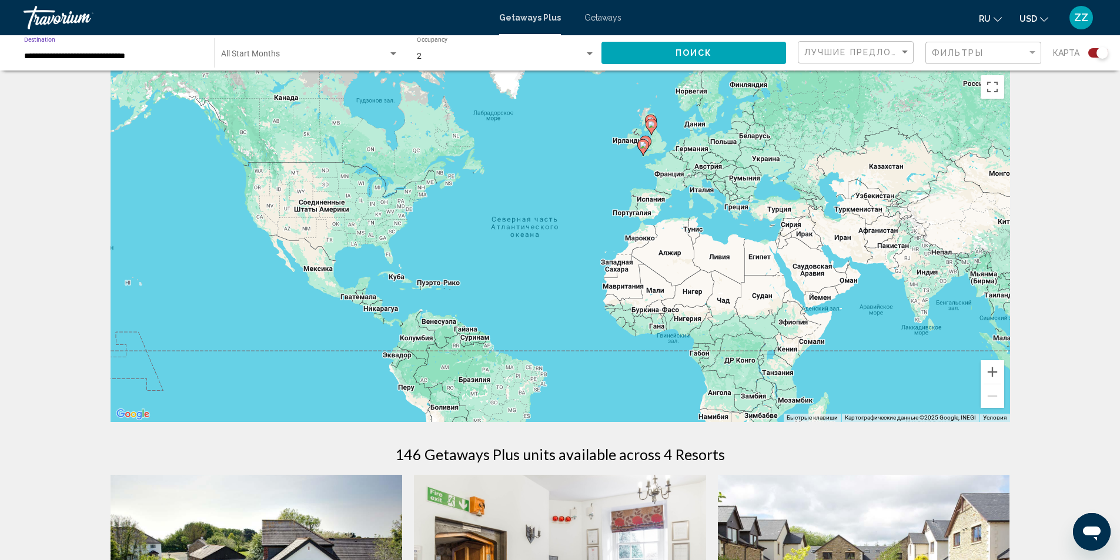
click at [153, 53] on input "**********" at bounding box center [113, 56] width 178 height 9
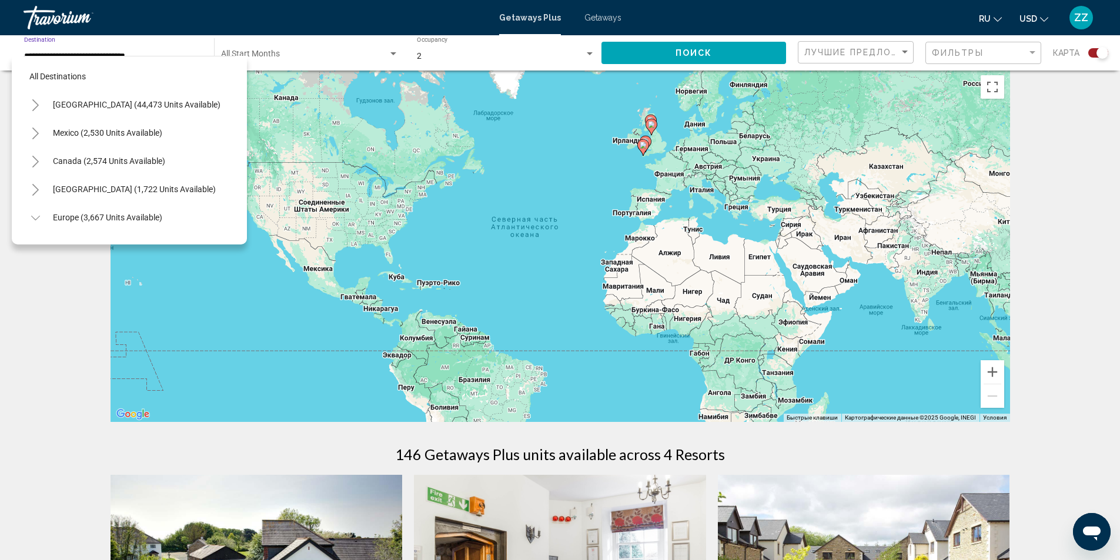
scroll to position [498, 0]
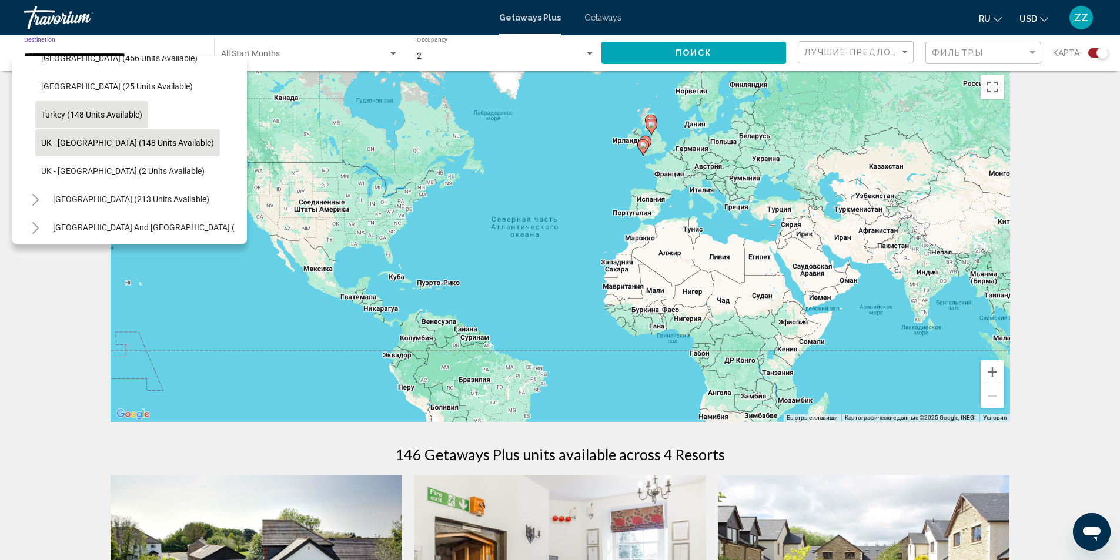
click at [115, 114] on span "Turkey (148 units available)" at bounding box center [91, 114] width 101 height 9
type input "**********"
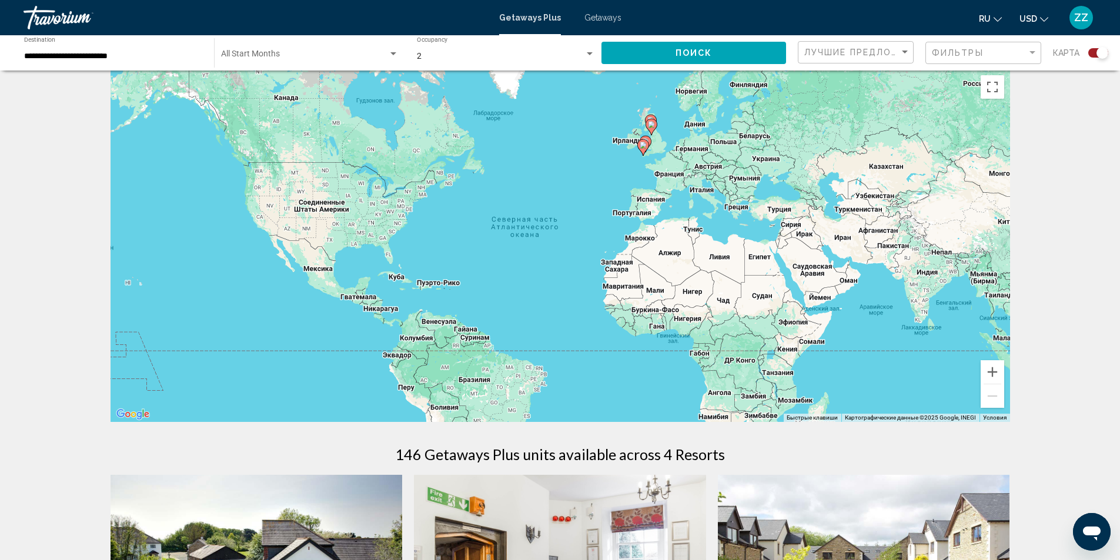
click at [722, 64] on div "Поиск" at bounding box center [699, 52] width 196 height 35
click at [710, 52] on span "Поиск" at bounding box center [693, 53] width 37 height 9
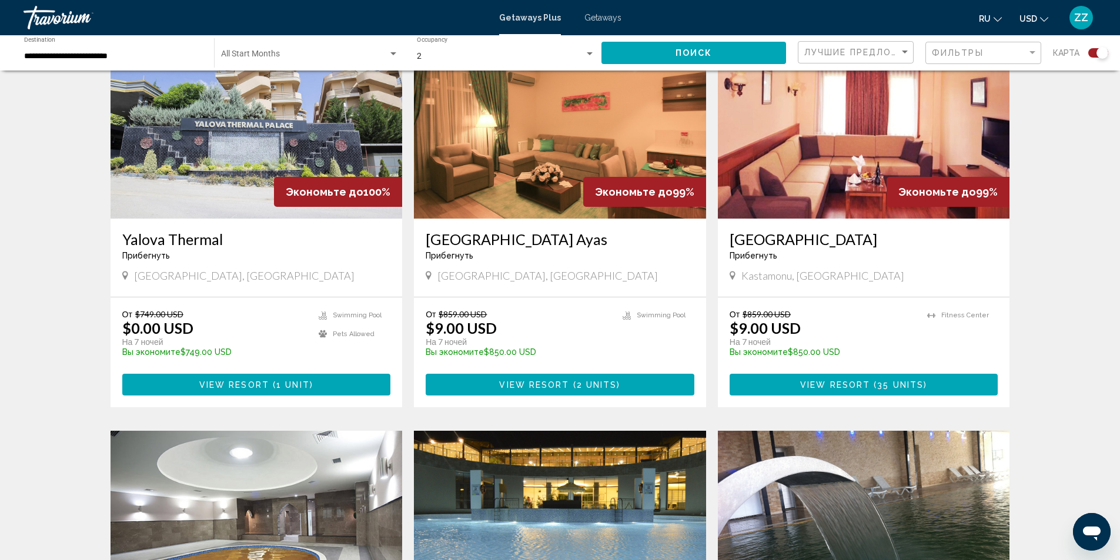
scroll to position [450, 0]
